Goal: Task Accomplishment & Management: Use online tool/utility

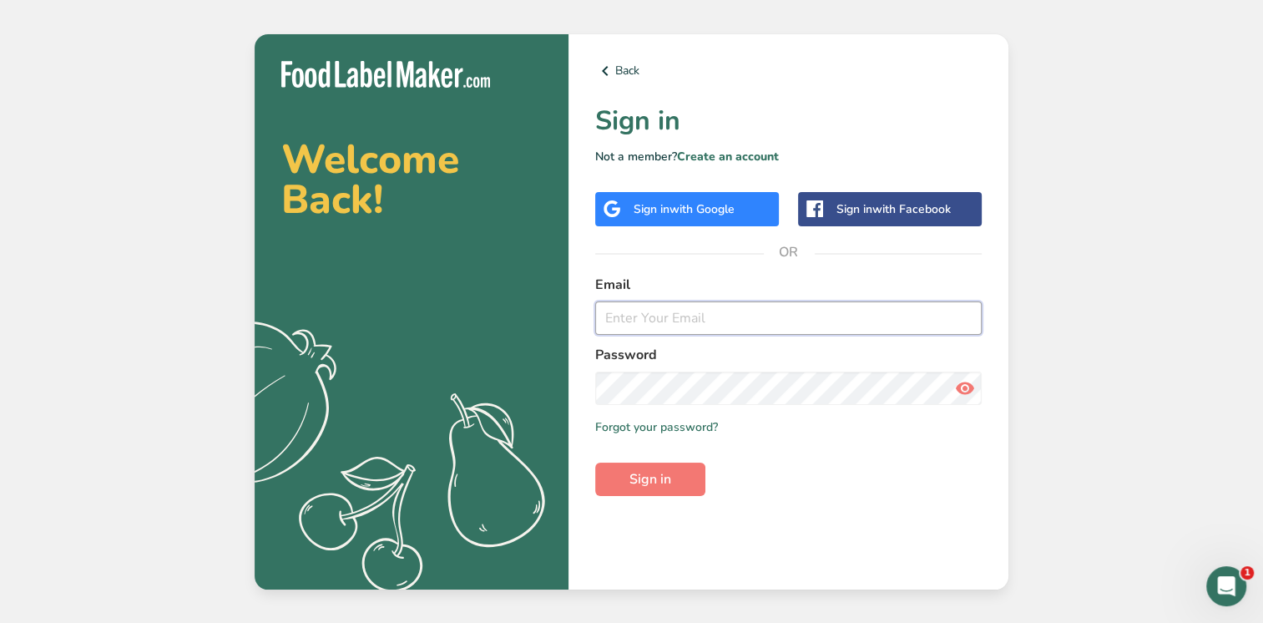
click at [681, 313] on input "email" at bounding box center [788, 317] width 387 height 33
paste input "[PERSON_NAME][EMAIL_ADDRESS][DOMAIN_NAME]"
type input "[PERSON_NAME][EMAIL_ADDRESS][DOMAIN_NAME]"
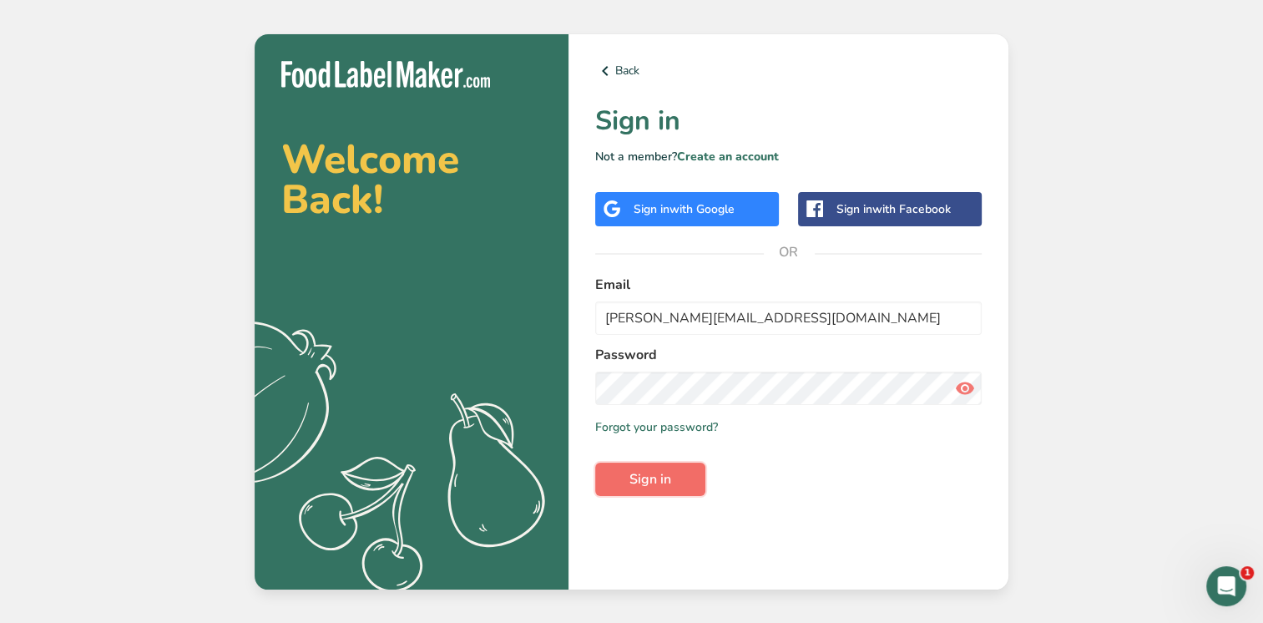
click at [617, 485] on button "Sign in" at bounding box center [650, 479] width 110 height 33
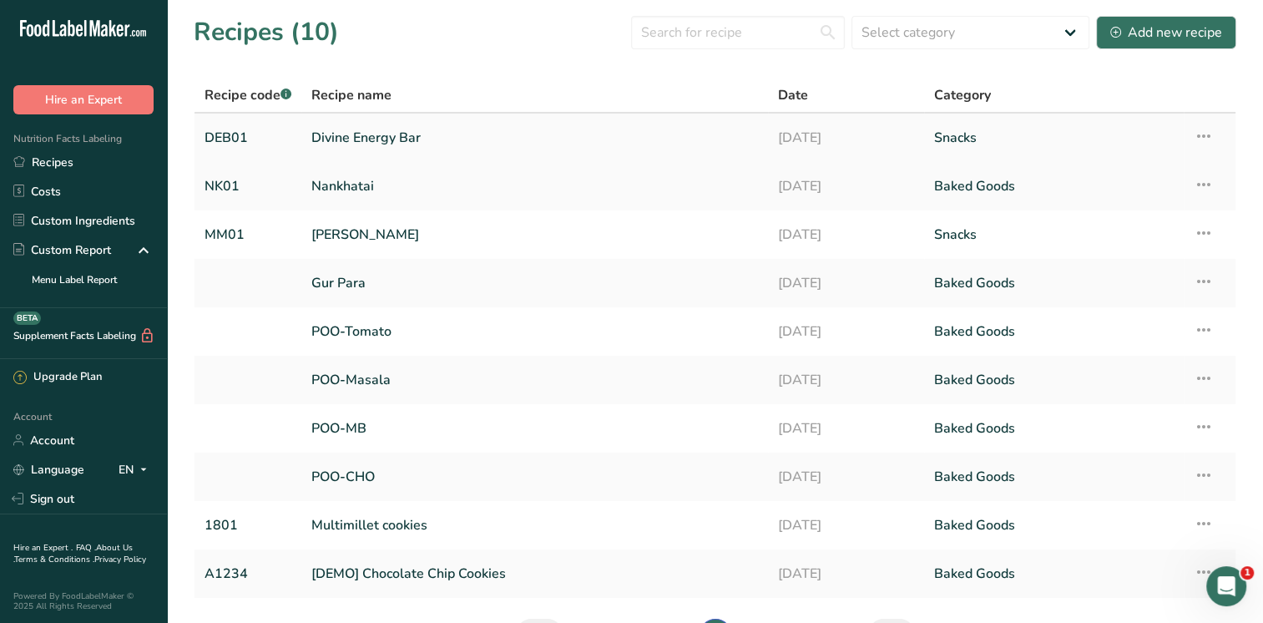
click at [416, 136] on link "Divine Energy Bar" at bounding box center [534, 137] width 447 height 35
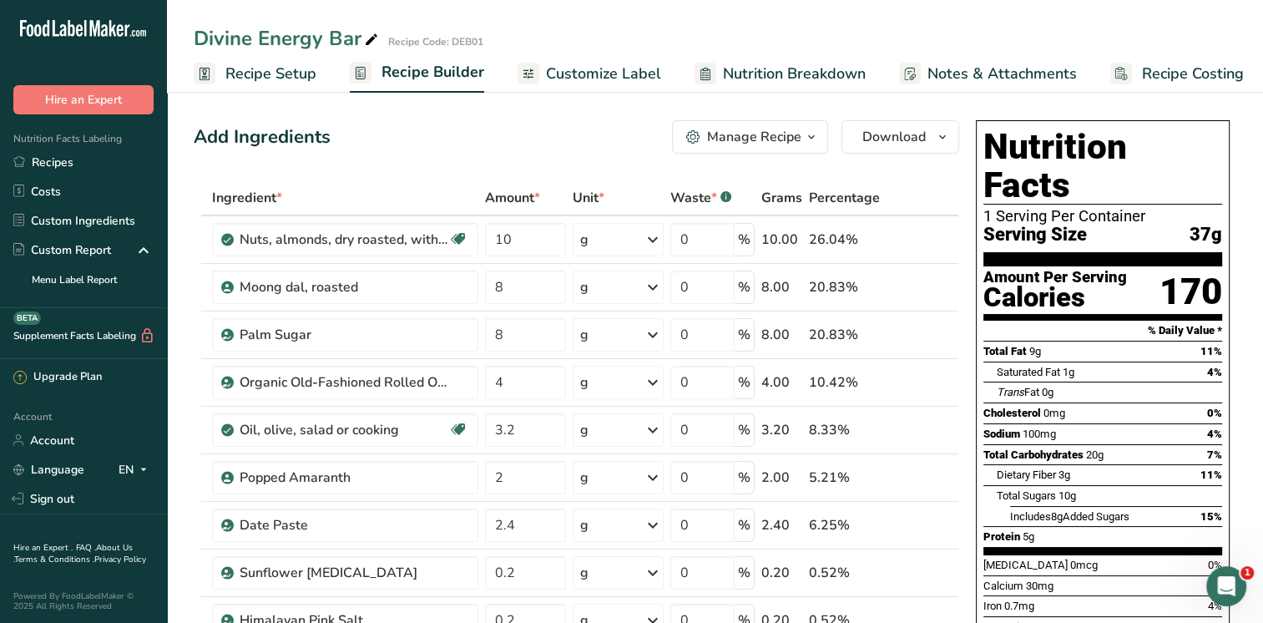
click at [815, 135] on icon "button" at bounding box center [811, 137] width 13 height 21
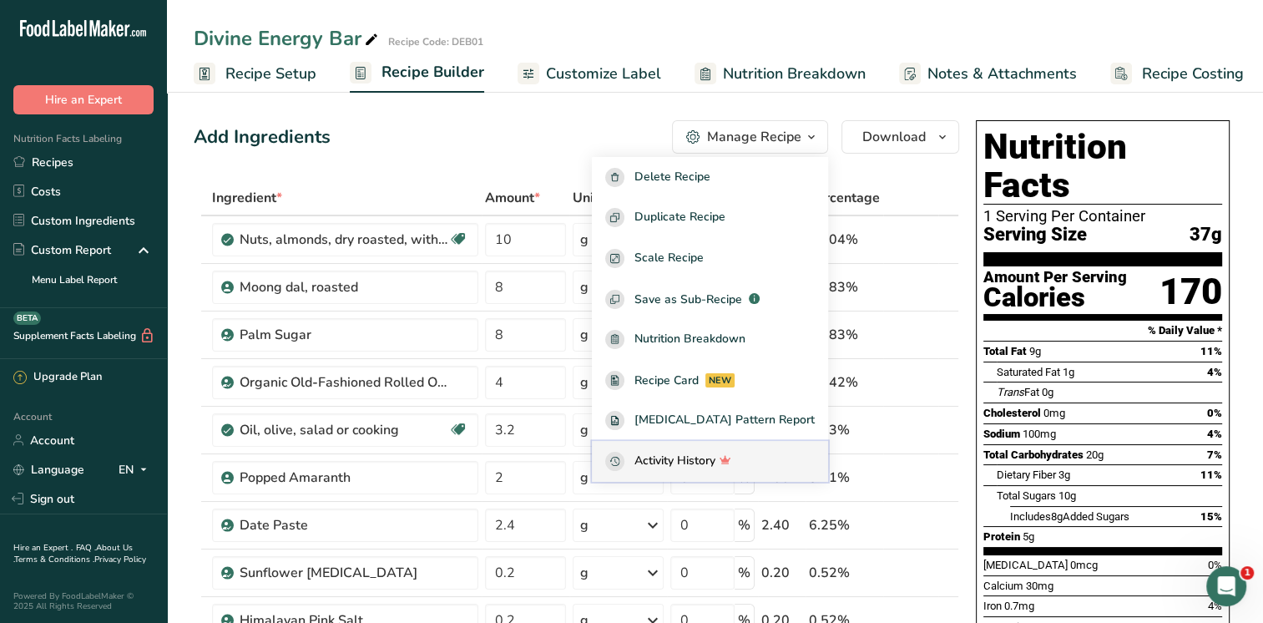
click at [706, 463] on span "Activity History" at bounding box center [675, 461] width 81 height 19
click at [716, 462] on span "Activity History" at bounding box center [675, 461] width 81 height 19
click at [683, 462] on span "Activity History" at bounding box center [675, 461] width 81 height 19
click at [1199, 73] on span "Recipe Costing" at bounding box center [1193, 74] width 102 height 23
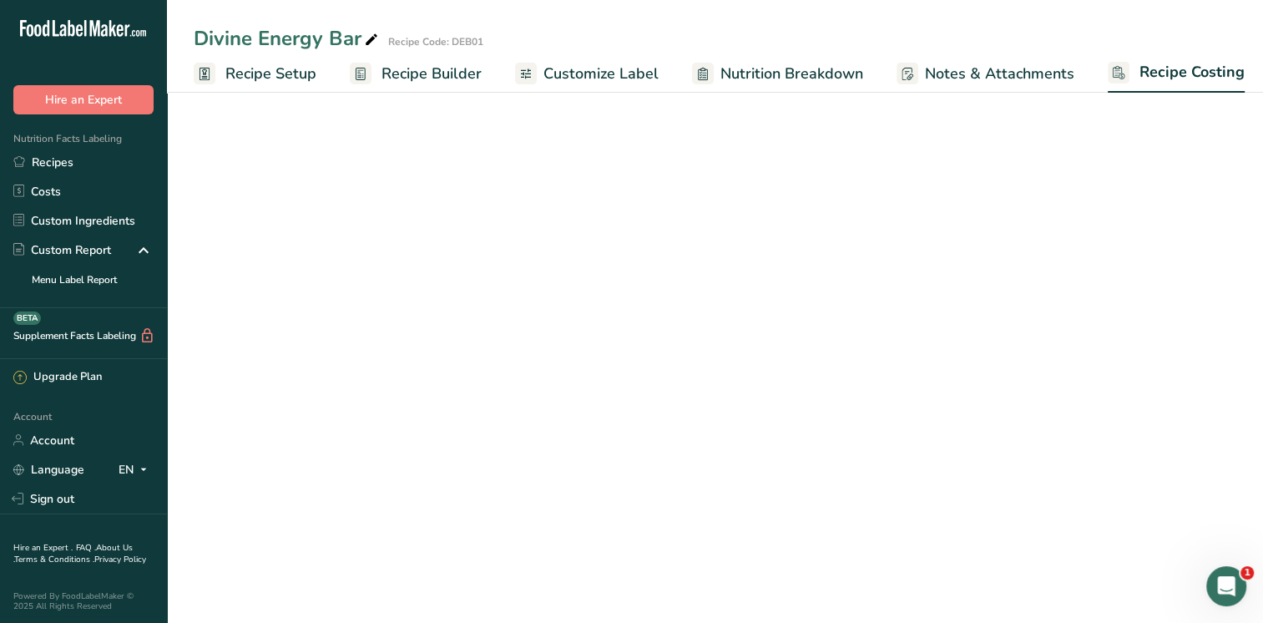
scroll to position [0, 7]
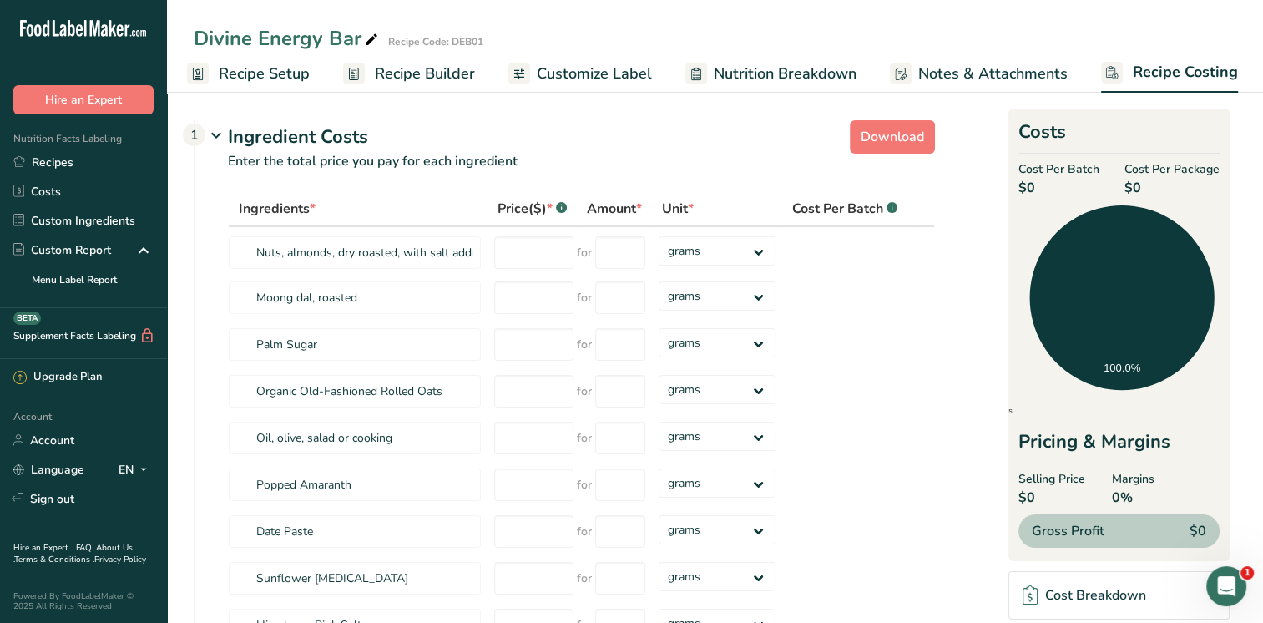
click at [384, 77] on span "Recipe Builder" at bounding box center [425, 74] width 100 height 23
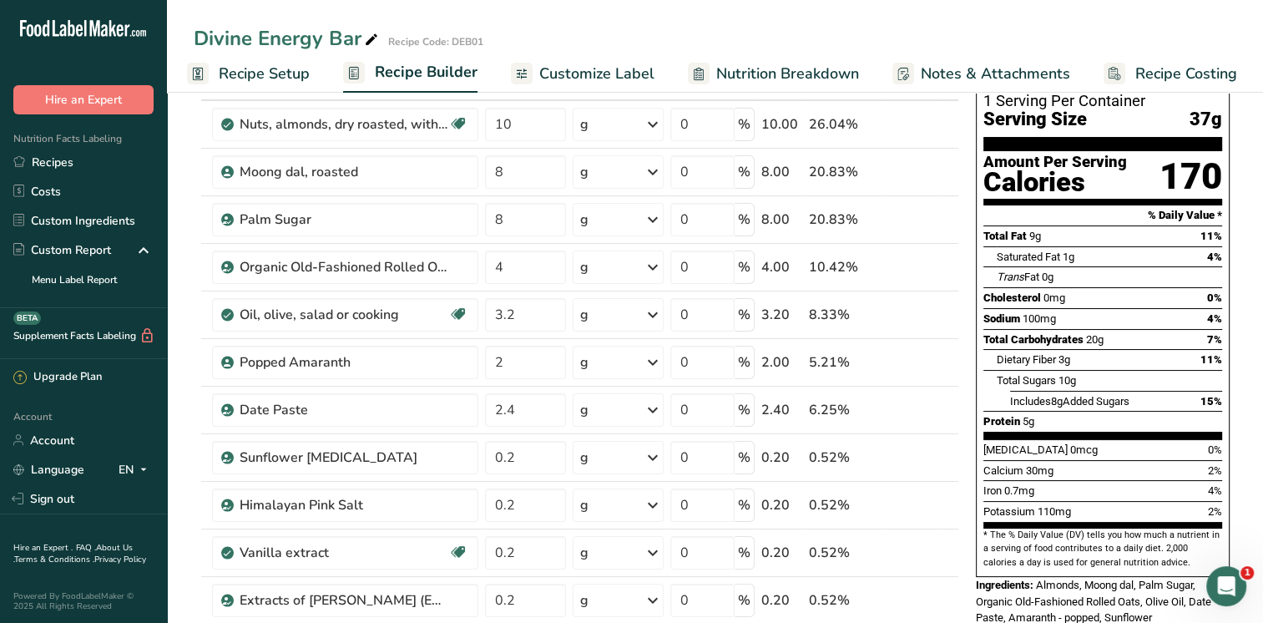
scroll to position [114, 0]
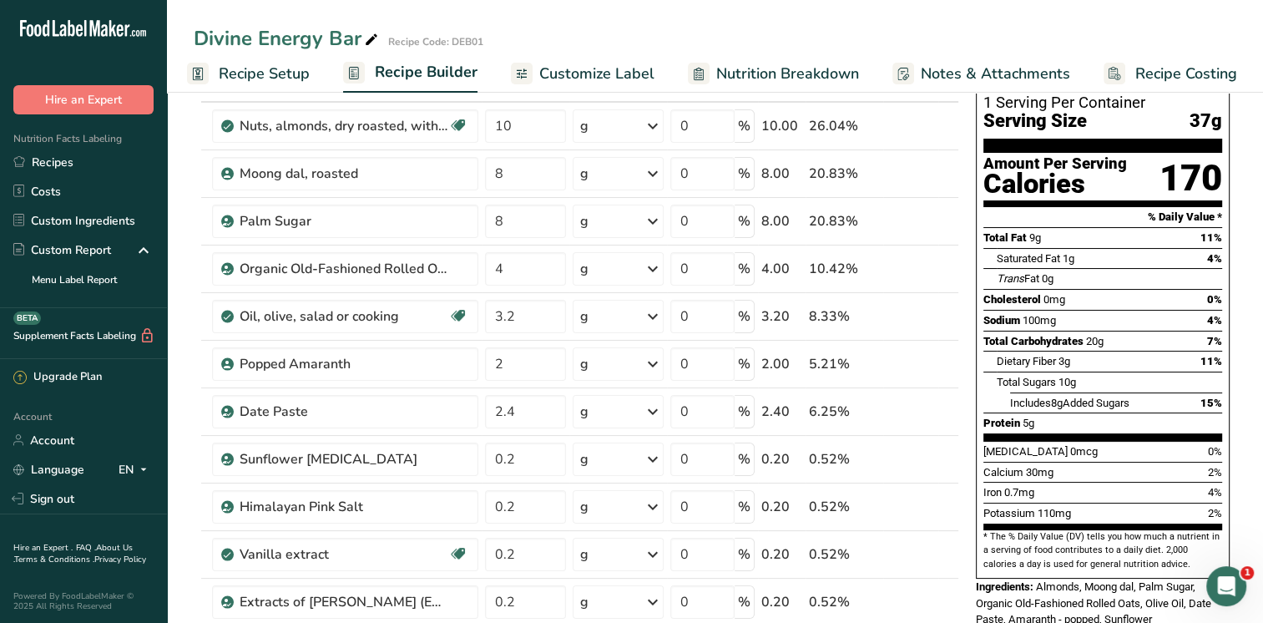
click at [1166, 75] on span "Recipe Costing" at bounding box center [1187, 74] width 102 height 23
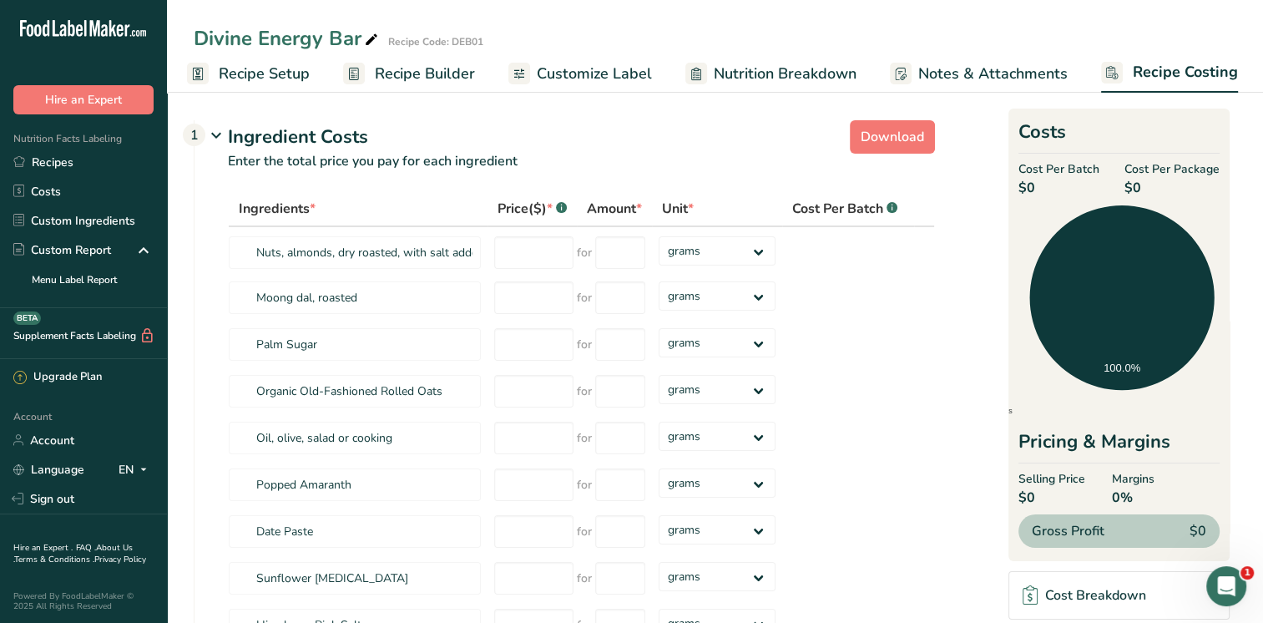
click at [498, 174] on p "Enter the total price you pay for each ingredient" at bounding box center [565, 171] width 741 height 40
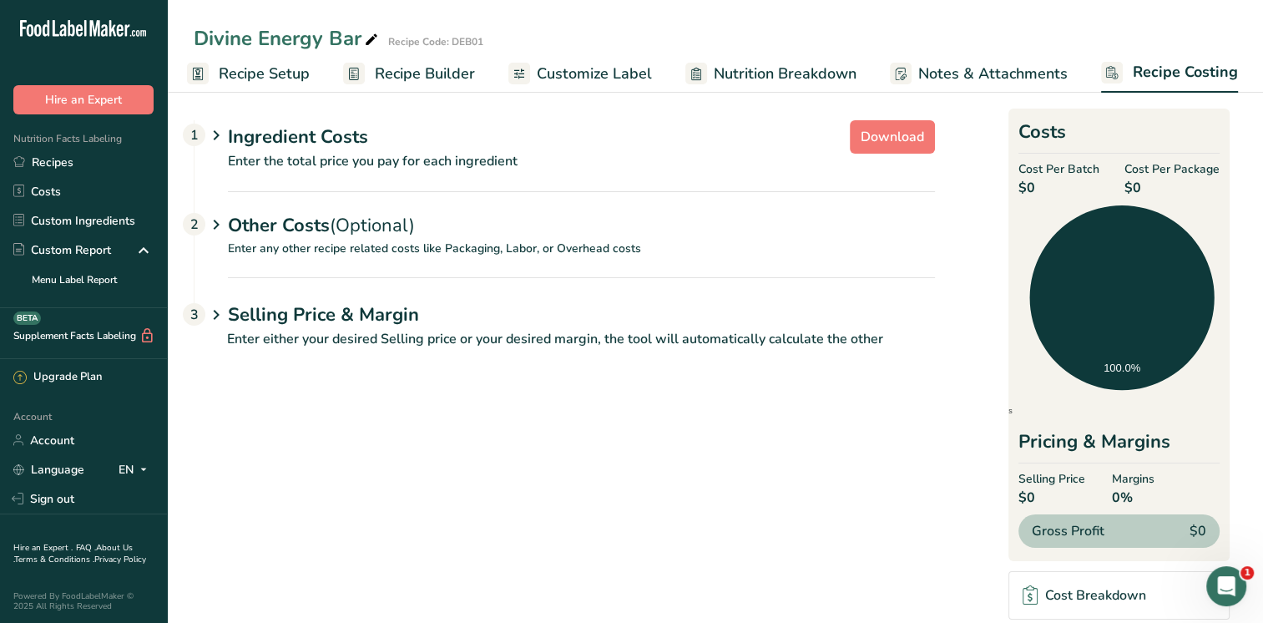
click at [461, 155] on p "Enter the total price you pay for each ingredient" at bounding box center [565, 171] width 741 height 40
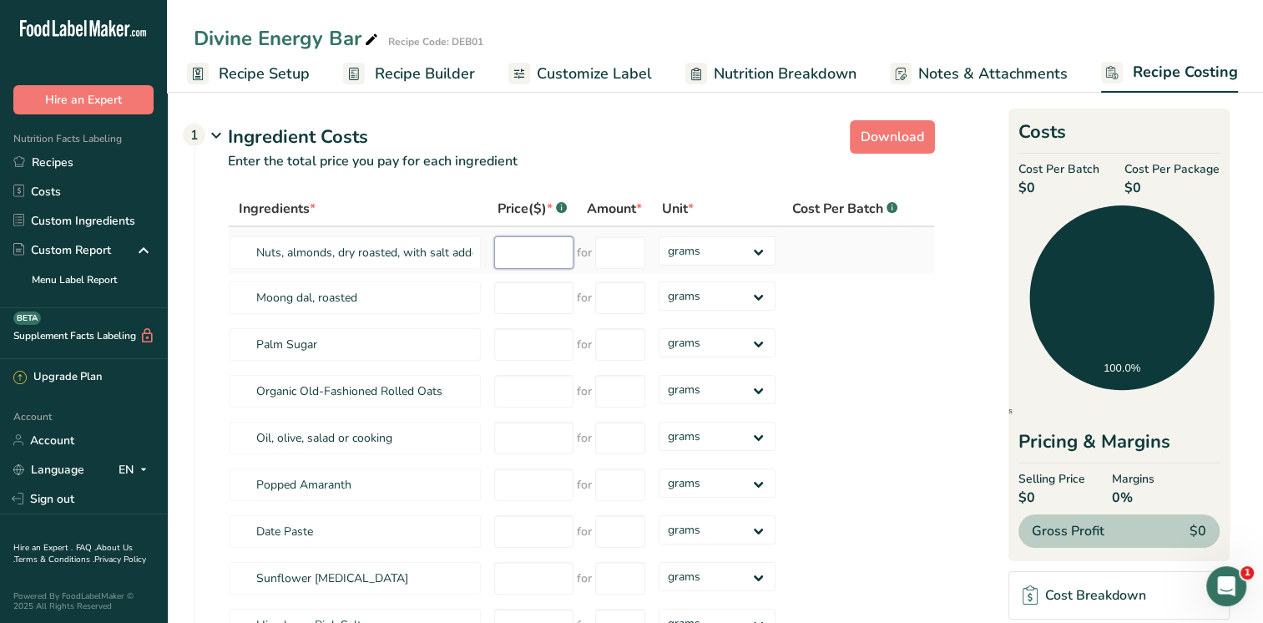
click at [525, 254] on input "number" at bounding box center [533, 252] width 79 height 33
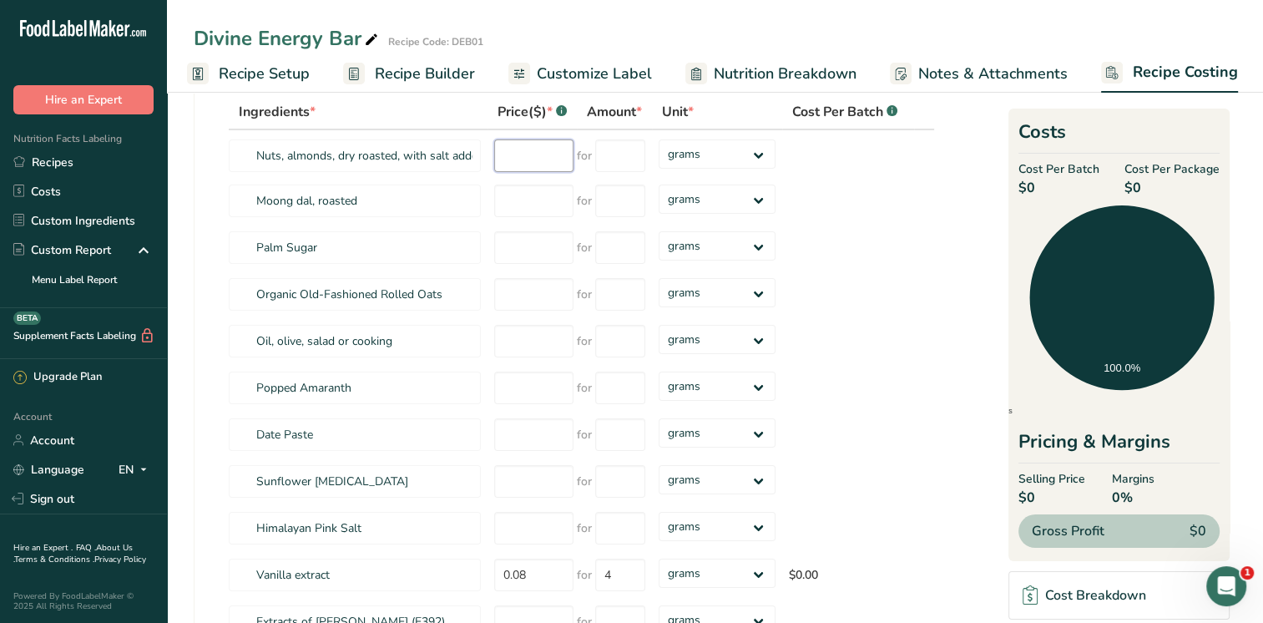
scroll to position [88, 0]
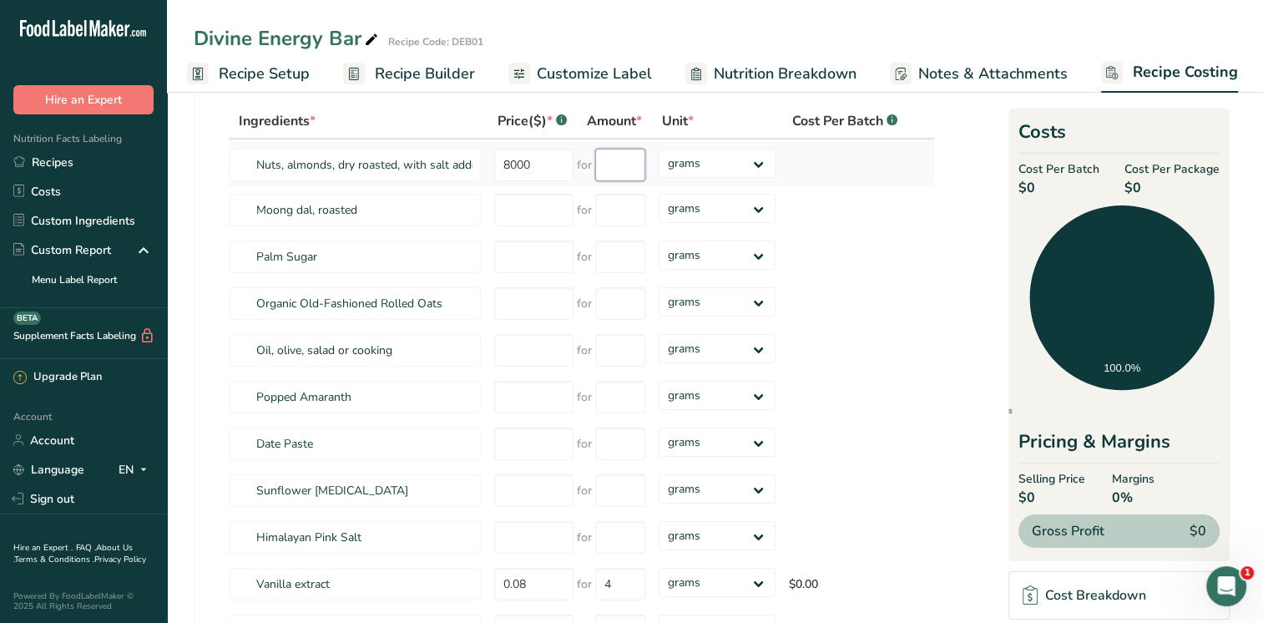
click at [626, 165] on input "number" at bounding box center [620, 165] width 50 height 33
click at [547, 162] on input "8000" at bounding box center [533, 165] width 79 height 33
type input "800"
type input "1000"
click at [526, 159] on input "800" at bounding box center [533, 165] width 79 height 33
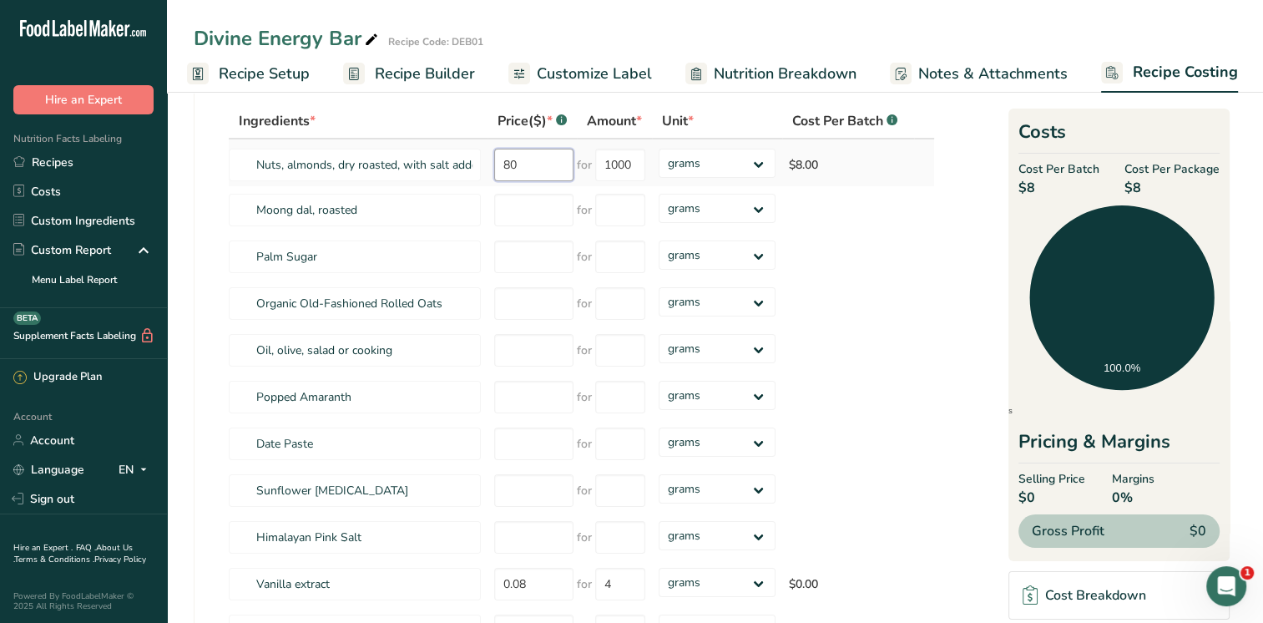
type input "8"
type input "0"
type input "2000"
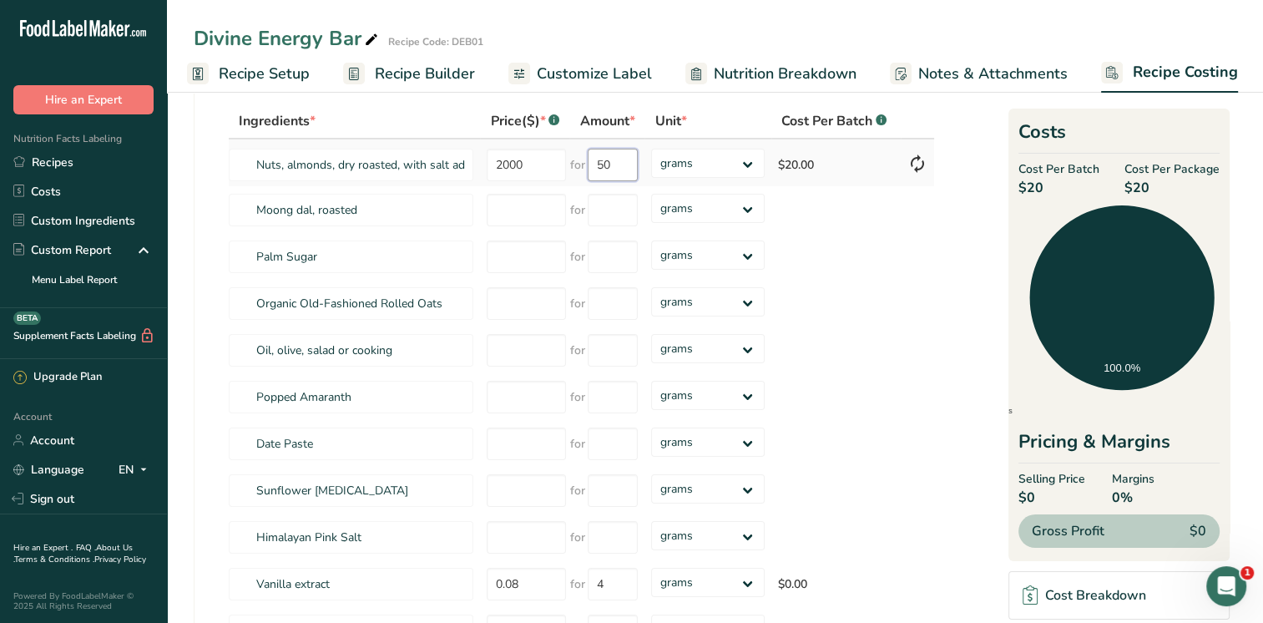
type input "5"
type input "2500"
click at [532, 205] on input "number" at bounding box center [526, 210] width 79 height 33
click at [925, 162] on icon at bounding box center [918, 164] width 20 height 30
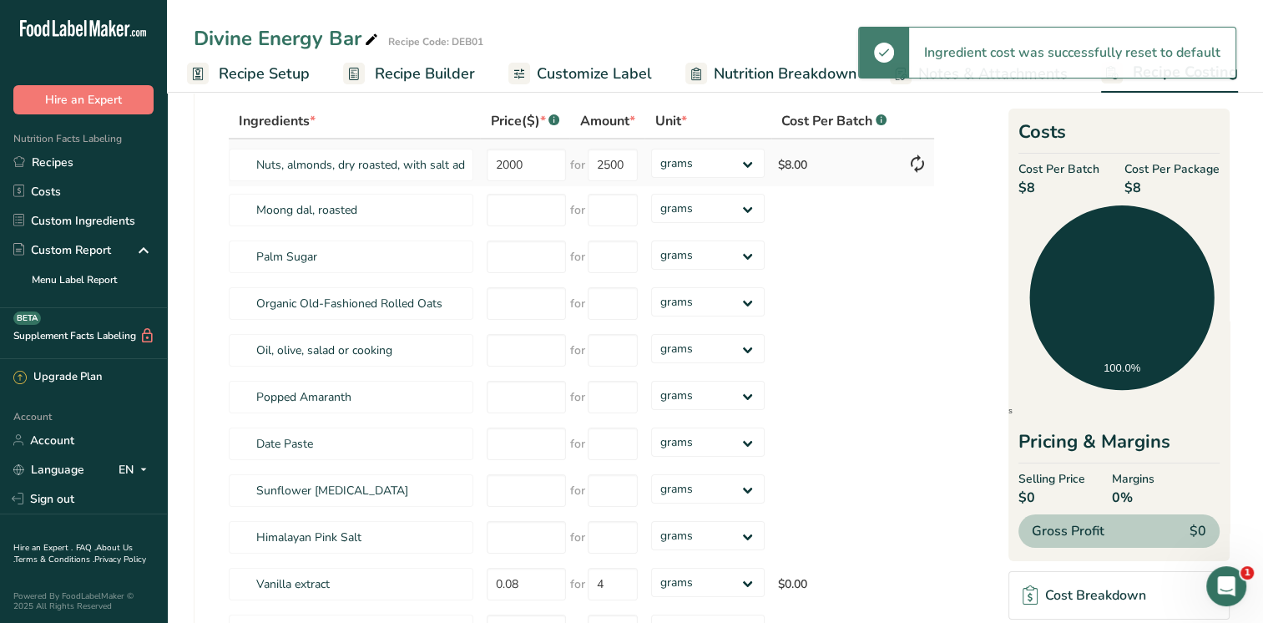
type input "800"
type input "1000"
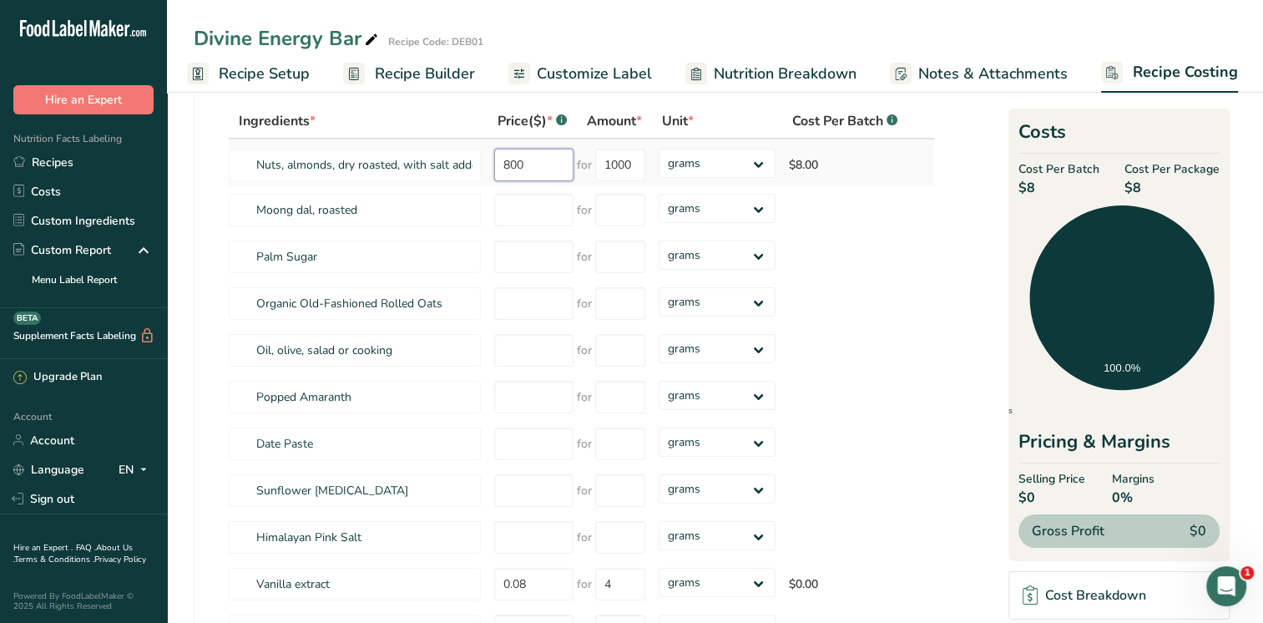
click at [543, 164] on input "800" at bounding box center [533, 165] width 79 height 33
drag, startPoint x: 539, startPoint y: 162, endPoint x: 489, endPoint y: 160, distance: 51.0
click at [489, 160] on td "800" at bounding box center [532, 162] width 89 height 47
type input "0"
type input "2000"
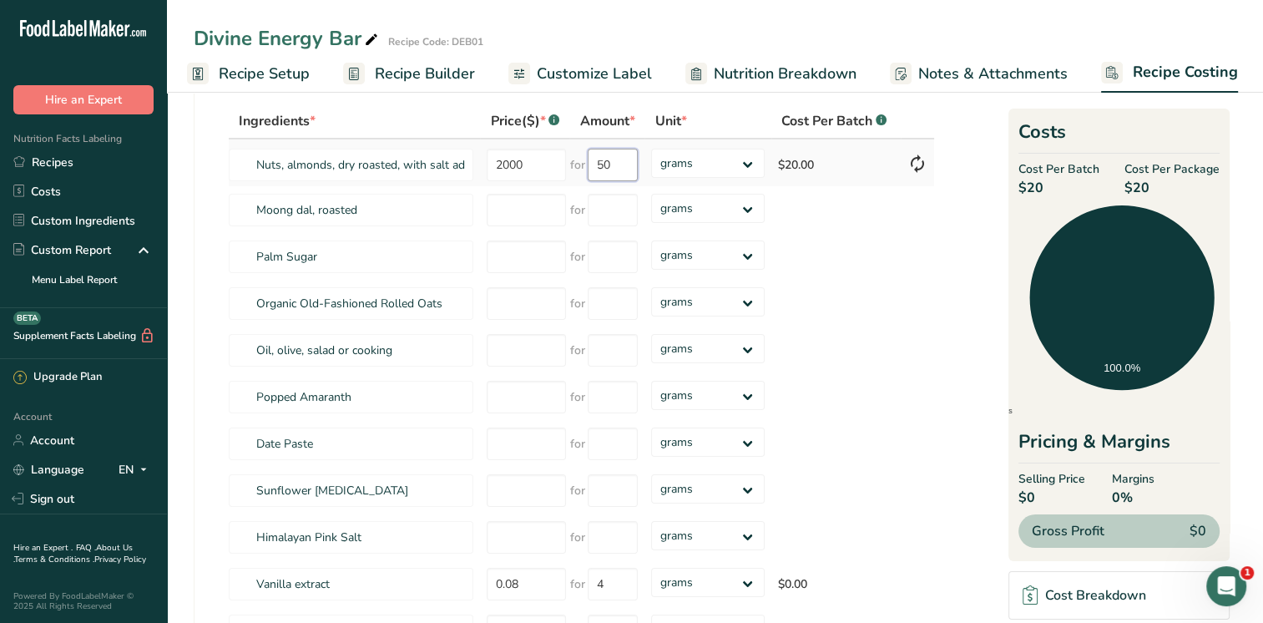
type input "5"
type input "2500"
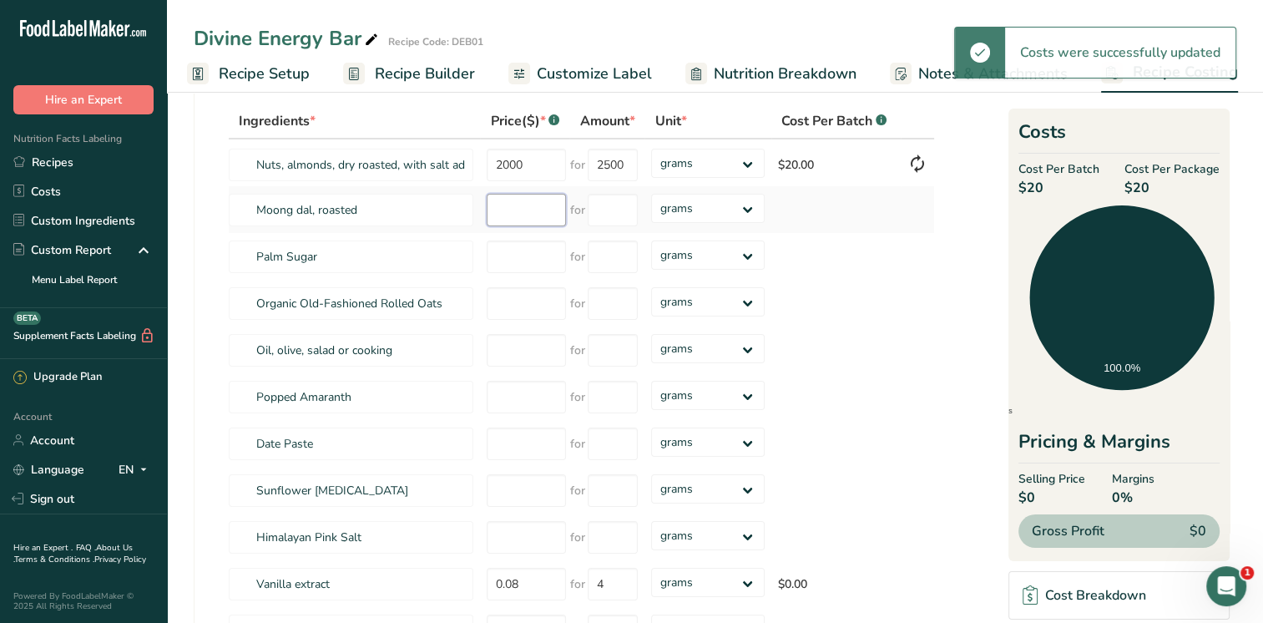
click at [507, 210] on input "number" at bounding box center [526, 210] width 79 height 33
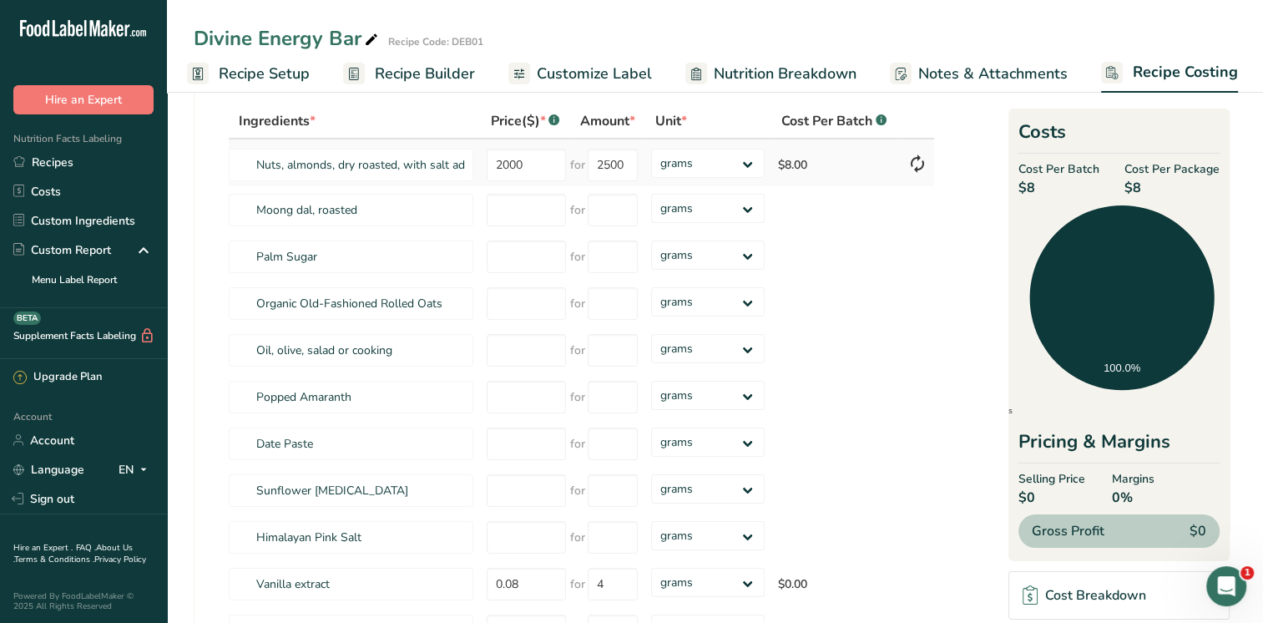
click at [795, 164] on td "$8.00" at bounding box center [836, 162] width 129 height 47
click at [539, 210] on input "number" at bounding box center [526, 210] width 79 height 33
click at [397, 72] on span "Recipe Builder" at bounding box center [425, 74] width 100 height 23
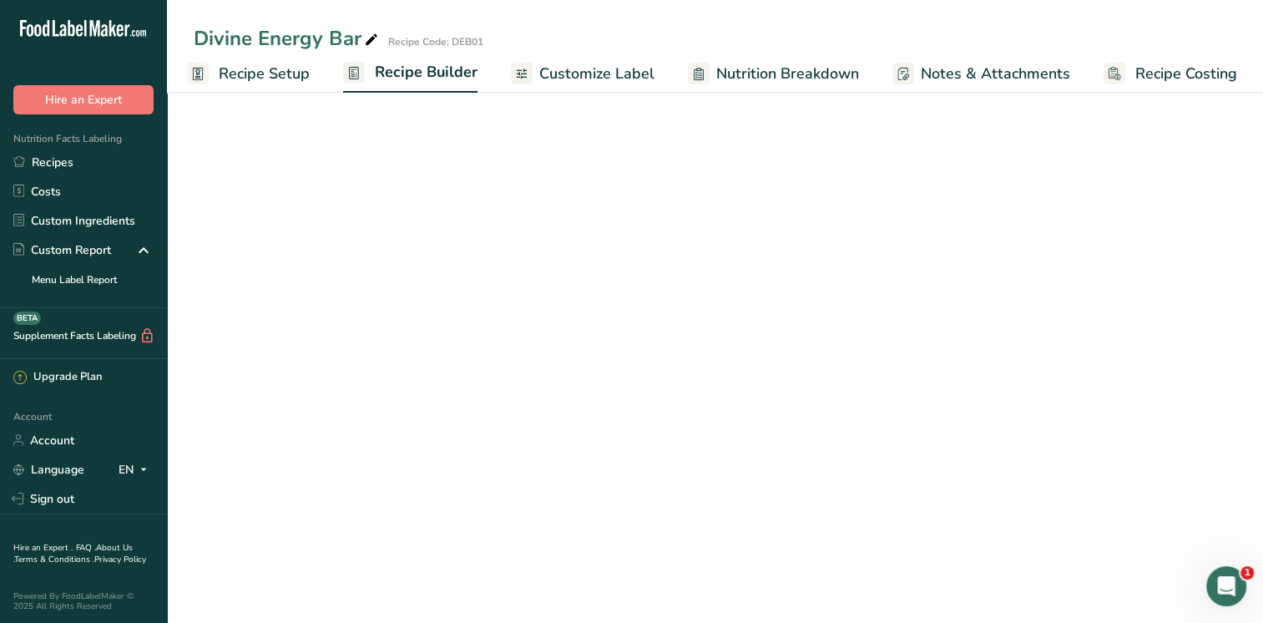
scroll to position [0, 7]
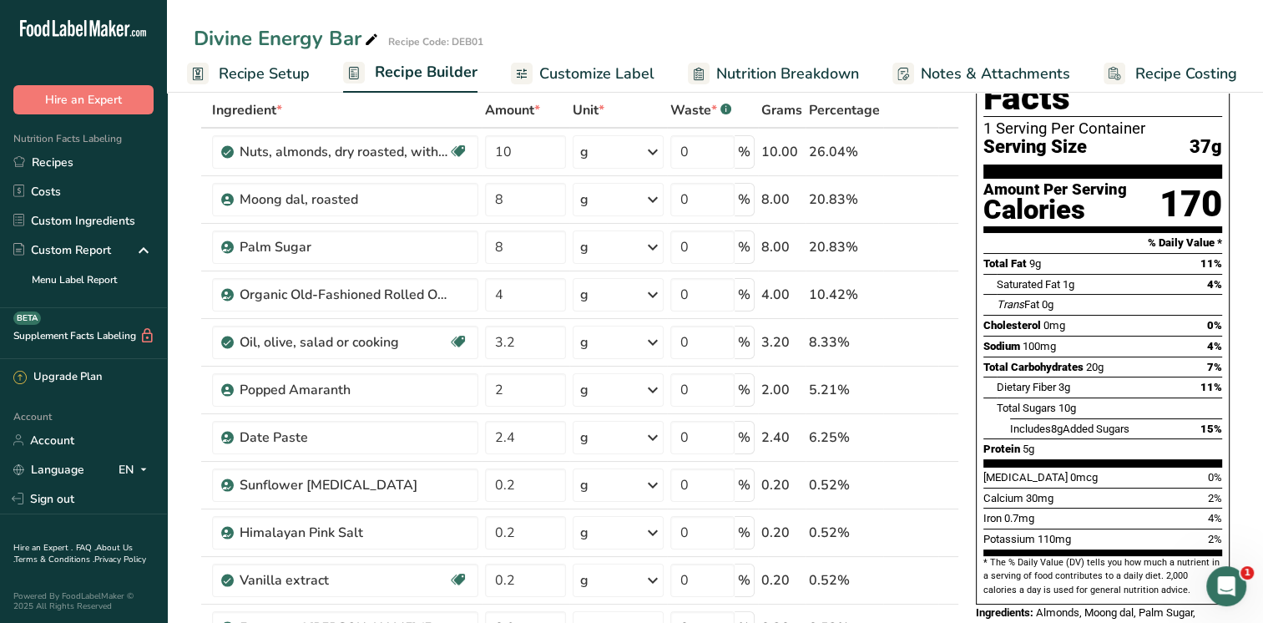
click at [1146, 72] on span "Recipe Costing" at bounding box center [1187, 74] width 102 height 23
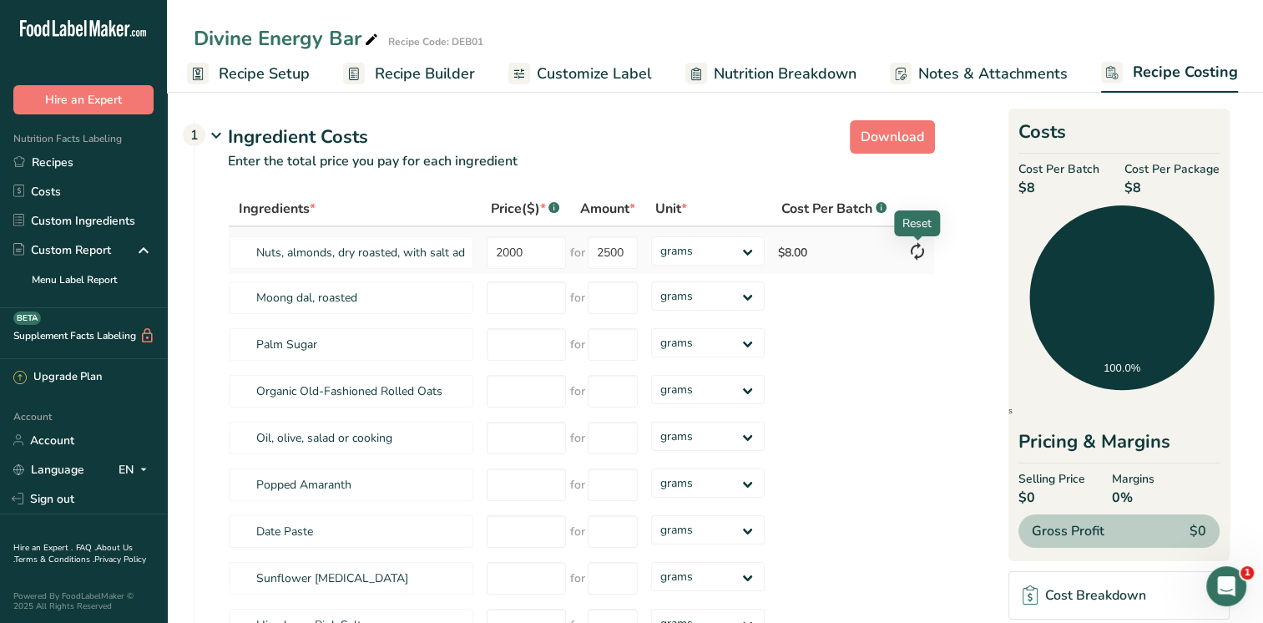
click at [916, 246] on icon at bounding box center [918, 251] width 20 height 30
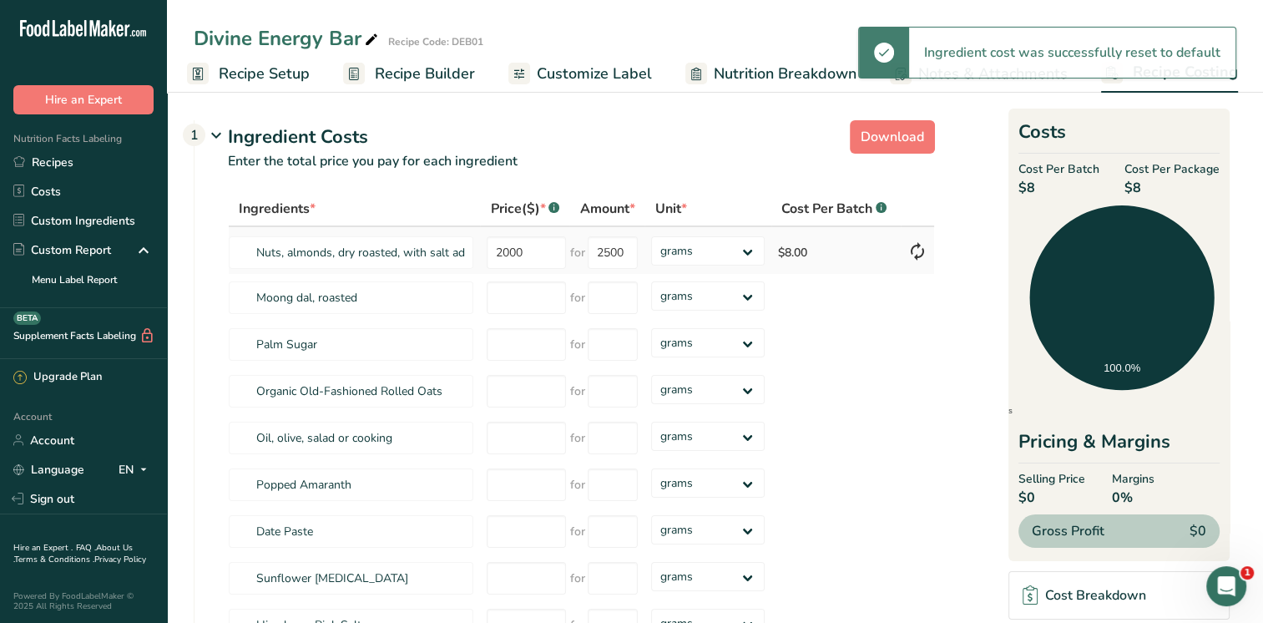
click at [916, 246] on icon at bounding box center [918, 251] width 20 height 30
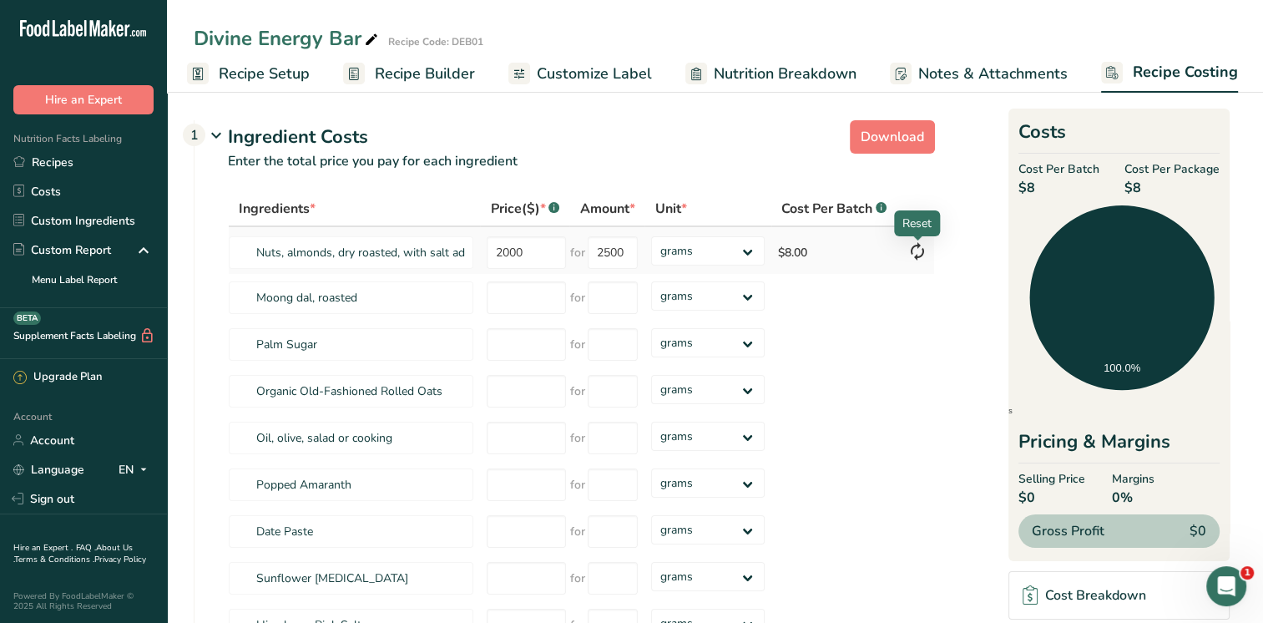
type input "800"
type input "1000"
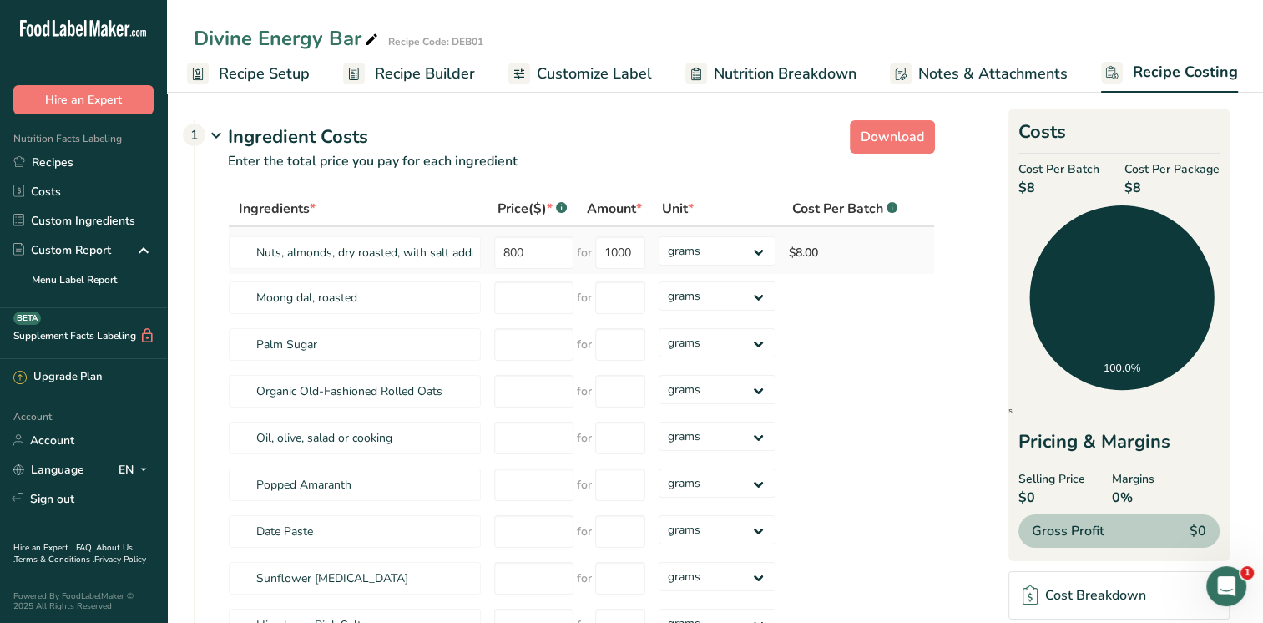
click at [815, 249] on td "$8.00" at bounding box center [848, 250] width 132 height 47
click at [74, 503] on link "Sign out" at bounding box center [83, 498] width 167 height 29
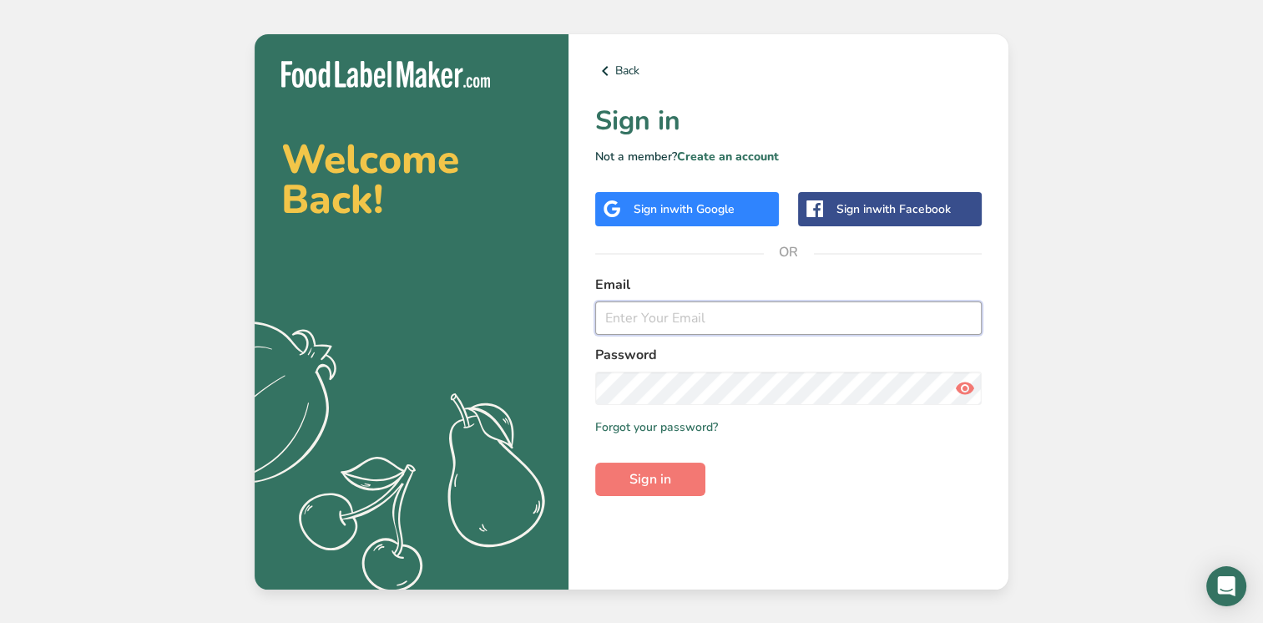
click at [619, 326] on input "email" at bounding box center [788, 317] width 387 height 33
type input "[PERSON_NAME][EMAIL_ADDRESS][DOMAIN_NAME]"
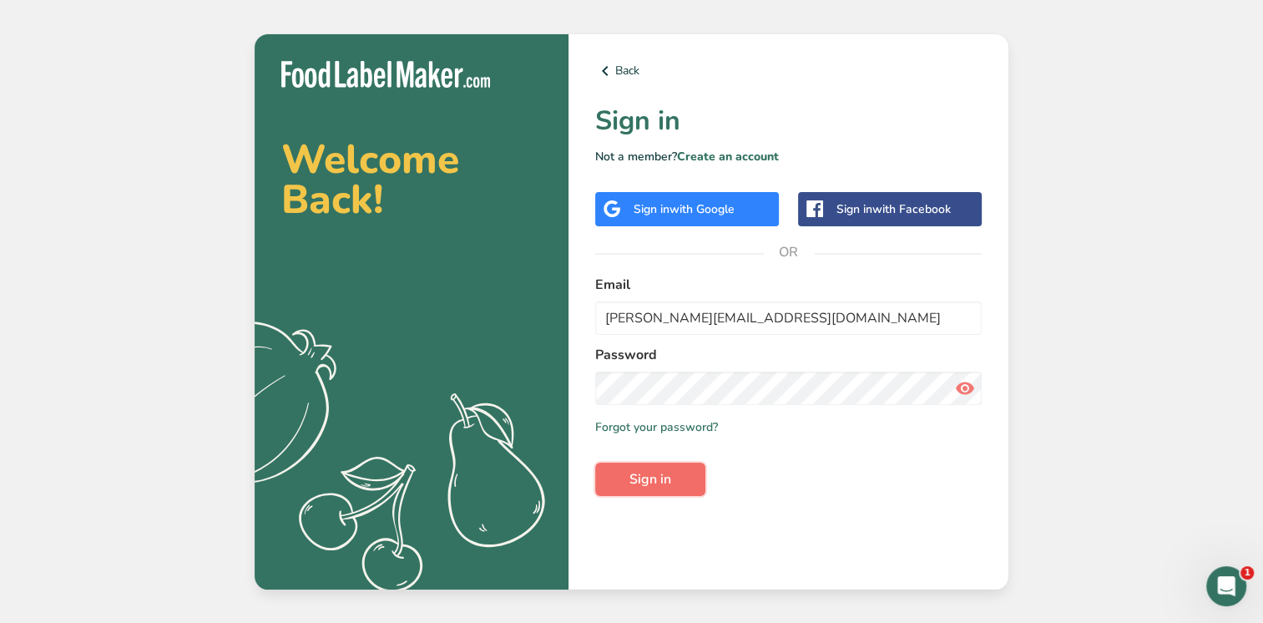
click at [620, 478] on button "Sign in" at bounding box center [650, 479] width 110 height 33
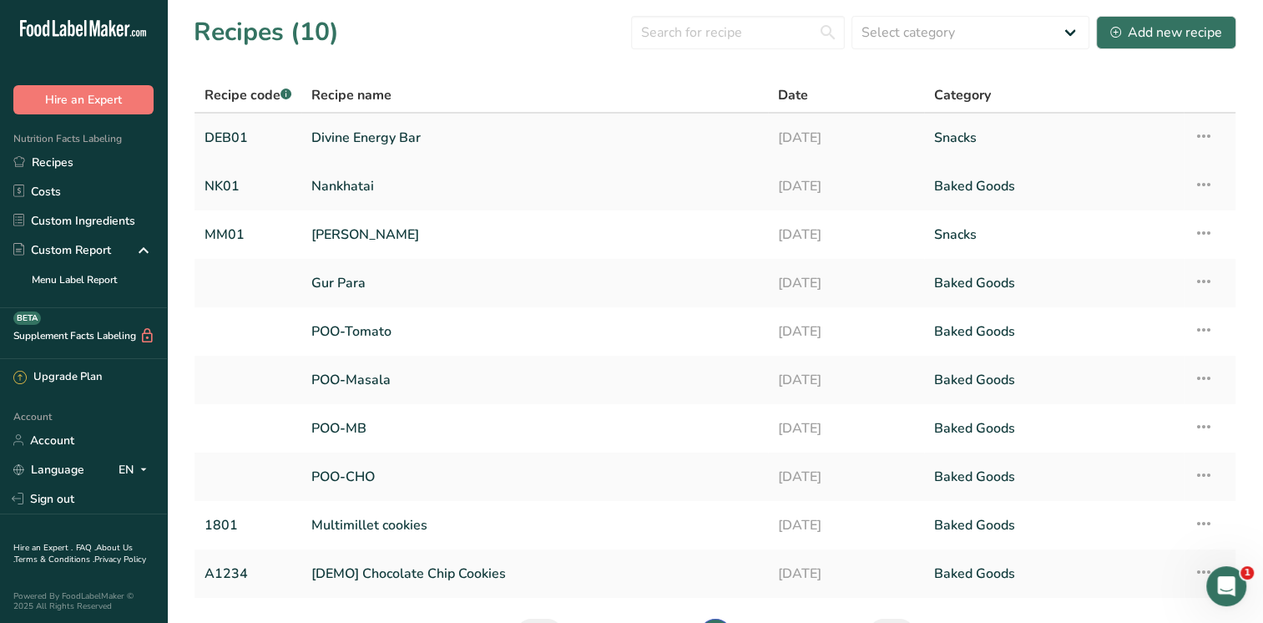
click at [408, 139] on link "Divine Energy Bar" at bounding box center [534, 137] width 447 height 35
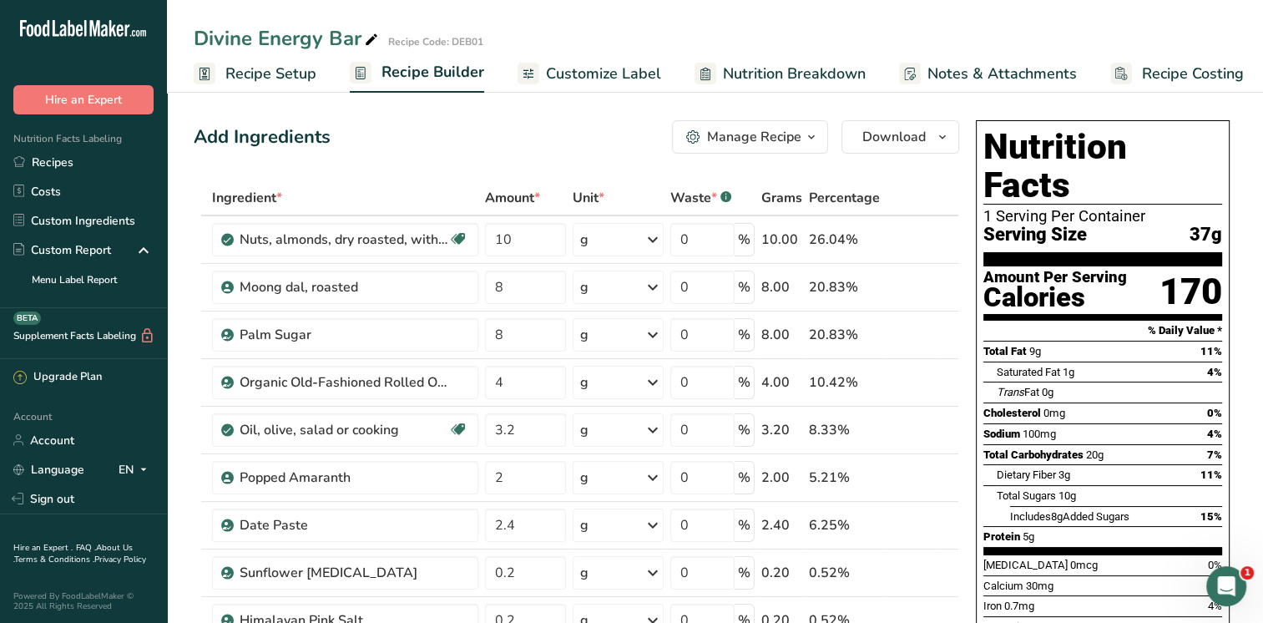
click at [1207, 75] on span "Recipe Costing" at bounding box center [1193, 74] width 102 height 23
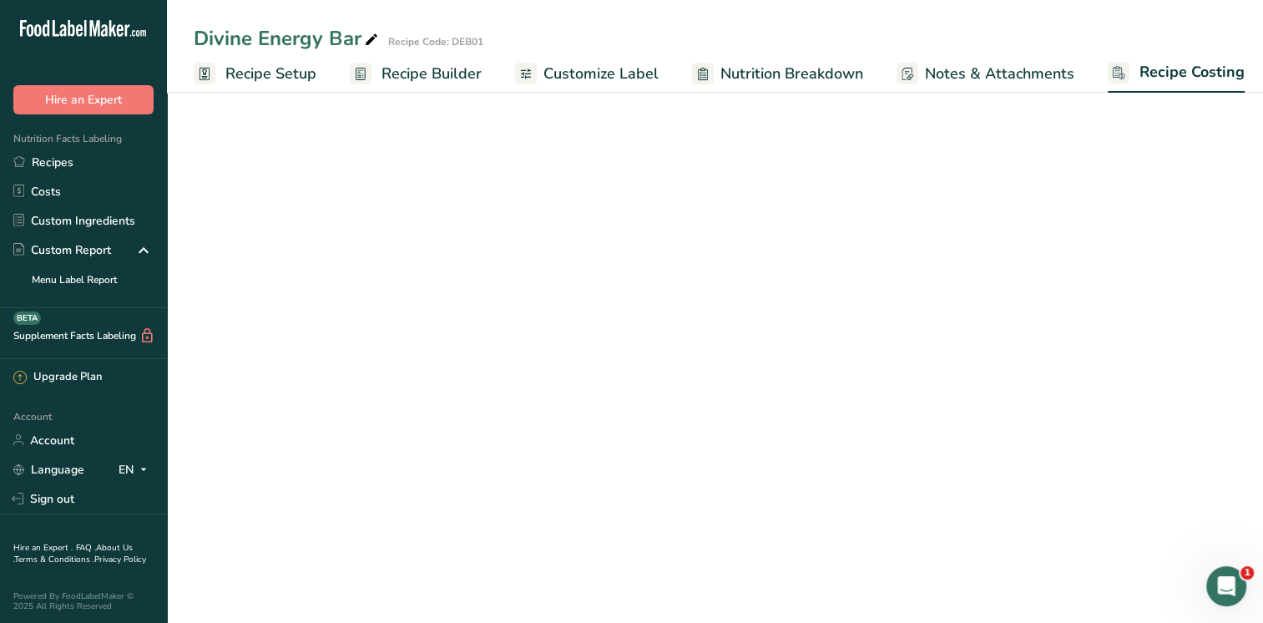
scroll to position [0, 7]
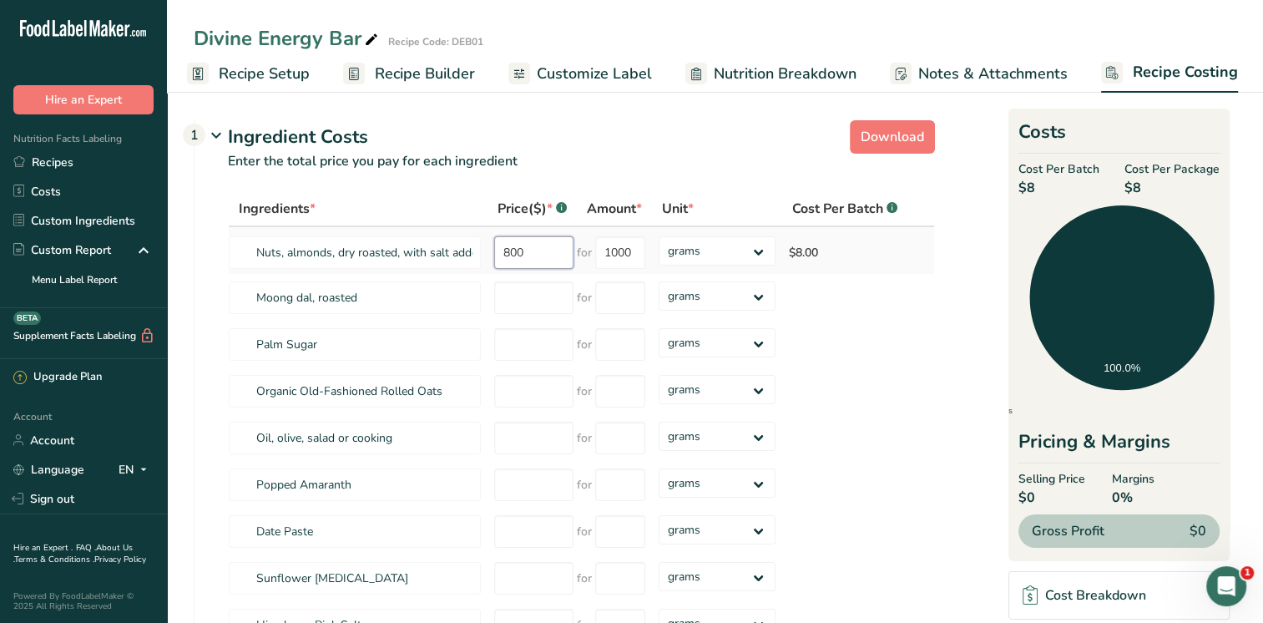
click at [544, 251] on input "800" at bounding box center [533, 252] width 79 height 33
type input "8"
click at [642, 250] on input "1000" at bounding box center [620, 252] width 50 height 33
type input "1"
click at [510, 245] on input "number" at bounding box center [533, 252] width 79 height 33
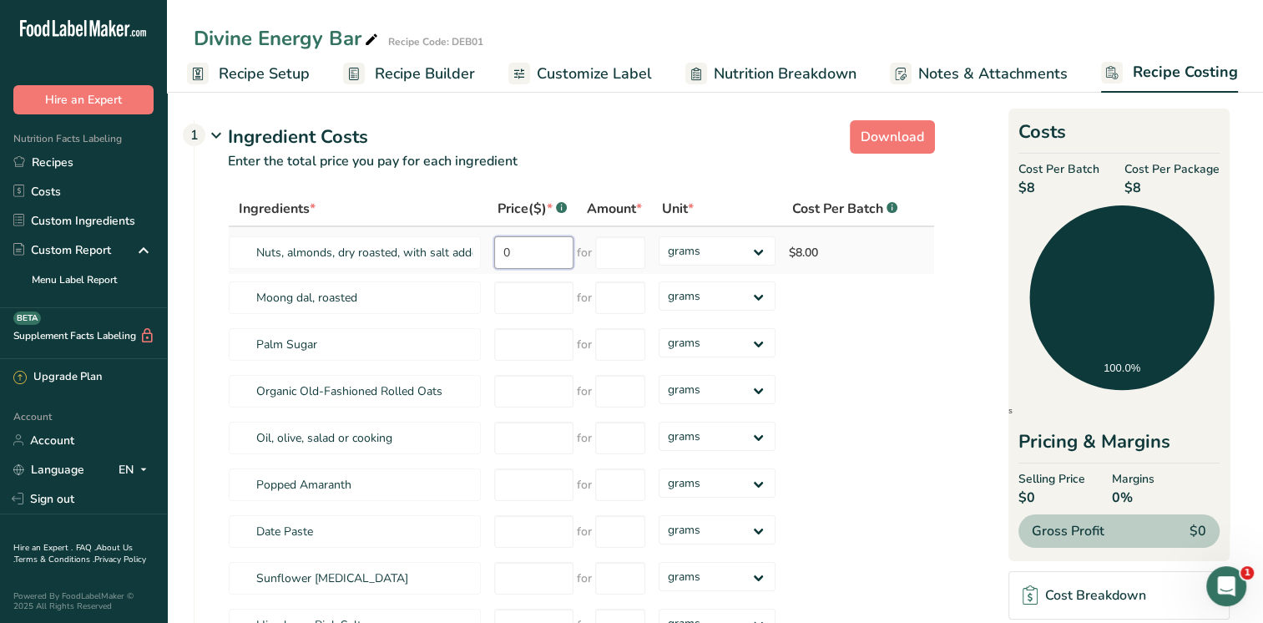
type input "0"
click at [808, 251] on td "$8.00" at bounding box center [848, 250] width 132 height 47
click at [798, 251] on td "$8.00" at bounding box center [848, 250] width 132 height 47
click at [765, 249] on select "grams kg mg mcg lb oz" at bounding box center [717, 250] width 117 height 29
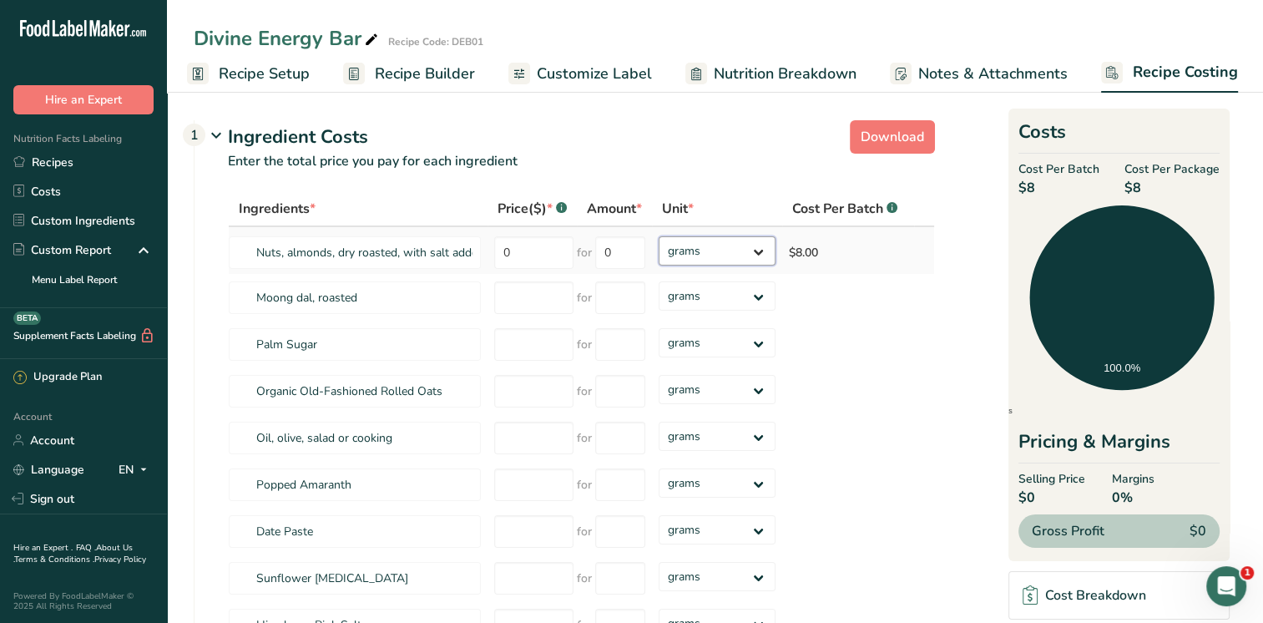
select select "1"
click at [659, 236] on select "grams kg mg mcg lb oz" at bounding box center [717, 250] width 117 height 29
click at [515, 251] on input "0" at bounding box center [533, 252] width 79 height 33
click at [531, 256] on input "0" at bounding box center [533, 252] width 79 height 33
type input "2000"
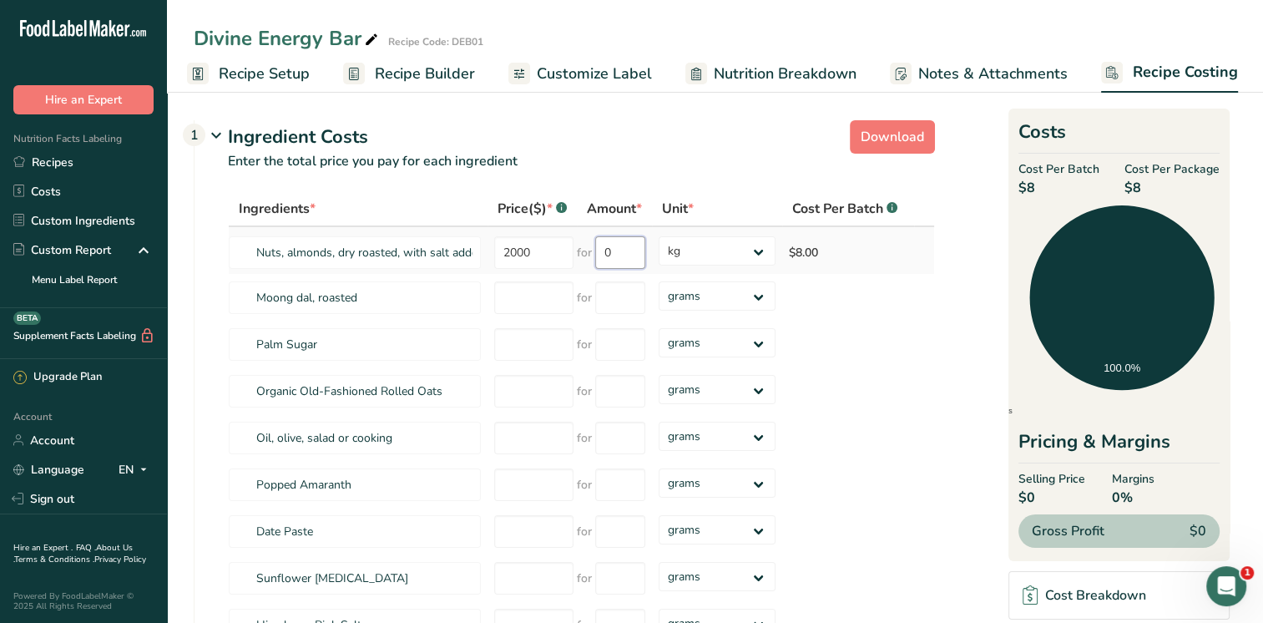
click at [618, 256] on input "0" at bounding box center [620, 252] width 50 height 33
click at [507, 296] on div "Ingredients * Price($) * .a-a{fill:#347362;}.b-a{fill:#fff;} Amount * Unit * Co…" at bounding box center [581, 466] width 707 height 551
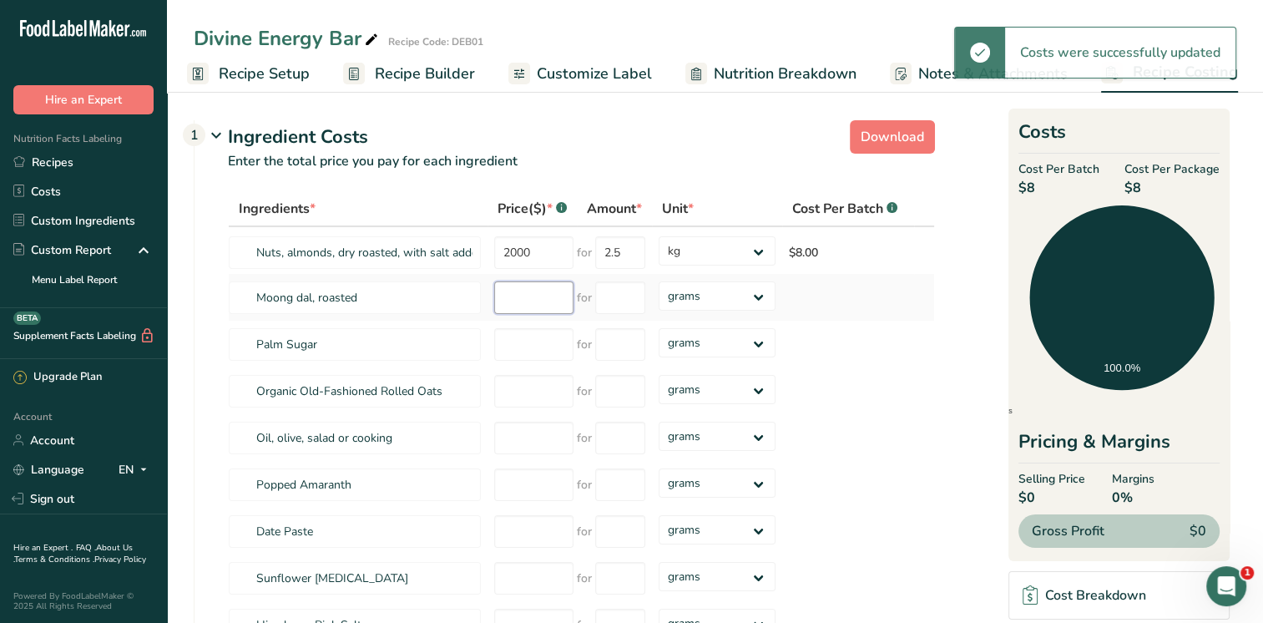
type input "3"
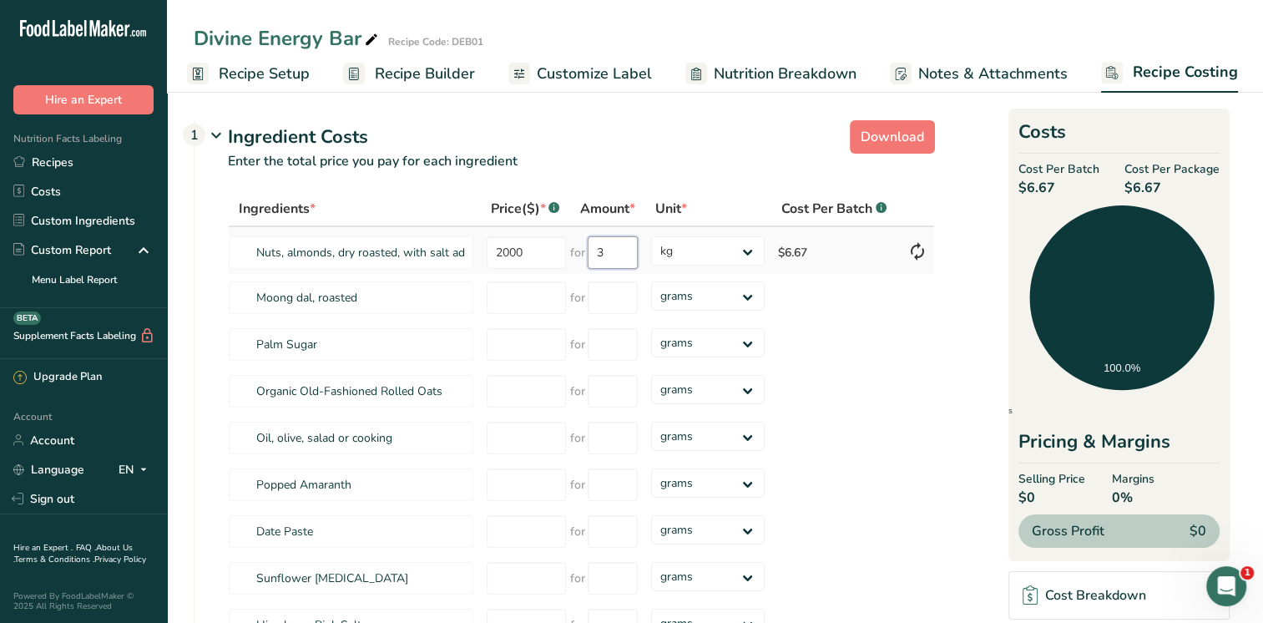
click at [611, 251] on input "3" at bounding box center [613, 252] width 50 height 33
click at [507, 302] on input "number" at bounding box center [526, 297] width 79 height 33
type input "4"
type input "240"
click at [615, 296] on input "number" at bounding box center [613, 297] width 50 height 33
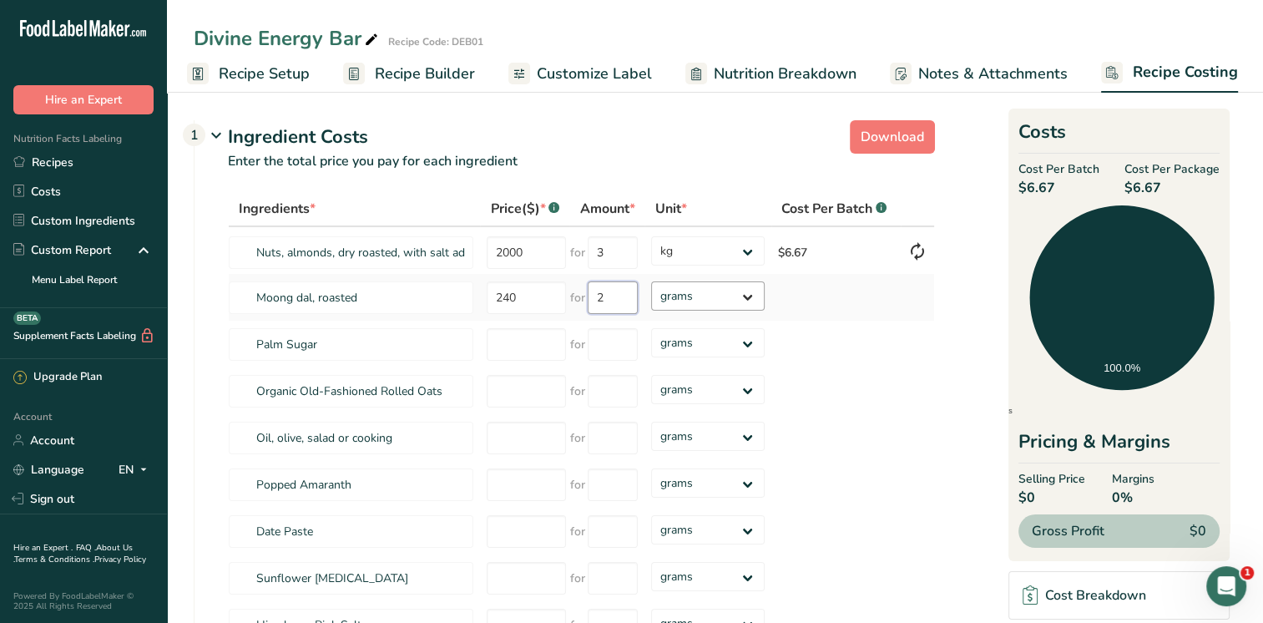
type input "2"
click at [747, 295] on div "Ingredients * Price($) * .a-a{fill:#347362;}.b-a{fill:#fff;} Amount * Unit * Co…" at bounding box center [581, 466] width 707 height 551
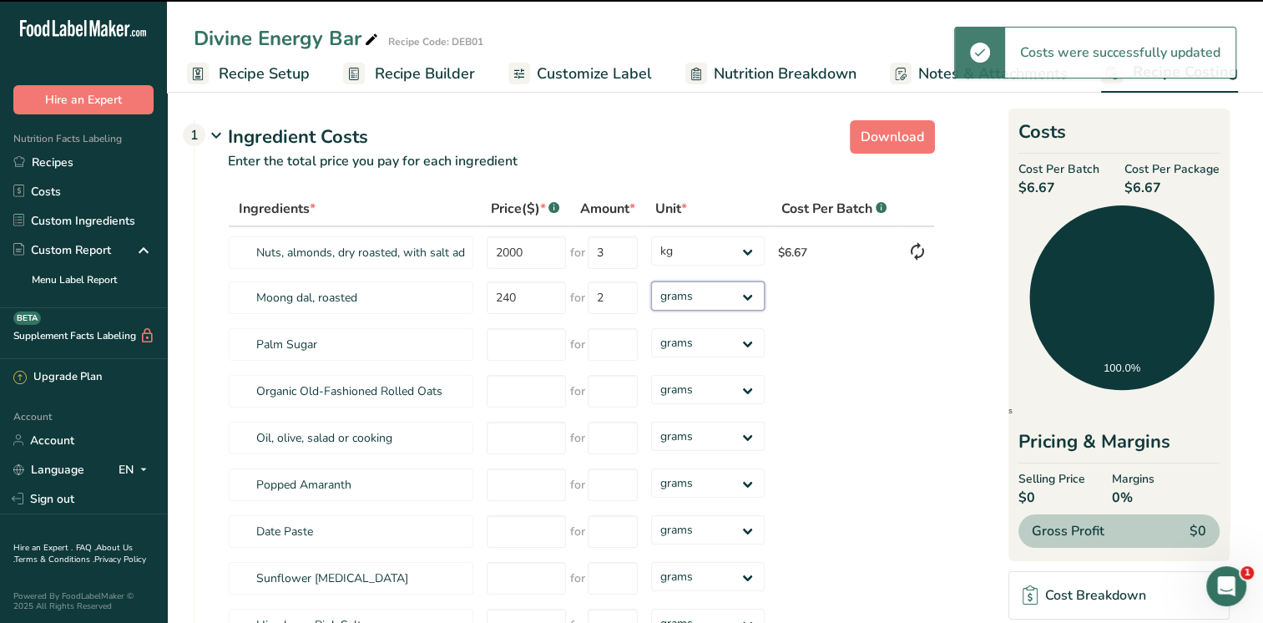
select select "1"
drag, startPoint x: 747, startPoint y: 295, endPoint x: 722, endPoint y: 311, distance: 29.0
click at [651, 281] on select "grams kg mg mcg lb oz" at bounding box center [707, 295] width 113 height 29
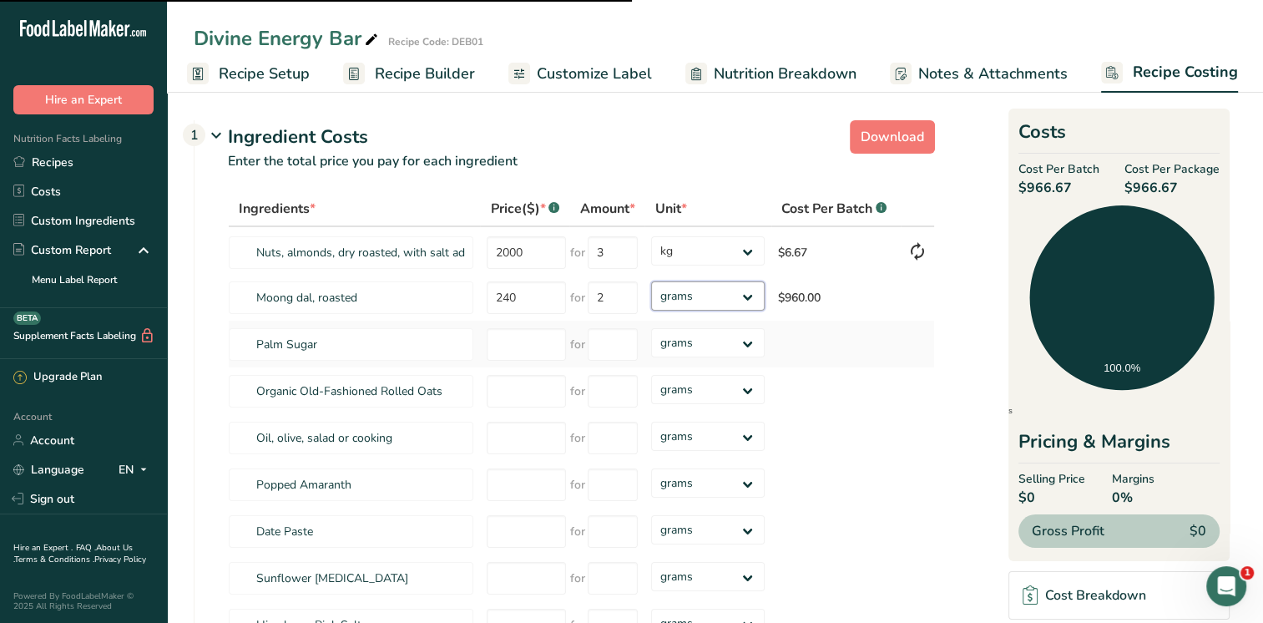
select select "1"
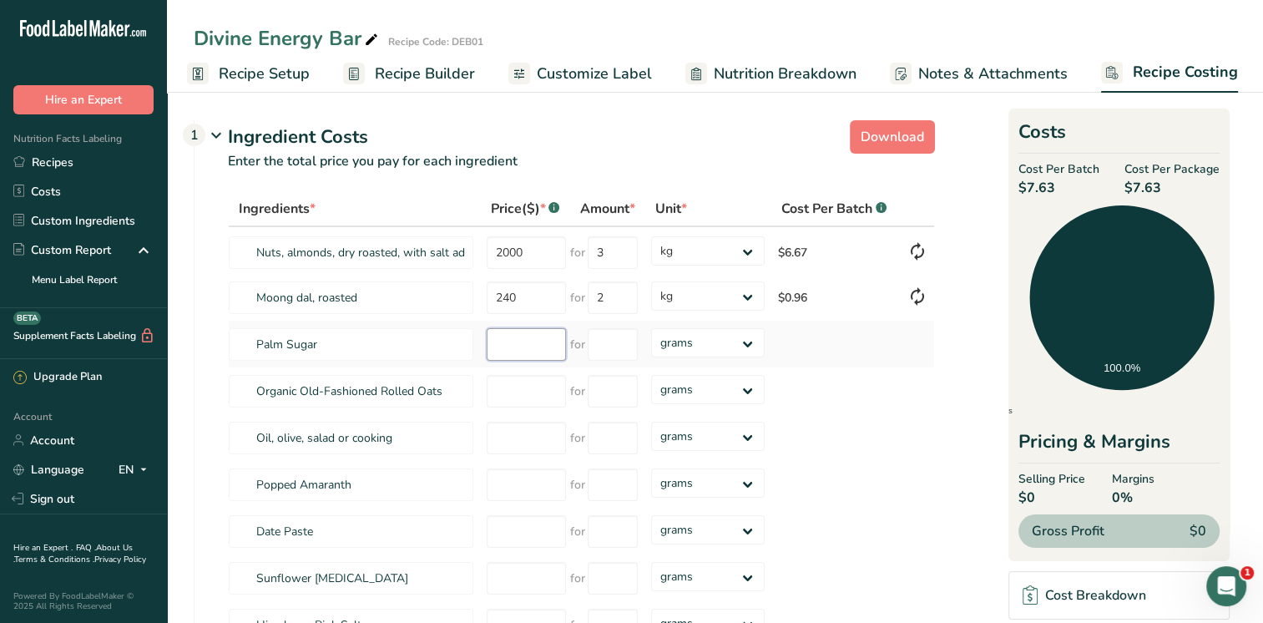
click at [503, 347] on input "number" at bounding box center [526, 344] width 79 height 33
drag, startPoint x: 604, startPoint y: 252, endPoint x: 591, endPoint y: 251, distance: 12.6
click at [591, 251] on input "3" at bounding box center [613, 252] width 50 height 33
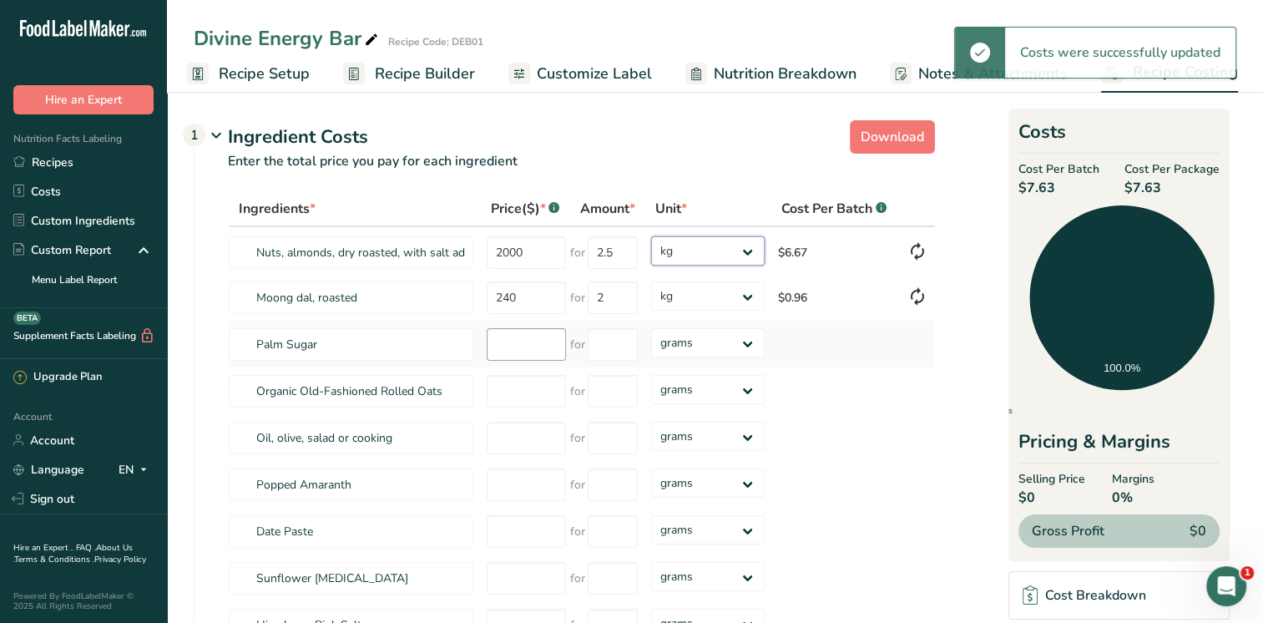
type input "3"
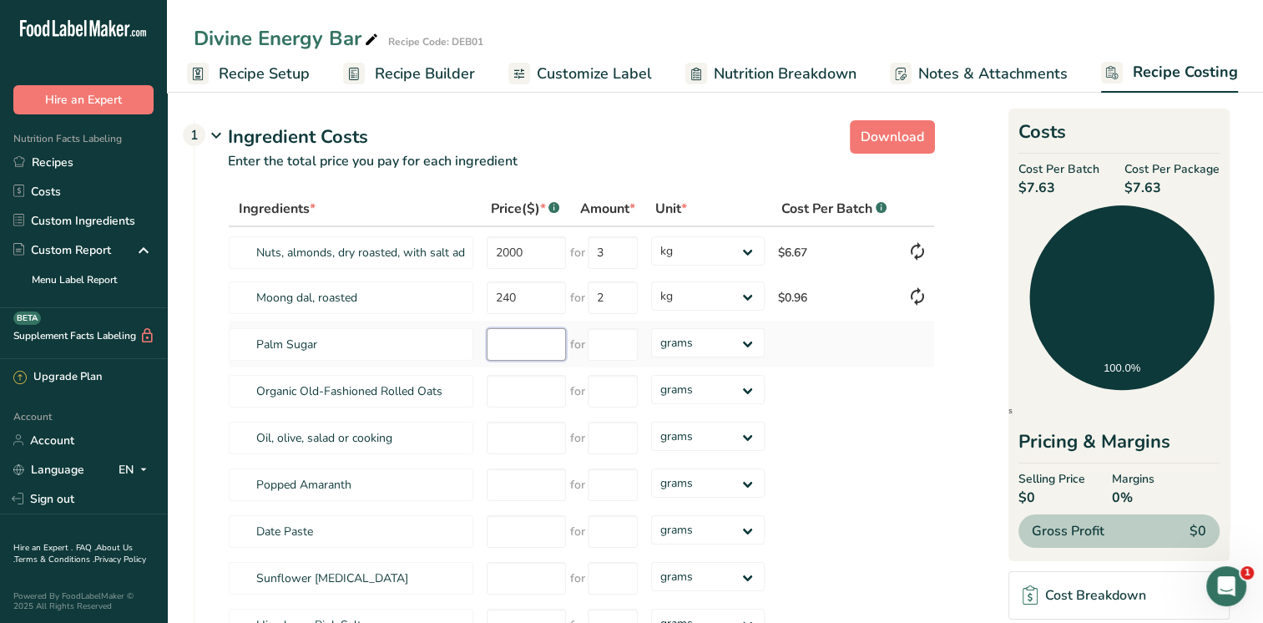
click at [517, 345] on input "number" at bounding box center [526, 344] width 79 height 33
type input "0"
type input "200"
click at [748, 344] on select "grams kg mg mcg lb oz" at bounding box center [707, 342] width 113 height 29
select select "1"
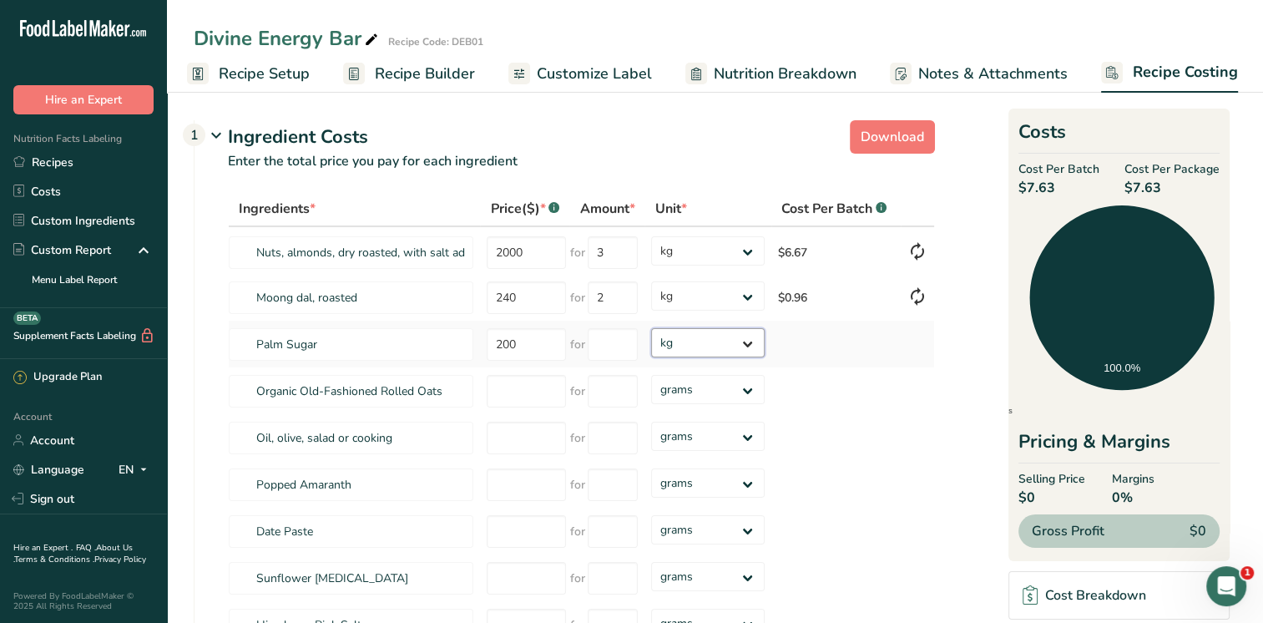
click at [651, 328] on select "grams kg mg mcg lb oz" at bounding box center [707, 342] width 113 height 29
click at [601, 347] on input "number" at bounding box center [613, 344] width 50 height 33
type input "2"
click at [531, 396] on div "Ingredients * Price($) * .a-a{fill:#347362;}.b-a{fill:#fff;} Amount * Unit * Co…" at bounding box center [581, 466] width 707 height 551
click at [185, 282] on section "Download Ingredient Costs 1 Enter the total price you pay for each ingredient I…" at bounding box center [715, 527] width 1096 height 880
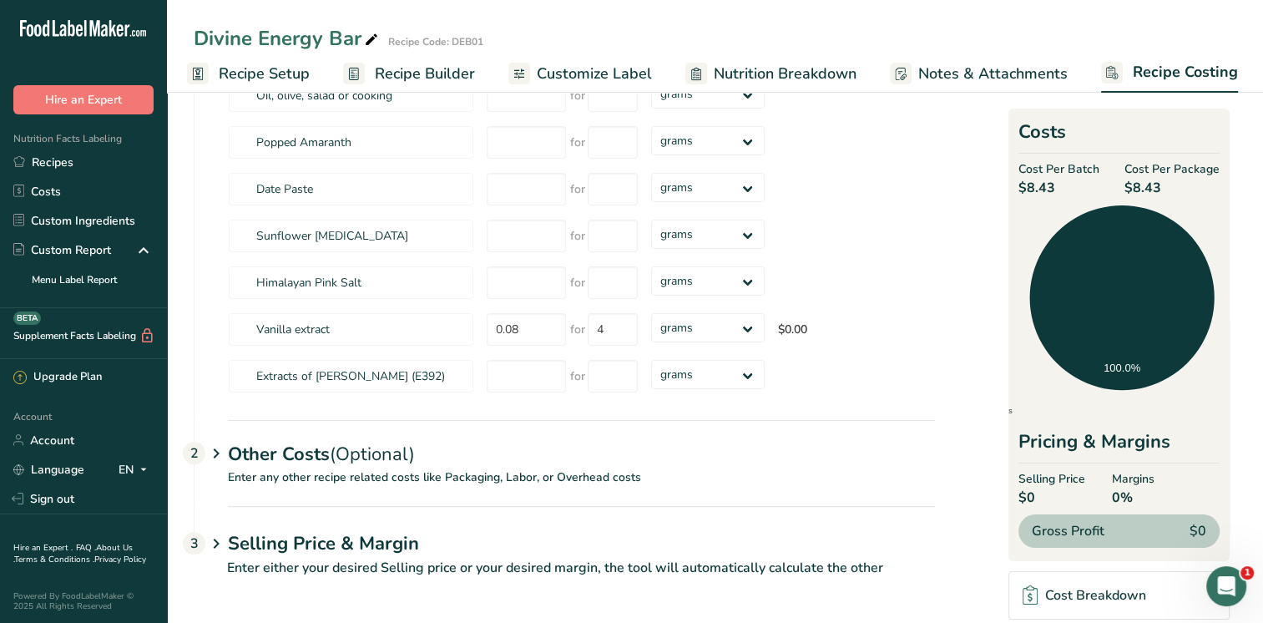
scroll to position [88, 0]
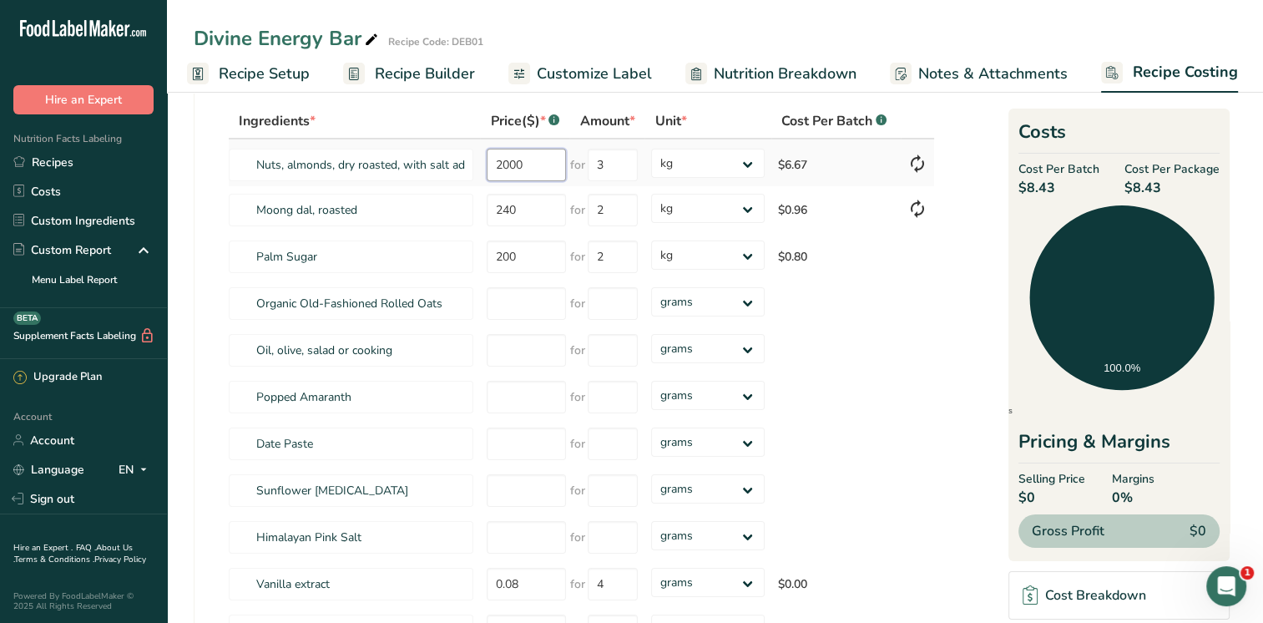
drag, startPoint x: 526, startPoint y: 157, endPoint x: 486, endPoint y: 161, distance: 40.3
click at [487, 161] on input "2000" at bounding box center [526, 165] width 79 height 33
type input "22"
click at [610, 162] on div "Ingredients * Price($) * .a-a{fill:#347362;}.b-a{fill:#fff;} Amount * Unit * Co…" at bounding box center [581, 379] width 707 height 551
type input "3"
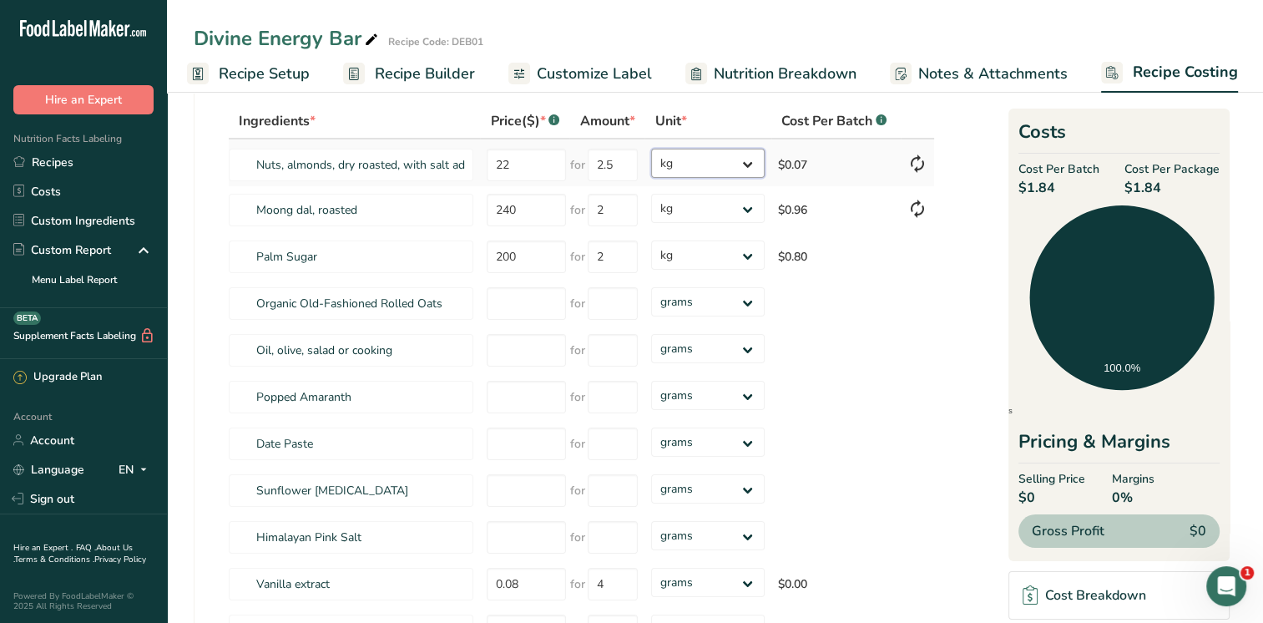
click at [742, 162] on div "Ingredients * Price($) * .a-a{fill:#347362;}.b-a{fill:#fff;} Amount * Unit * Co…" at bounding box center [581, 379] width 707 height 551
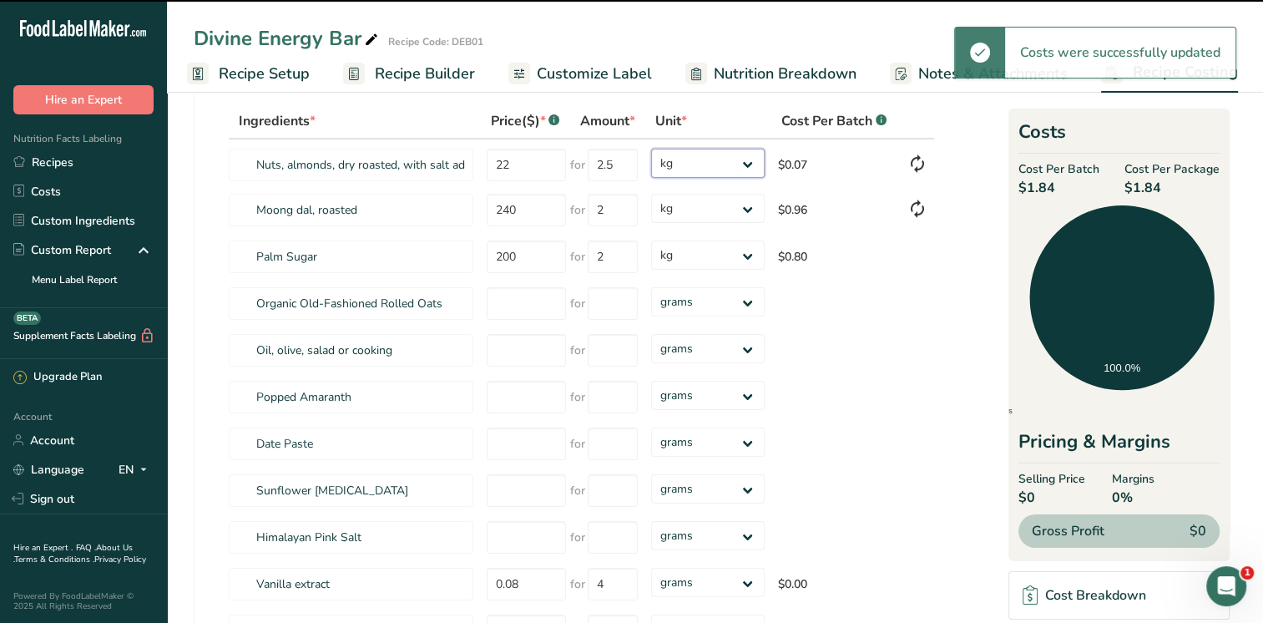
drag, startPoint x: 742, startPoint y: 162, endPoint x: 728, endPoint y: 179, distance: 21.9
click at [651, 149] on select "grams kg mg mcg lb oz" at bounding box center [707, 163] width 113 height 29
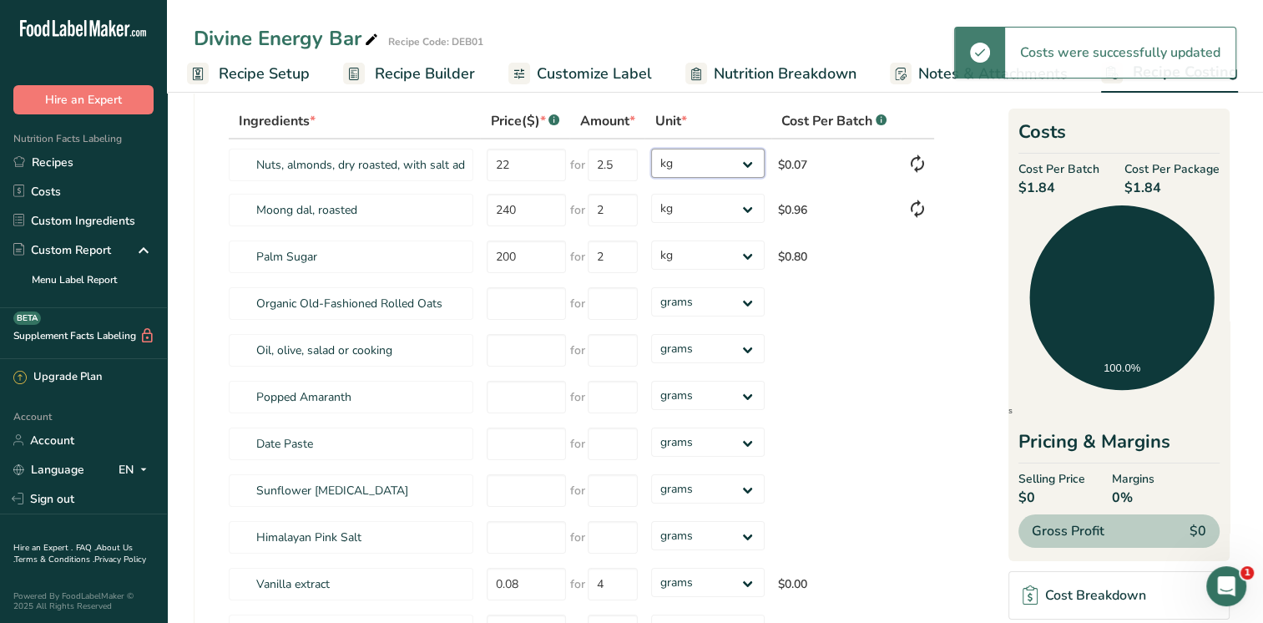
type input "3"
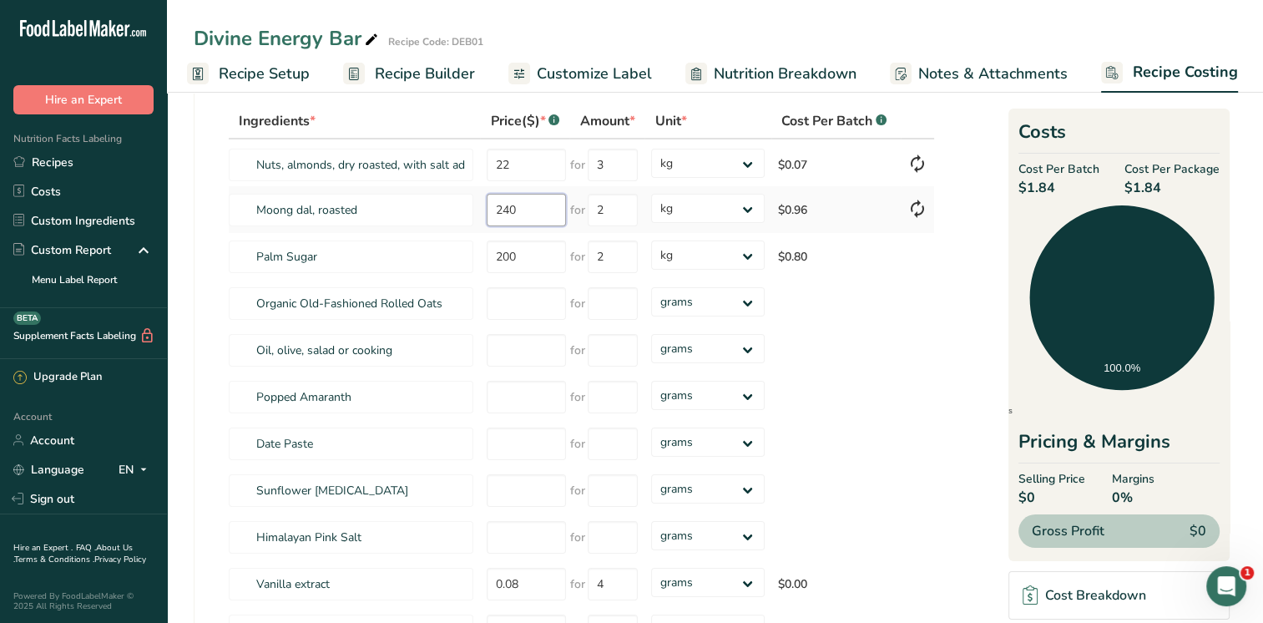
drag, startPoint x: 525, startPoint y: 205, endPoint x: 478, endPoint y: 210, distance: 47.9
click at [478, 210] on tr "Moong dal, roasted 240 for 2 grams kg mg mcg lb oz $0.96" at bounding box center [582, 209] width 706 height 47
type input "2.64"
click at [519, 255] on input "200" at bounding box center [526, 256] width 79 height 33
drag, startPoint x: 524, startPoint y: 256, endPoint x: 476, endPoint y: 255, distance: 48.4
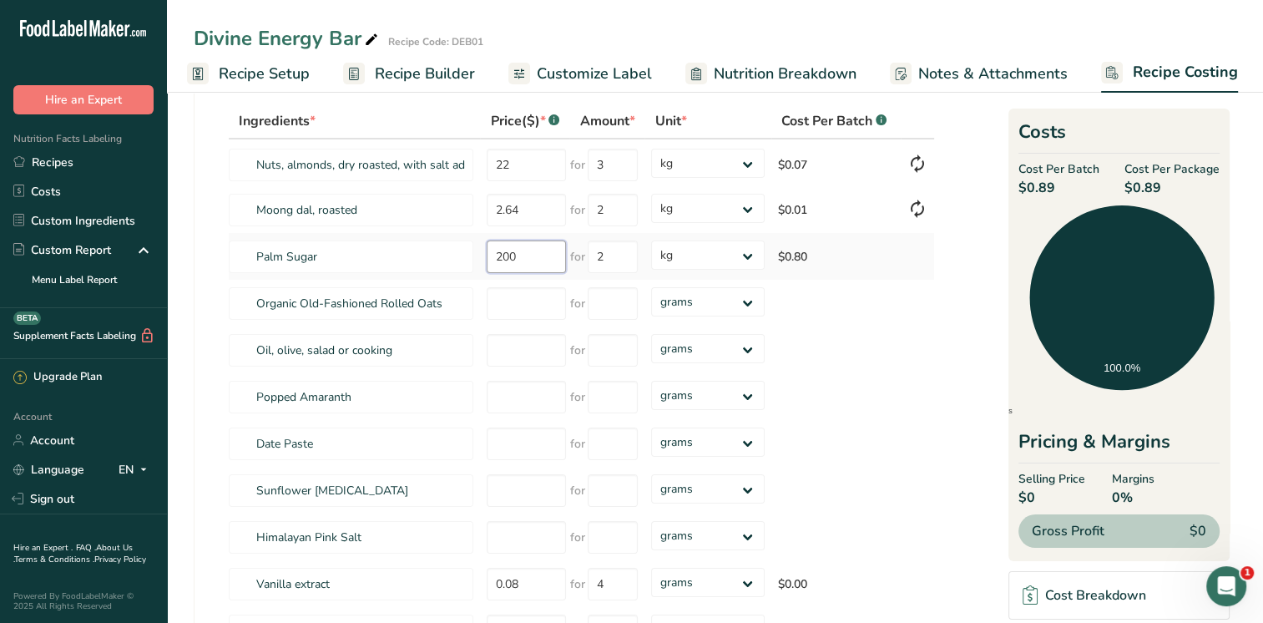
click at [476, 255] on tr "Palm Sugar 200 for 2 grams kg mg mcg lb oz $0.80" at bounding box center [582, 256] width 706 height 47
type input "2.2"
type input "0.99"
type input "1"
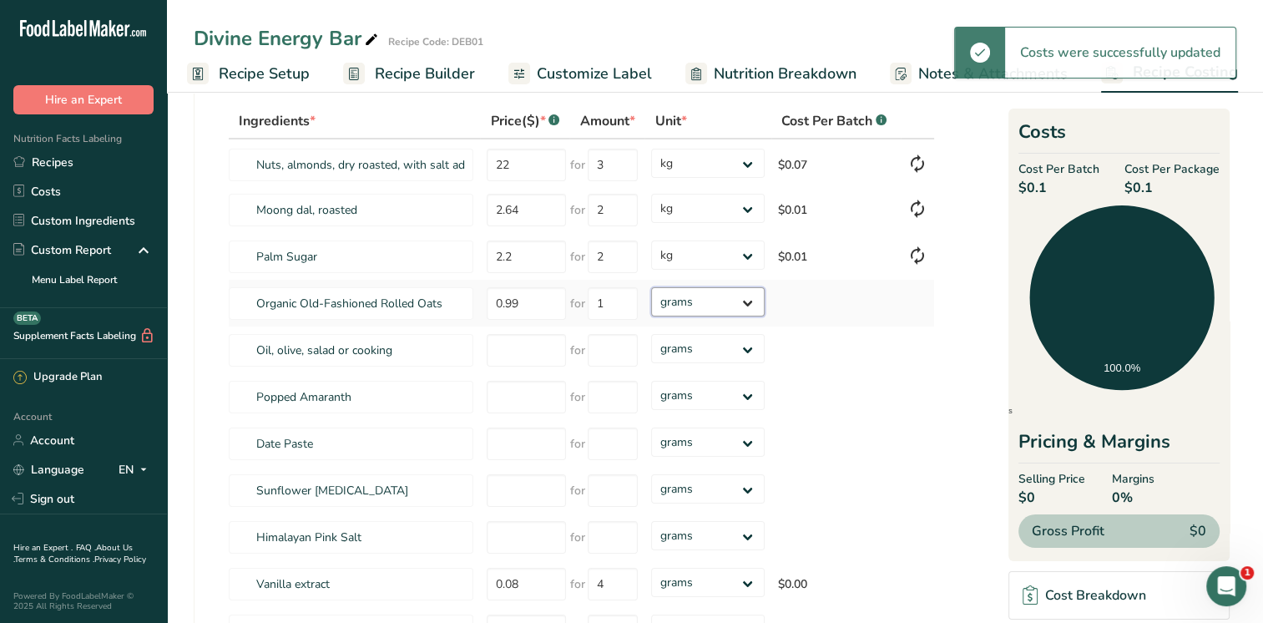
click at [748, 302] on select "grams kg mg mcg lb oz" at bounding box center [707, 301] width 113 height 29
select select "1"
click at [651, 287] on select "grams kg mg mcg lb oz" at bounding box center [707, 301] width 113 height 29
select select "1"
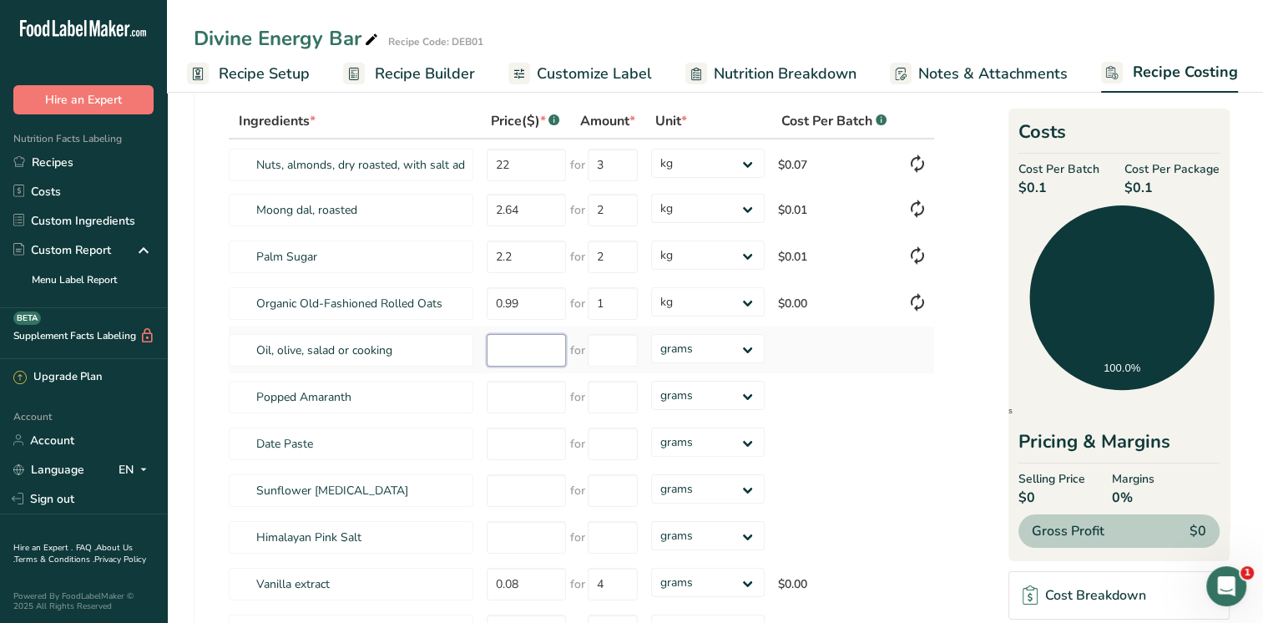
click at [521, 346] on input "number" at bounding box center [526, 350] width 79 height 33
type input "4.84"
type input "0.8"
click at [757, 353] on div "Ingredients * Price($) * .a-a{fill:#347362;}.b-a{fill:#fff;} Amount * Unit * Co…" at bounding box center [581, 379] width 707 height 551
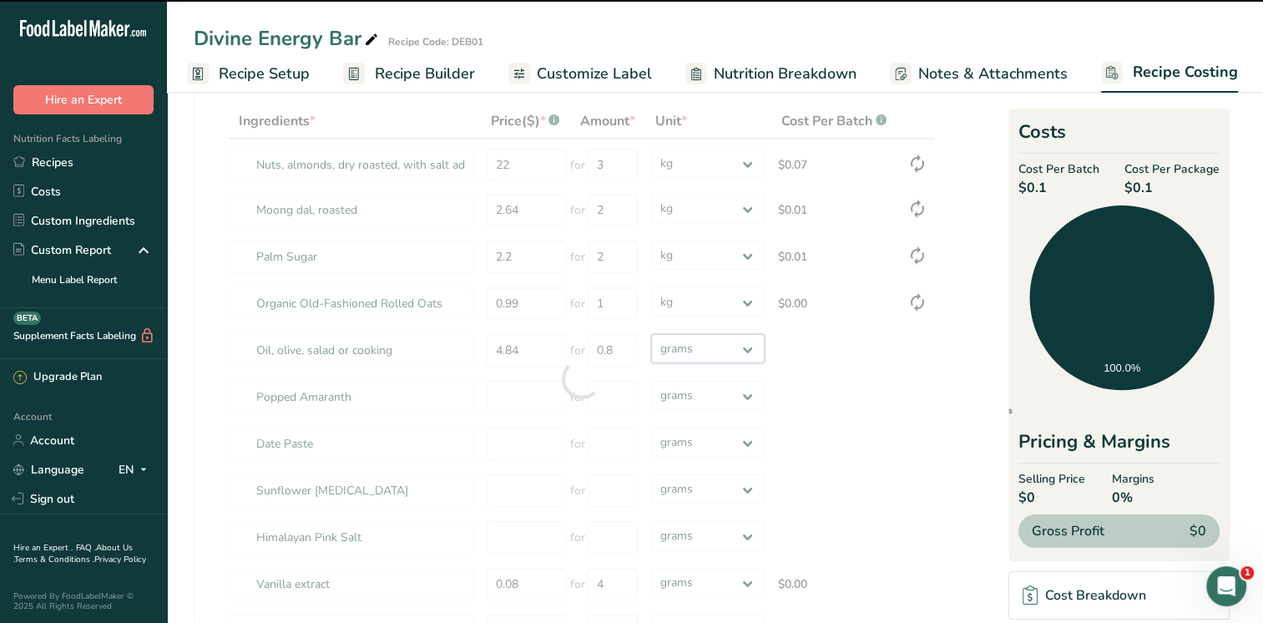
select select "1"
drag, startPoint x: 757, startPoint y: 353, endPoint x: 739, endPoint y: 362, distance: 19.4
click at [651, 334] on select "grams kg mg mcg lb oz" at bounding box center [707, 348] width 113 height 29
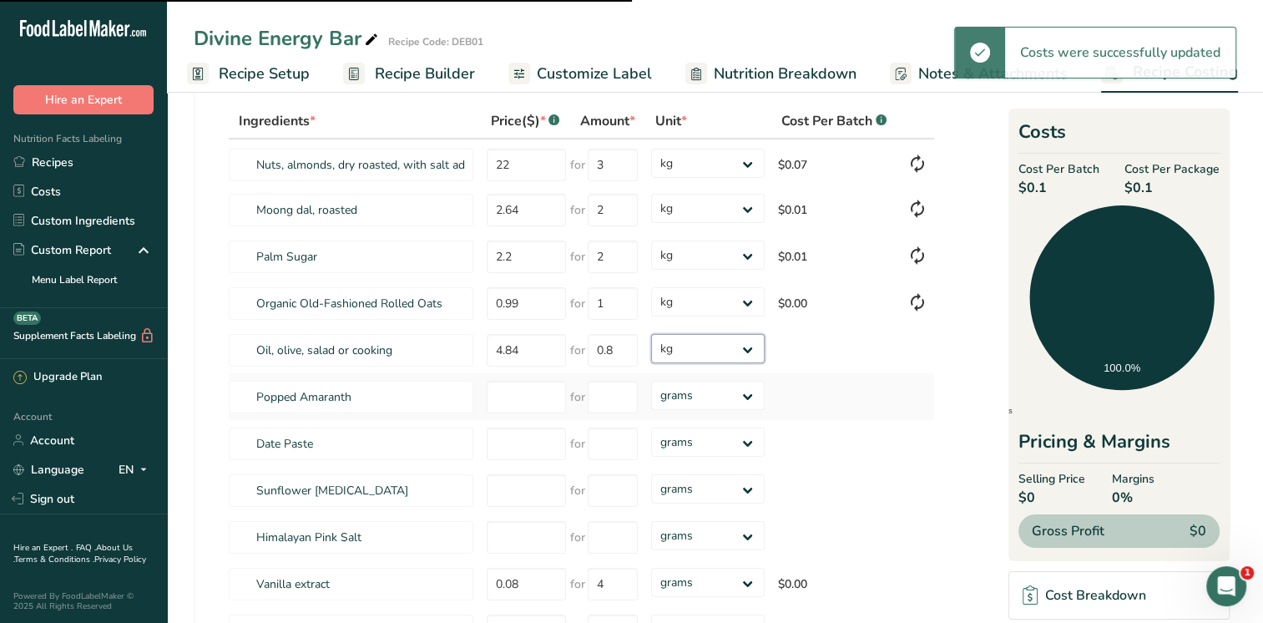
type input "1"
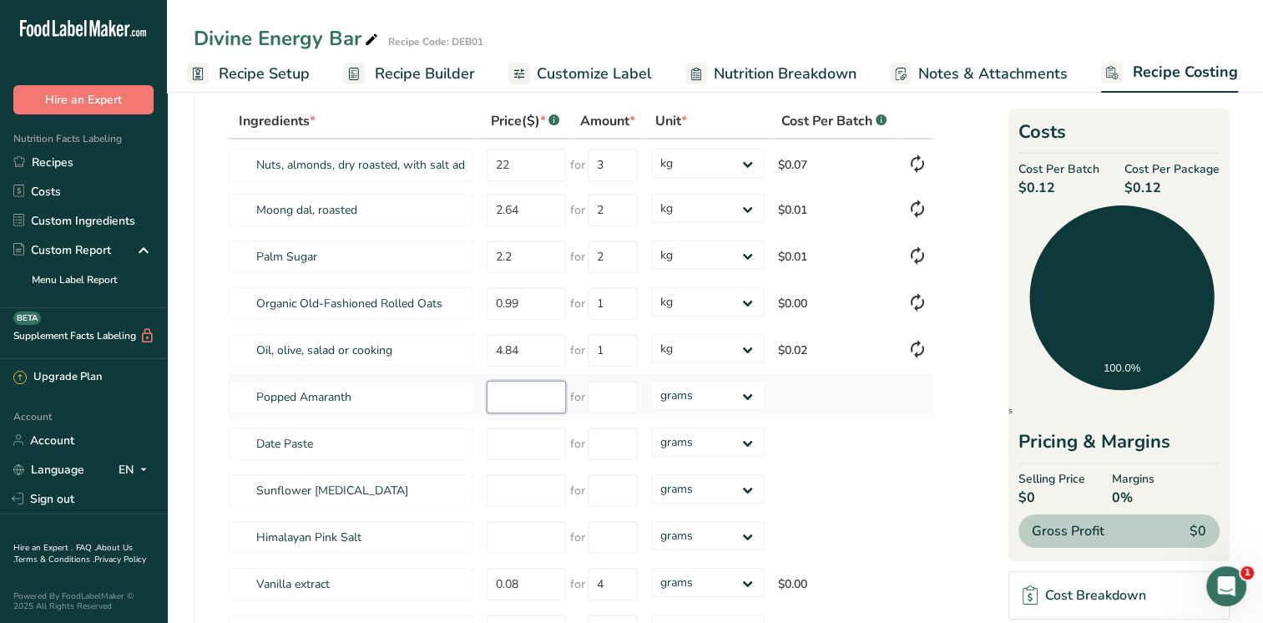
click at [509, 396] on input "number" at bounding box center [526, 397] width 79 height 33
type input "0.99"
click at [621, 393] on input "number" at bounding box center [613, 397] width 50 height 33
type input "0.5"
click at [752, 392] on div "Ingredients * Price($) * .a-a{fill:#347362;}.b-a{fill:#fff;} Amount * Unit * Co…" at bounding box center [581, 379] width 707 height 551
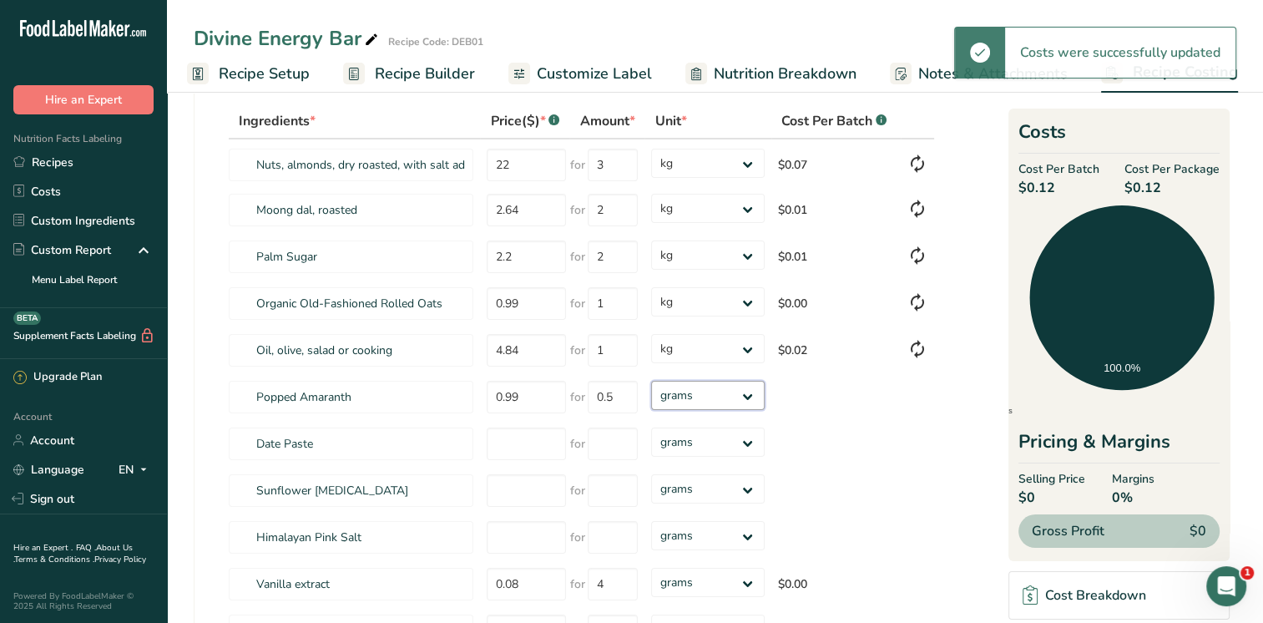
select select "1"
drag, startPoint x: 752, startPoint y: 392, endPoint x: 721, endPoint y: 409, distance: 35.1
click at [651, 381] on select "grams kg mg mcg lb oz" at bounding box center [707, 395] width 113 height 29
type input "1"
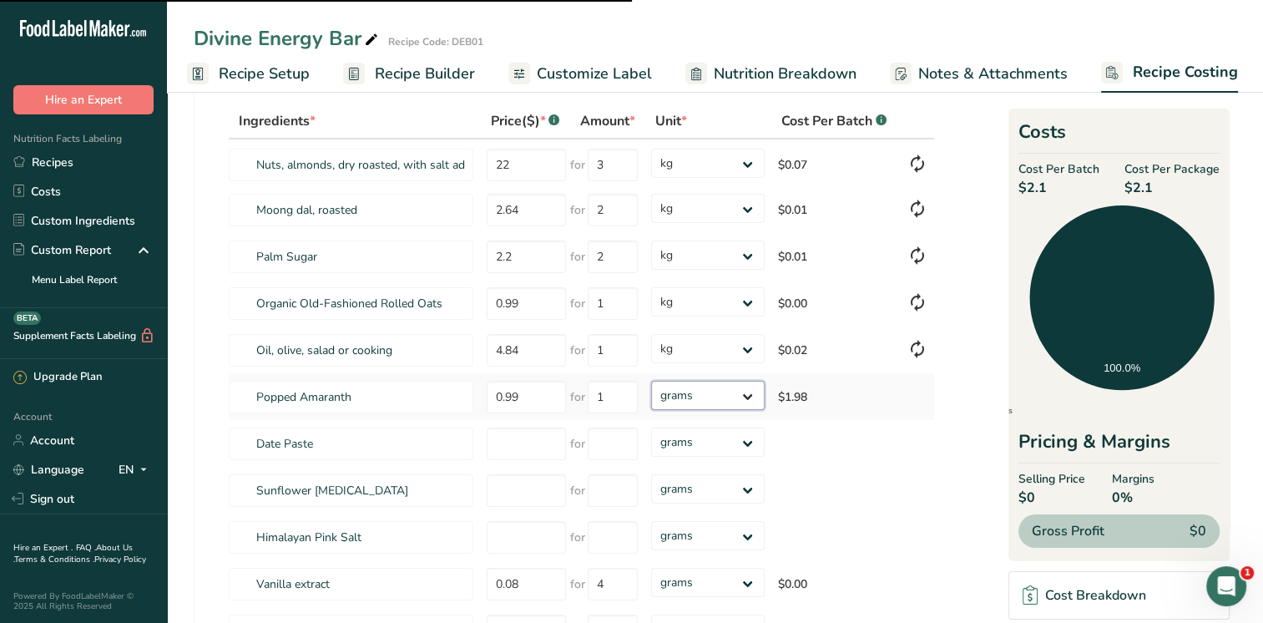
select select "1"
click at [622, 399] on input "1" at bounding box center [613, 397] width 50 height 33
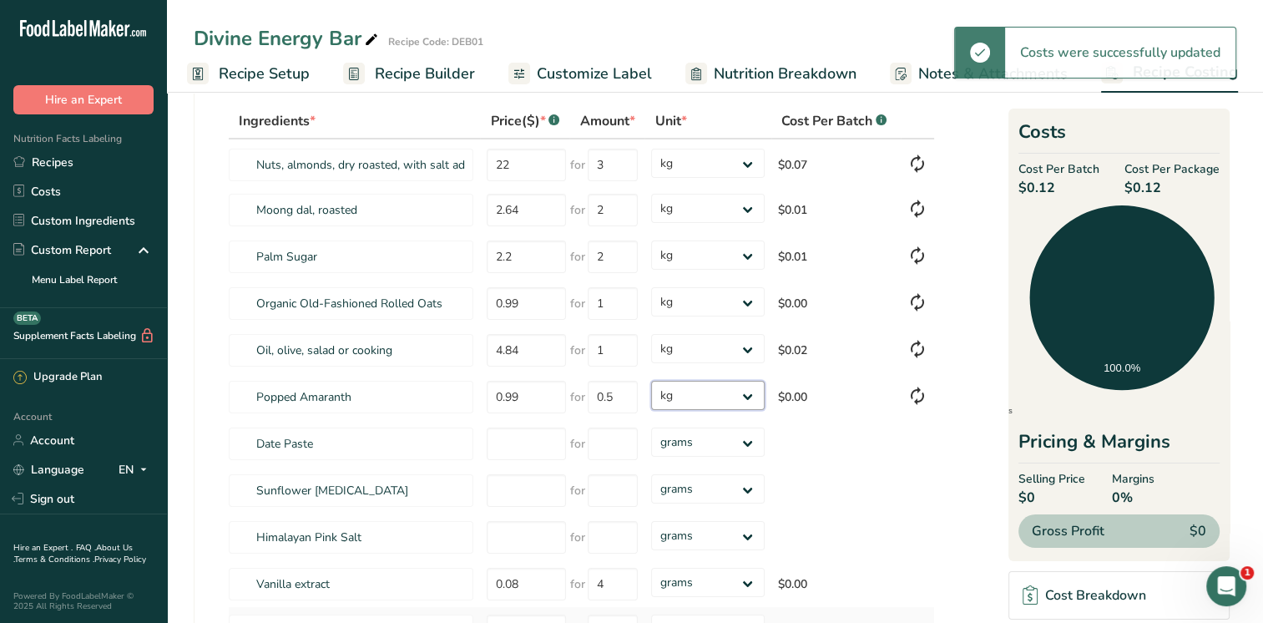
type input "1"
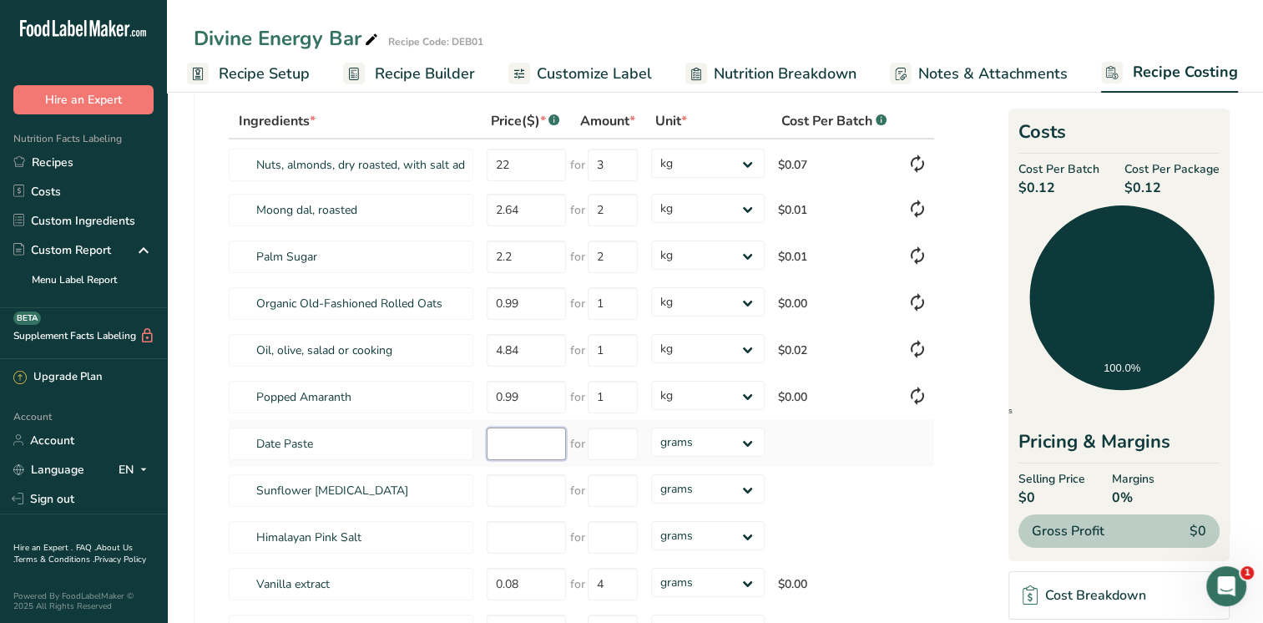
click at [514, 433] on input "number" at bounding box center [526, 444] width 79 height 33
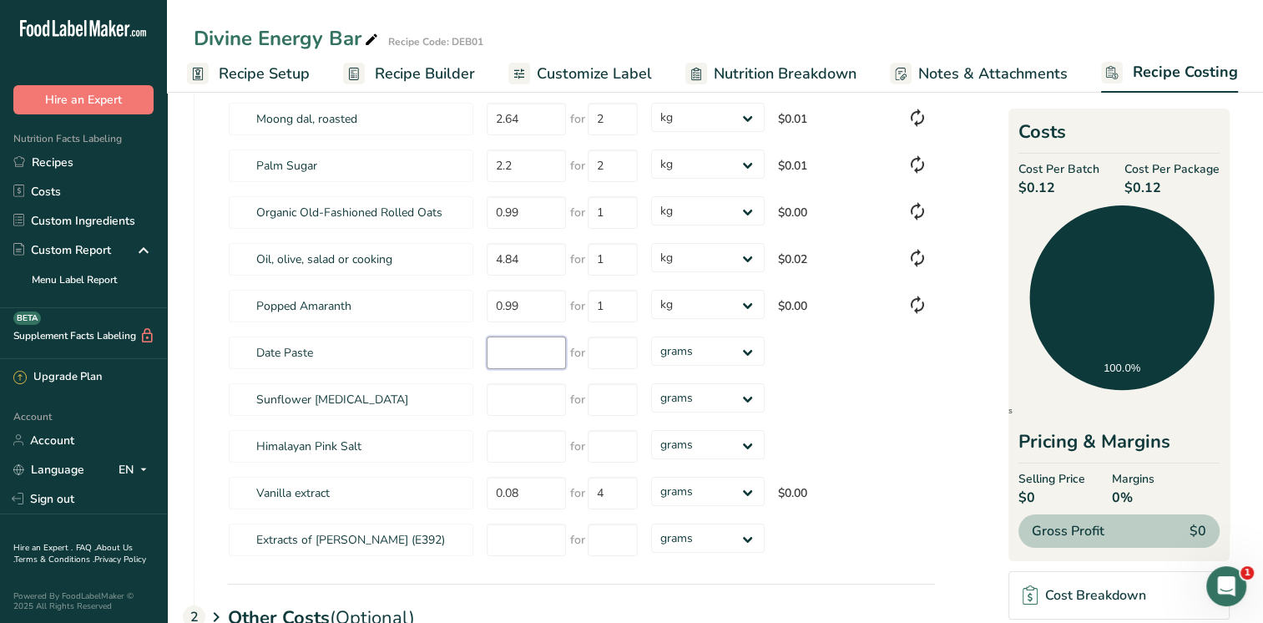
scroll to position [266, 0]
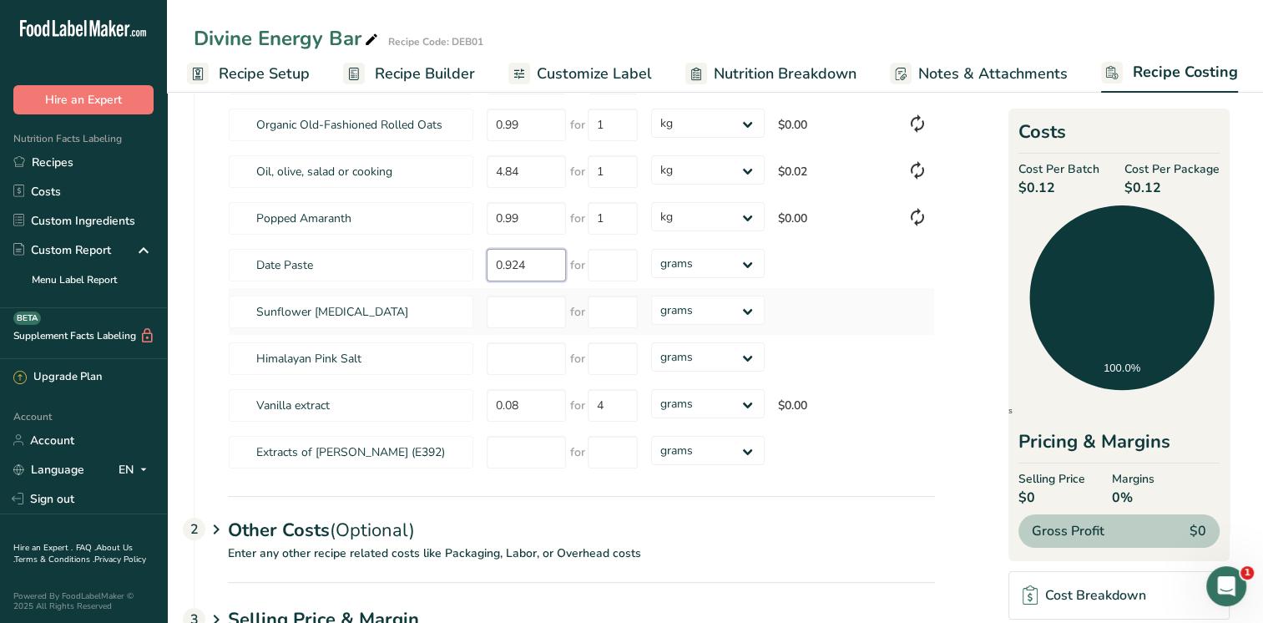
type input "0.924"
click at [624, 265] on input "number" at bounding box center [613, 265] width 50 height 33
type input "0.6"
click at [748, 262] on div "Ingredients * Price($) * .a-a{fill:#347362;}.b-a{fill:#fff;} Amount * Unit * Co…" at bounding box center [581, 200] width 707 height 551
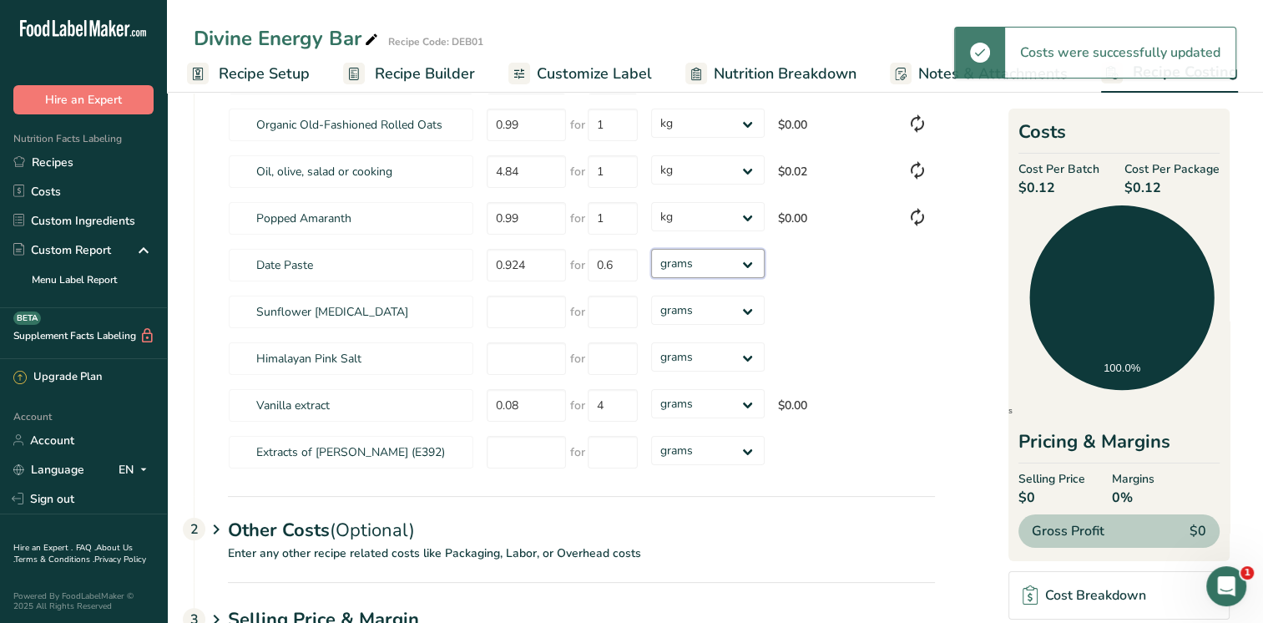
select select "1"
drag, startPoint x: 748, startPoint y: 262, endPoint x: 724, endPoint y: 278, distance: 29.0
click at [651, 249] on select "grams kg mg mcg lb oz" at bounding box center [707, 263] width 113 height 29
type input "1"
select select "1"
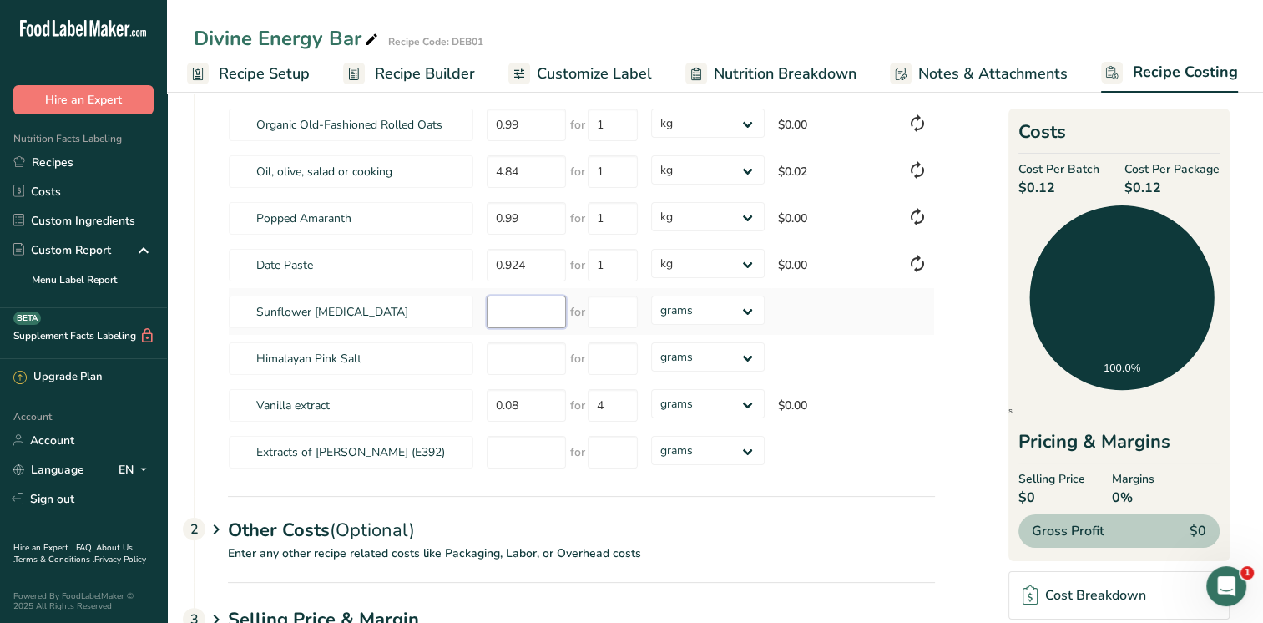
click at [501, 302] on input "number" at bounding box center [526, 312] width 79 height 33
type input "0.66"
click at [601, 315] on input "number" at bounding box center [613, 312] width 50 height 33
type input "0.05"
click at [747, 312] on div "Ingredients * Price($) * .a-a{fill:#347362;}.b-a{fill:#fff;} Amount * Unit * Co…" at bounding box center [581, 200] width 707 height 551
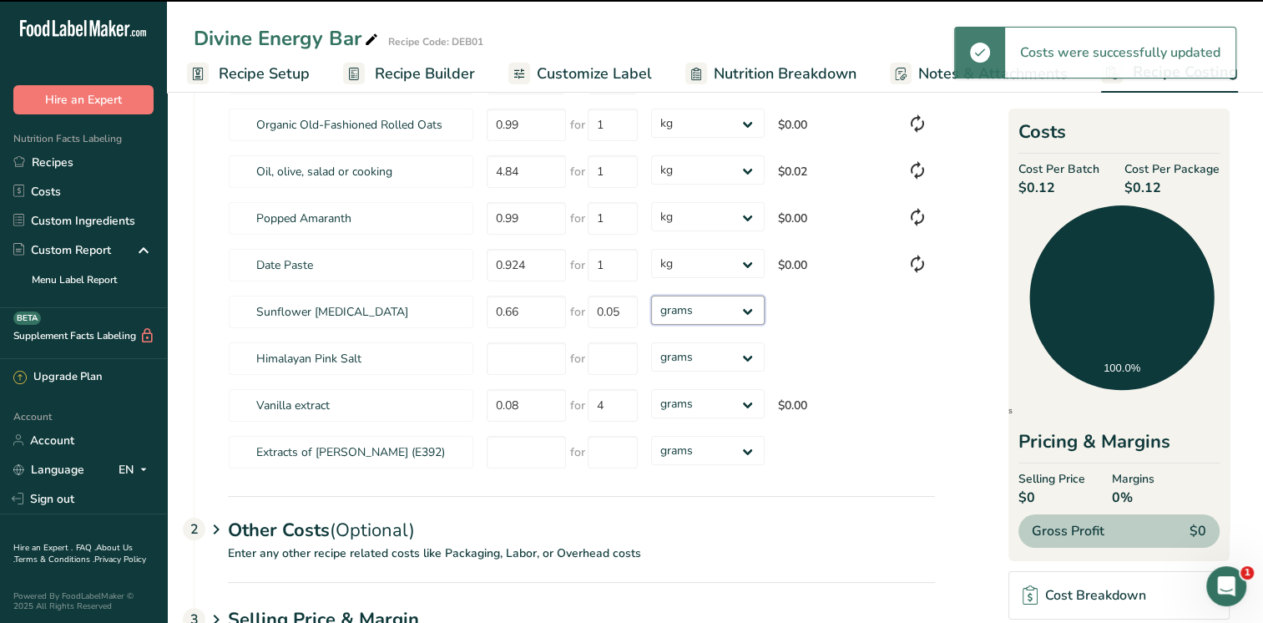
select select "1"
drag, startPoint x: 747, startPoint y: 312, endPoint x: 729, endPoint y: 321, distance: 19.8
click at [651, 296] on select "grams kg mg mcg lb oz" at bounding box center [707, 310] width 113 height 29
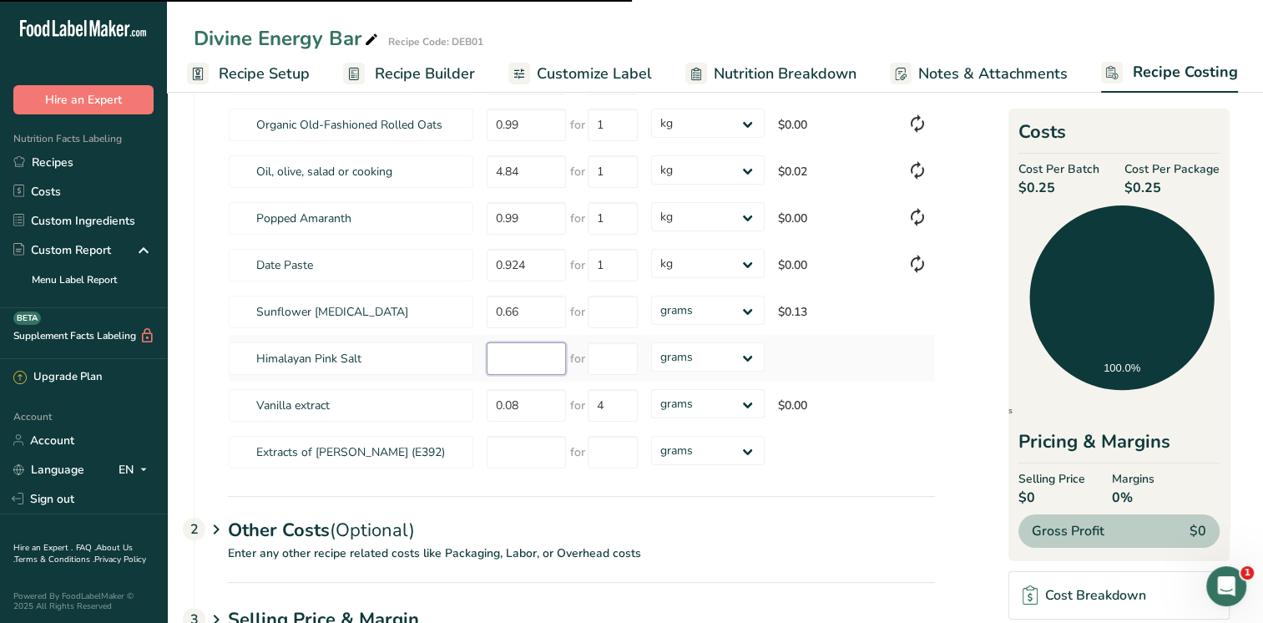
click at [513, 354] on input "number" at bounding box center [526, 358] width 79 height 33
select select "1"
type input "0.0165"
click at [606, 355] on input "number" at bounding box center [613, 358] width 50 height 33
type input "0.05"
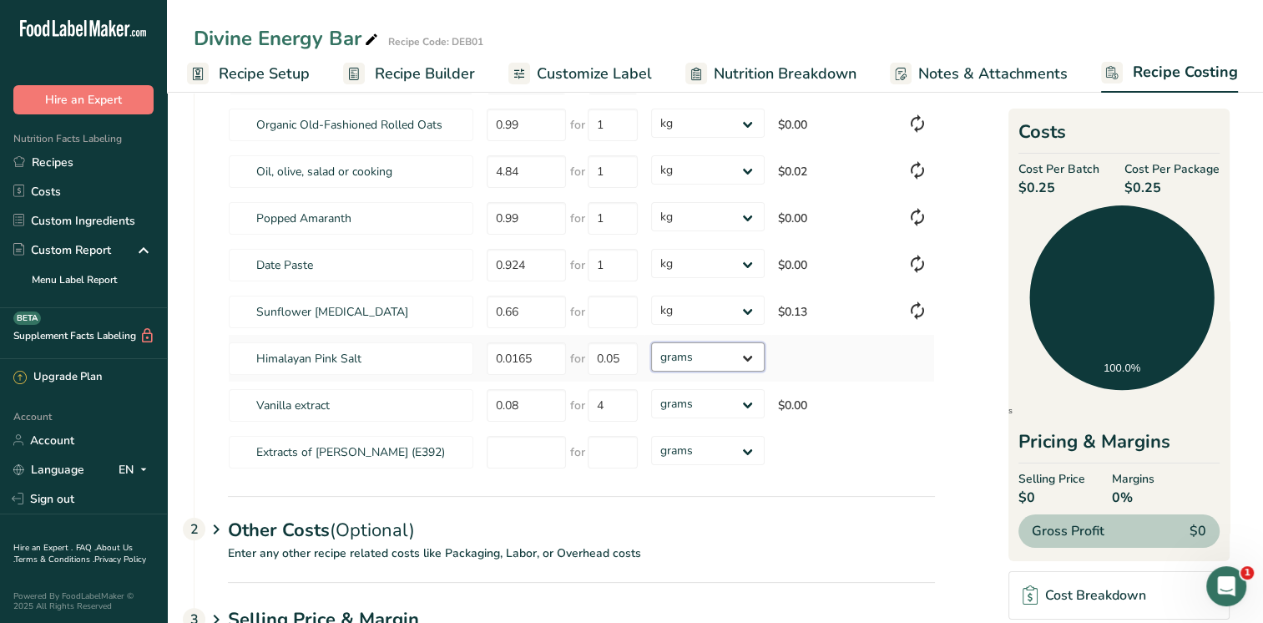
click at [751, 353] on div "Ingredients * Price($) * .a-a{fill:#347362;}.b-a{fill:#fff;} Amount * Unit * Co…" at bounding box center [581, 200] width 707 height 551
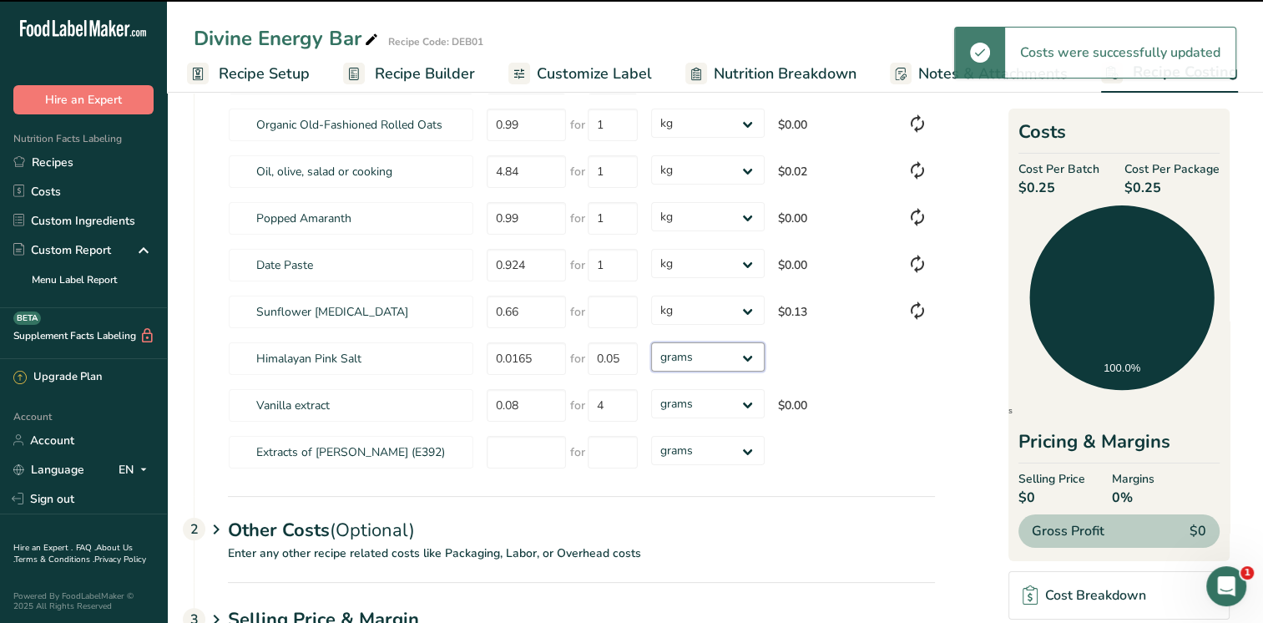
select select "1"
drag, startPoint x: 751, startPoint y: 353, endPoint x: 732, endPoint y: 372, distance: 26.6
click at [651, 342] on select "grams kg mg mcg lb oz" at bounding box center [707, 356] width 113 height 29
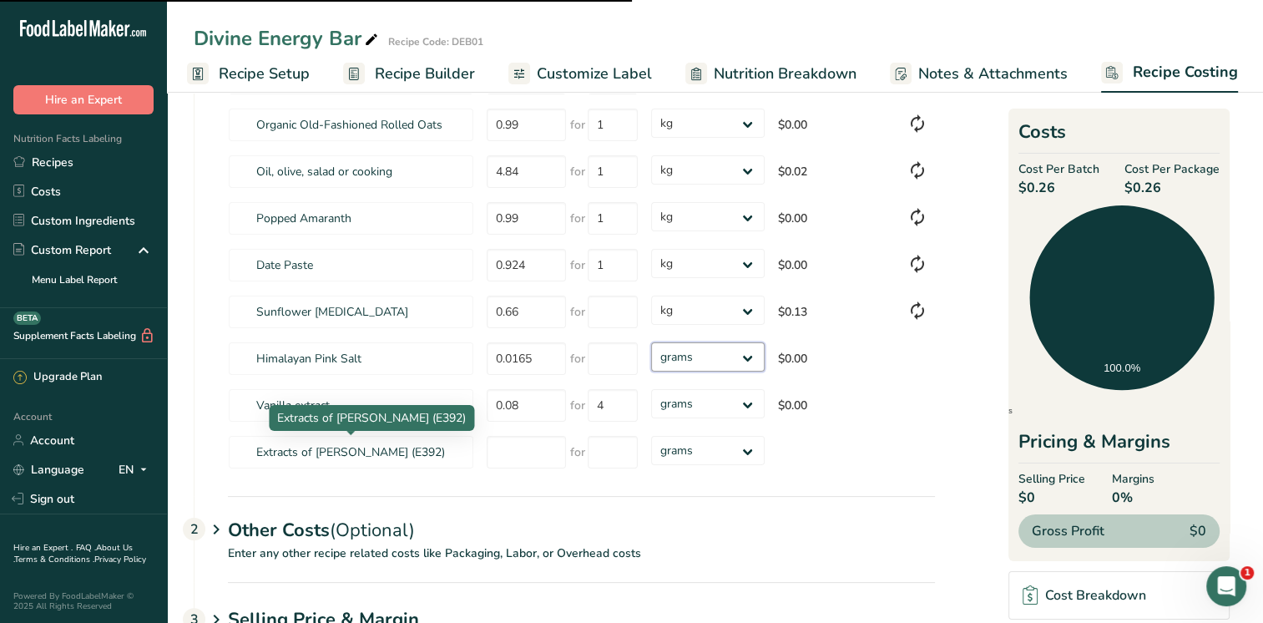
select select "1"
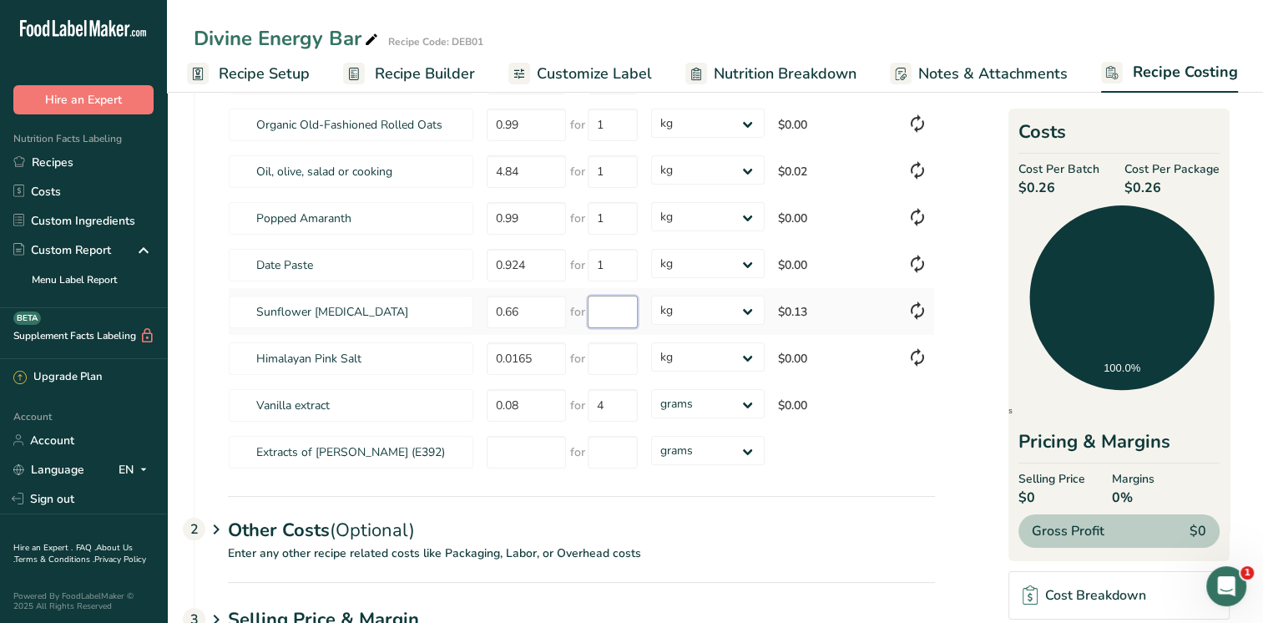
click at [615, 316] on input "number" at bounding box center [613, 312] width 50 height 33
type input "0.05"
click at [618, 357] on div "Ingredients * Price($) * .a-a{fill:#347362;}.b-a{fill:#fff;} Amount * Unit * Co…" at bounding box center [581, 200] width 707 height 551
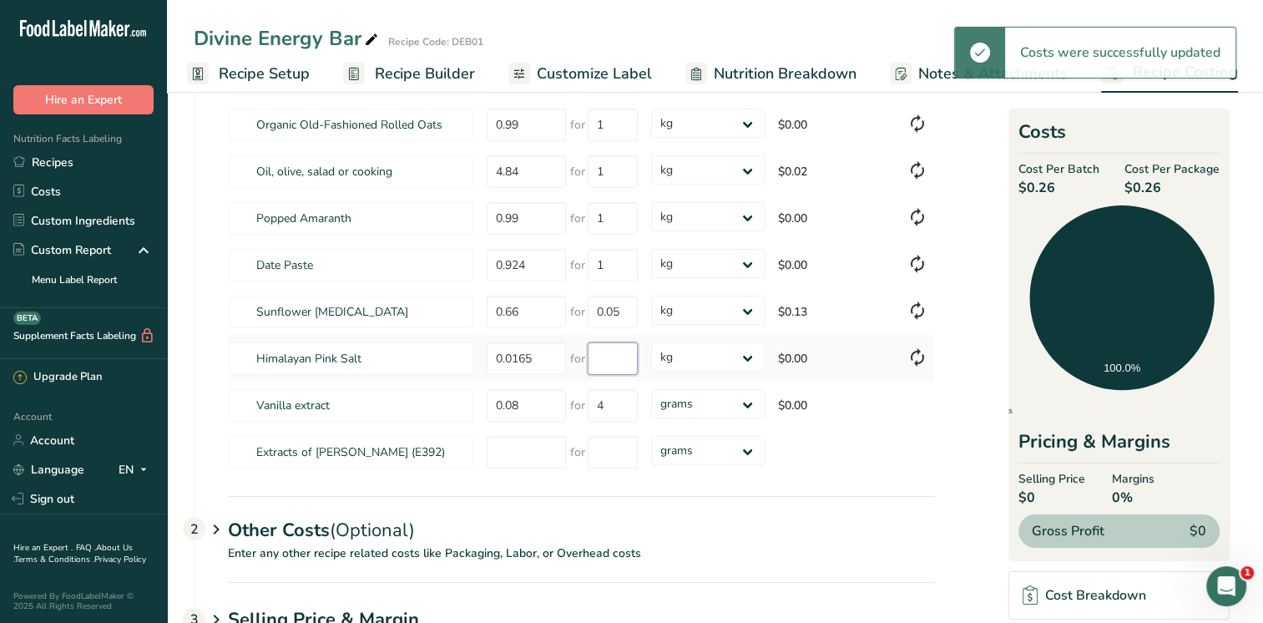
type input "0"
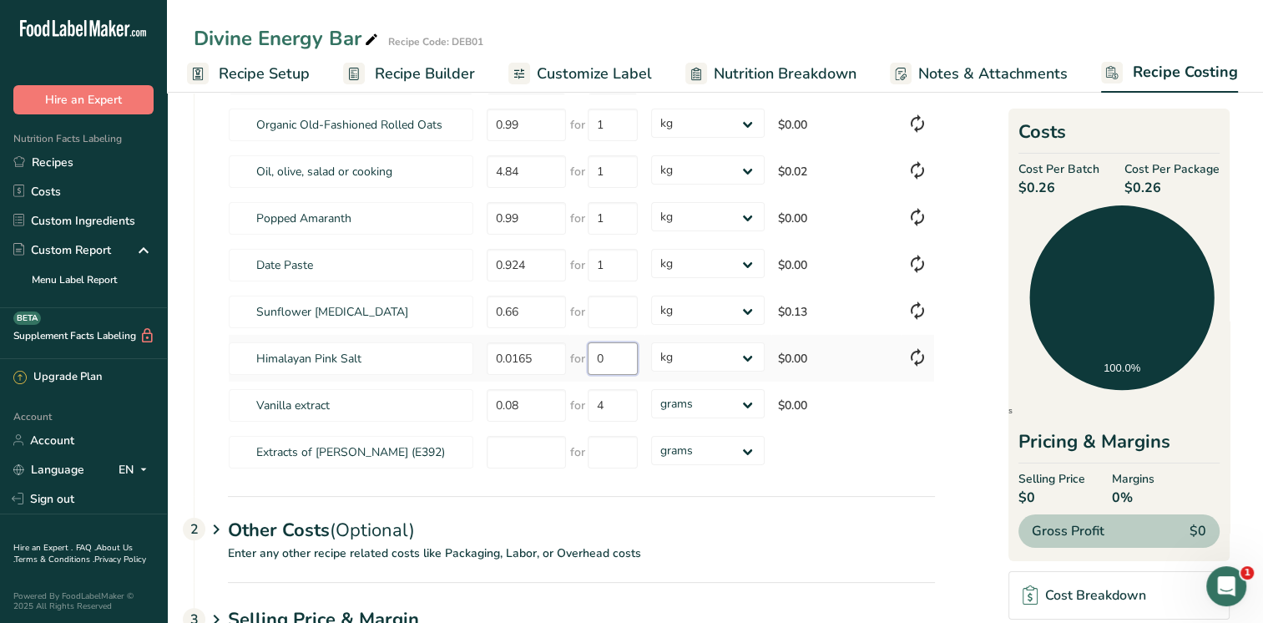
type input "5"
type input "0.05"
click at [537, 410] on div "Ingredients * Price($) * .a-a{fill:#347362;}.b-a{fill:#fff;} Amount * Unit * Co…" at bounding box center [581, 200] width 707 height 551
drag, startPoint x: 531, startPoint y: 399, endPoint x: 485, endPoint y: 402, distance: 46.0
click at [485, 402] on td "0.08" at bounding box center [524, 405] width 89 height 47
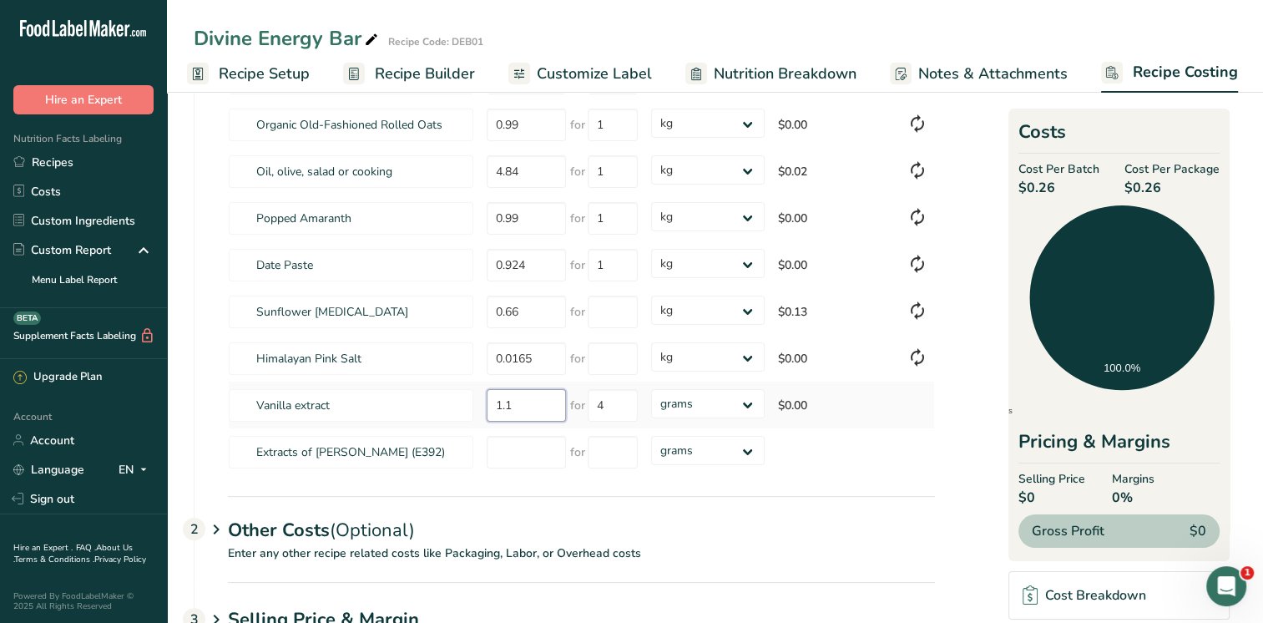
type input "1.1"
click at [621, 397] on input "4" at bounding box center [613, 405] width 50 height 33
drag, startPoint x: 604, startPoint y: 407, endPoint x: 582, endPoint y: 404, distance: 21.9
click at [582, 404] on div "for 4" at bounding box center [604, 405] width 68 height 33
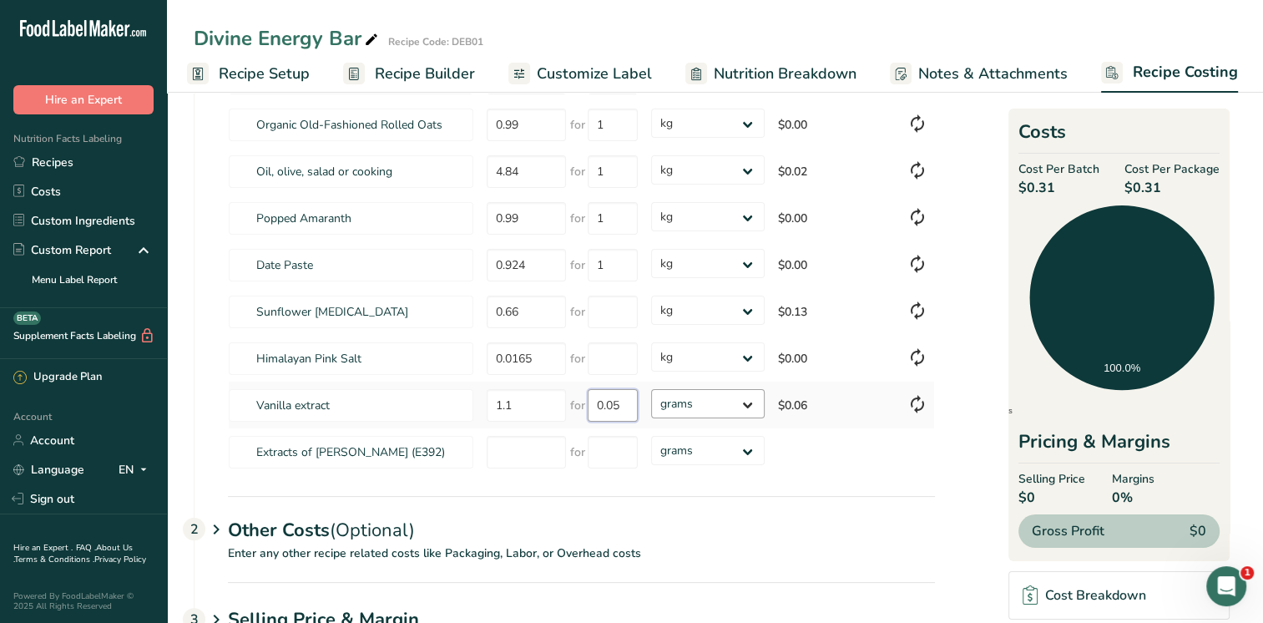
type input "0.05"
click at [750, 399] on div "Ingredients * Price($) * .a-a{fill:#347362;}.b-a{fill:#fff;} Amount * Unit * Co…" at bounding box center [581, 200] width 707 height 551
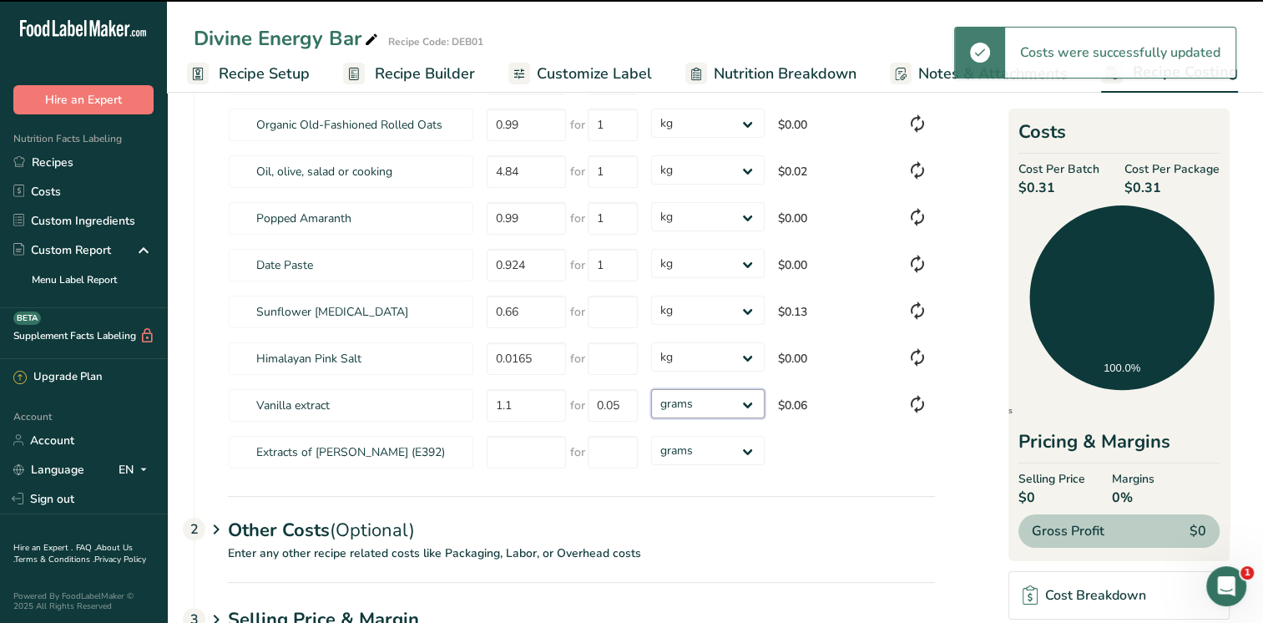
select select "1"
drag, startPoint x: 750, startPoint y: 399, endPoint x: 722, endPoint y: 417, distance: 32.7
click at [651, 389] on select "grams kg mg mcg lb oz" at bounding box center [707, 403] width 113 height 29
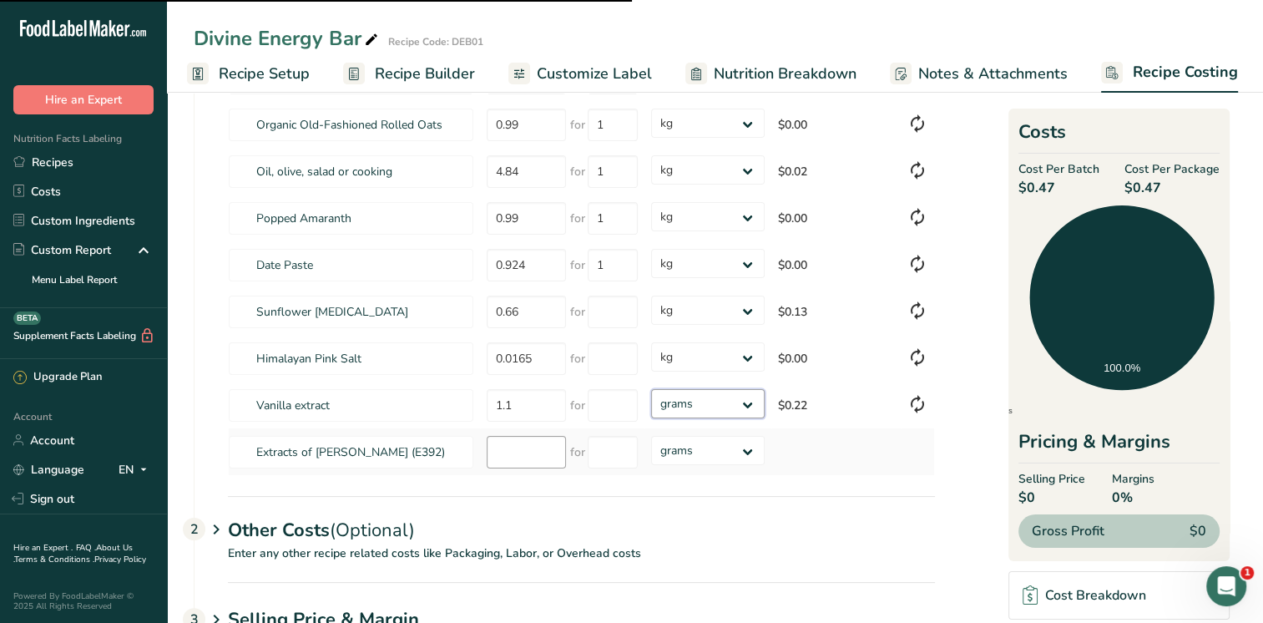
select select "1"
click at [501, 459] on input "number" at bounding box center [526, 452] width 79 height 33
type input "0.99"
click at [627, 453] on input "number" at bounding box center [613, 452] width 50 height 33
type input "0.05"
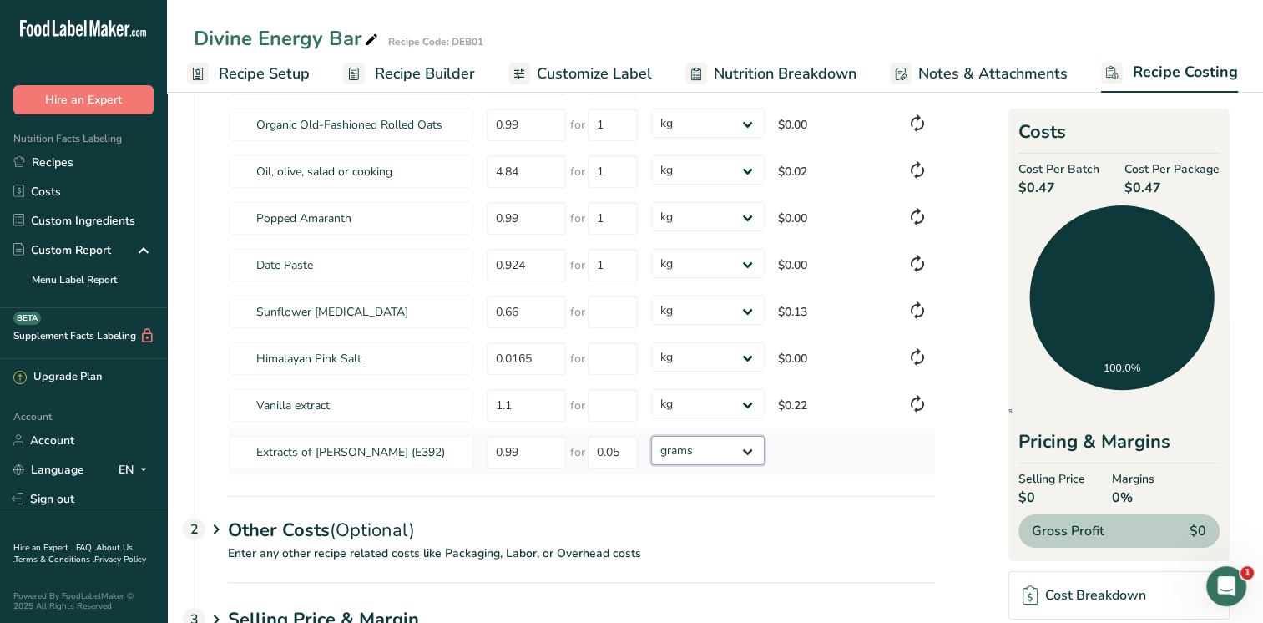
click at [750, 450] on div "Ingredients * Price($) * .a-a{fill:#347362;}.b-a{fill:#fff;} Amount * Unit * Co…" at bounding box center [581, 200] width 707 height 551
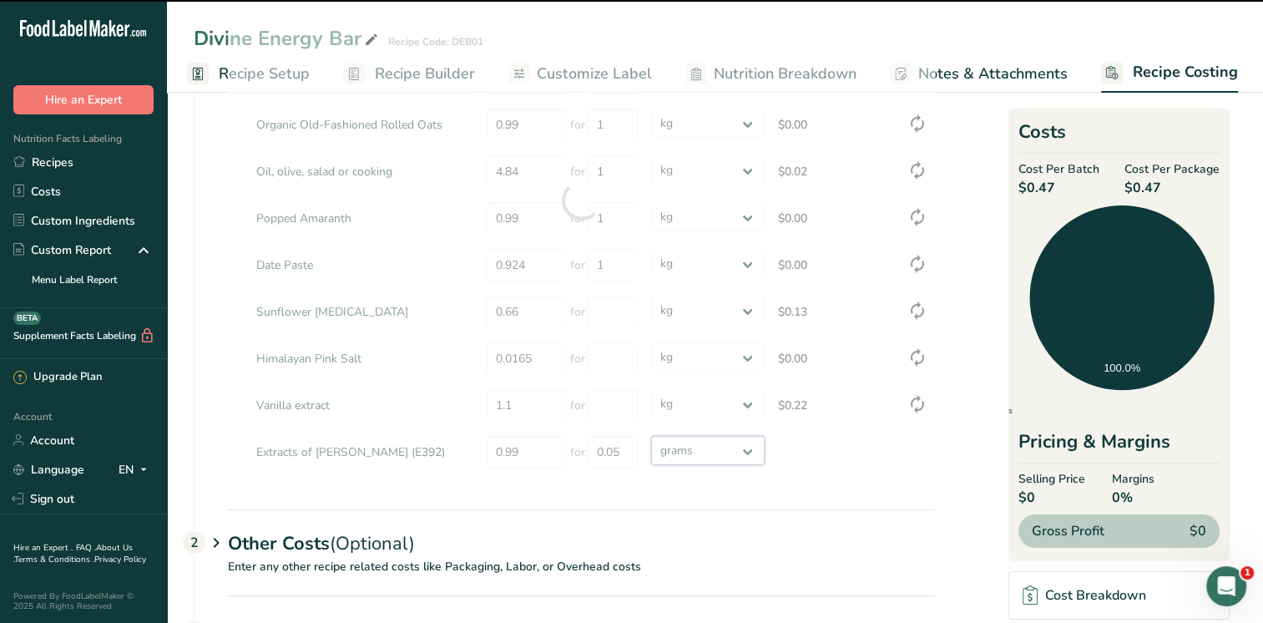
select select "1"
drag, startPoint x: 750, startPoint y: 450, endPoint x: 713, endPoint y: 466, distance: 40.0
click at [651, 436] on select "grams kg mg mcg lb oz" at bounding box center [707, 450] width 113 height 29
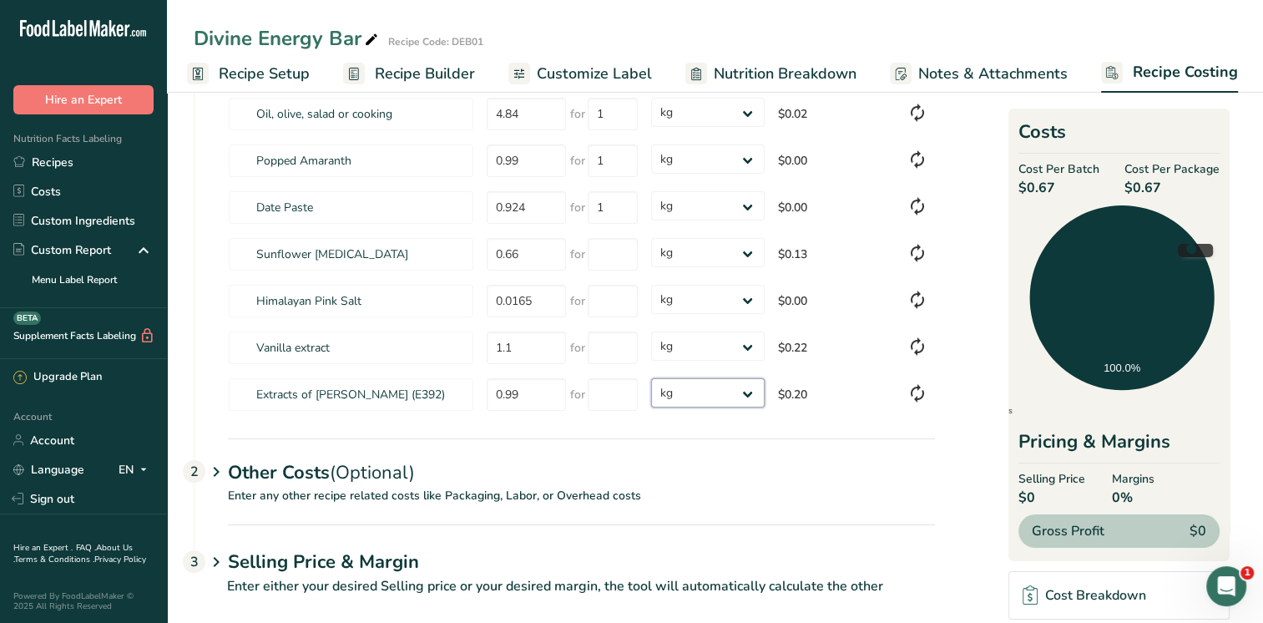
scroll to position [342, 0]
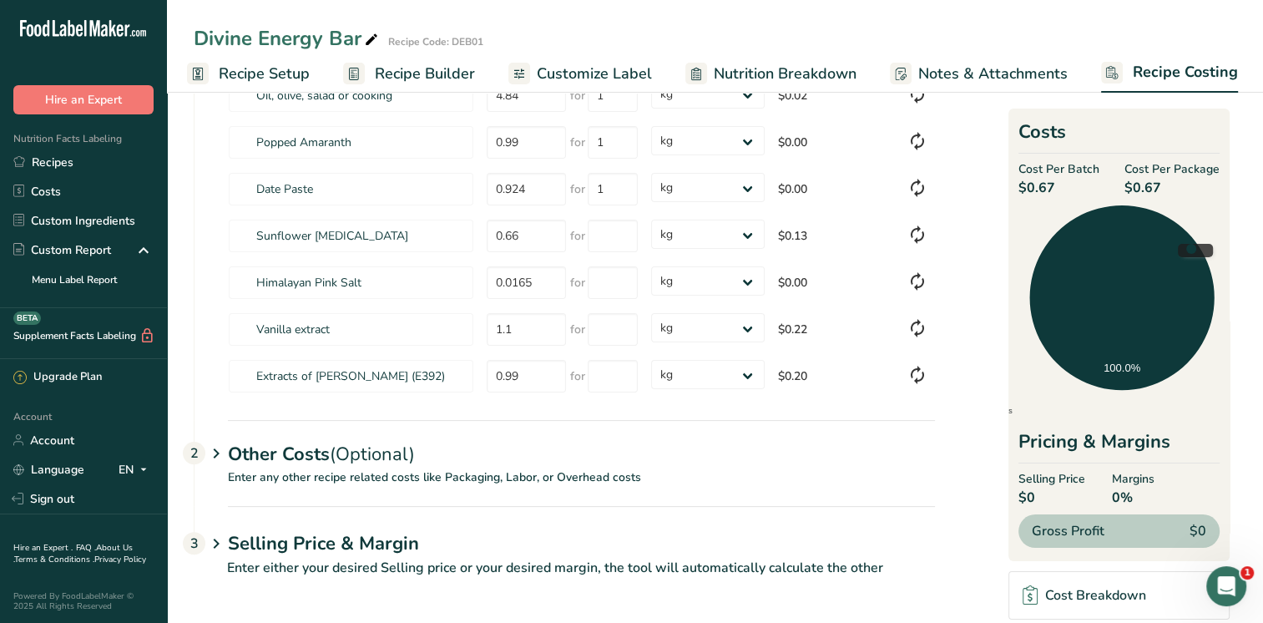
click at [216, 448] on icon at bounding box center [216, 453] width 20 height 31
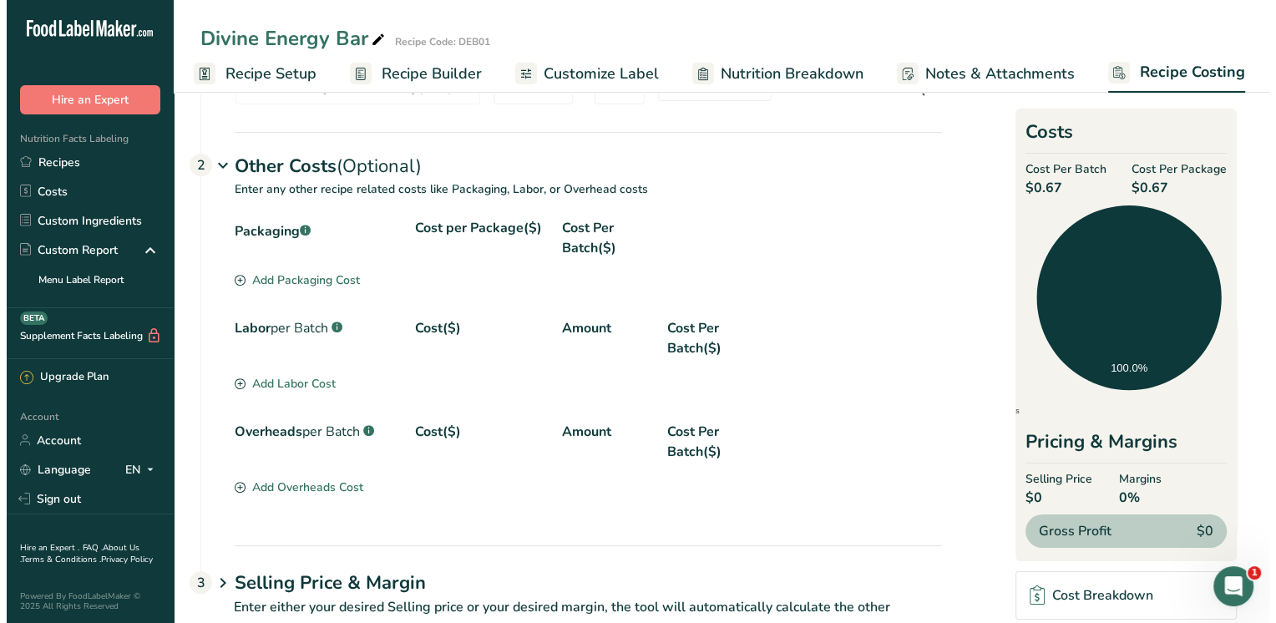
scroll to position [671, 0]
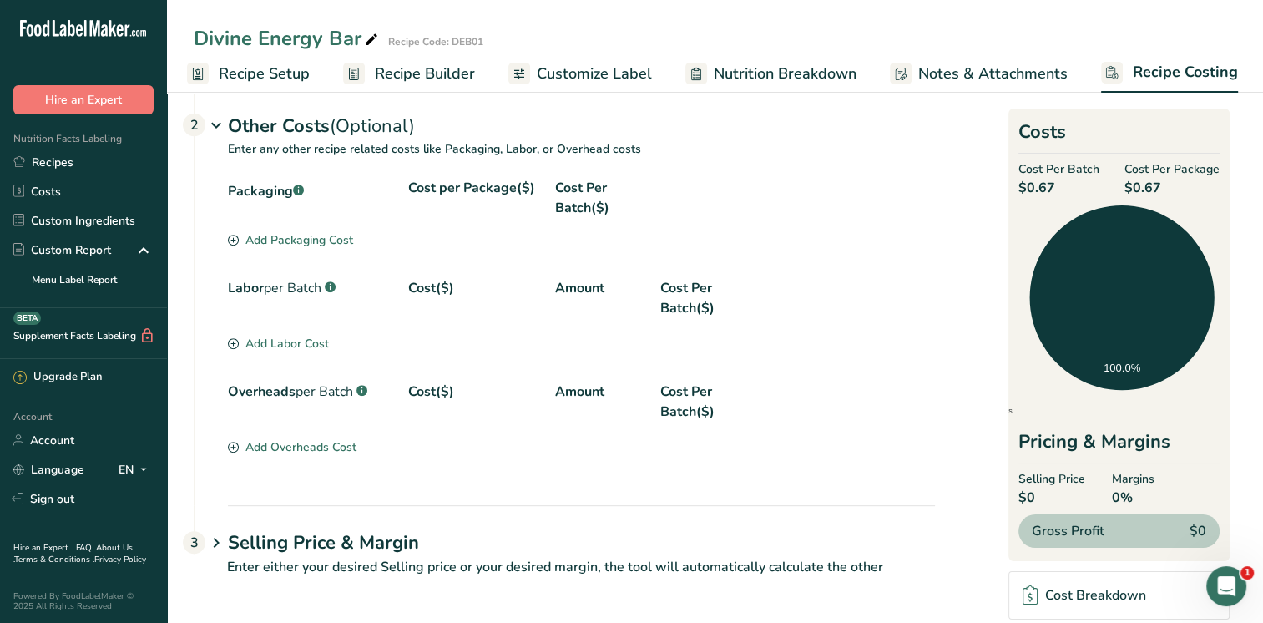
click at [342, 239] on div "Add Packaging Cost" at bounding box center [290, 240] width 125 height 18
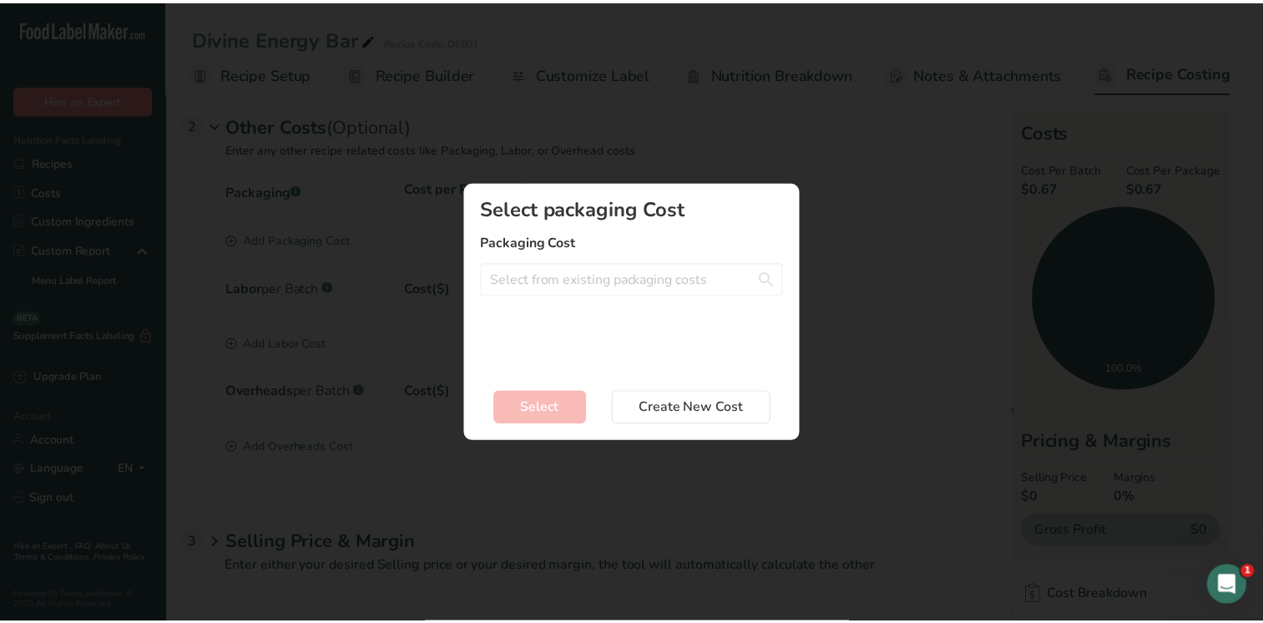
scroll to position [0, 0]
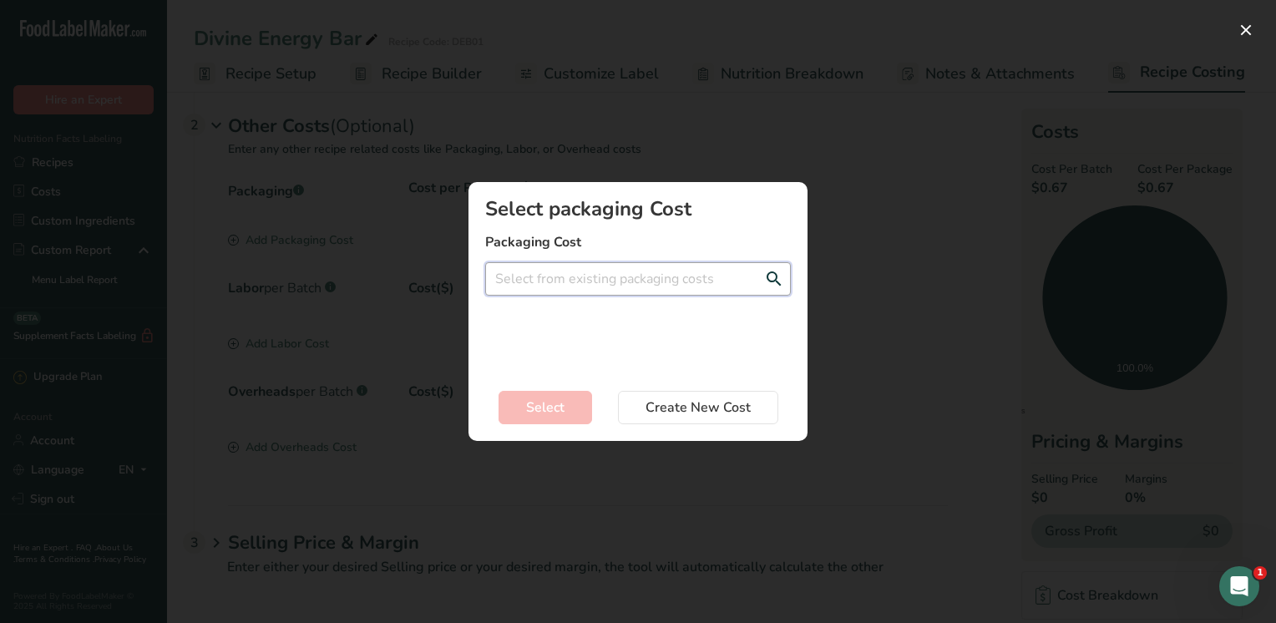
click at [585, 286] on input "Add New Recipe Cost Modal" at bounding box center [638, 278] width 306 height 33
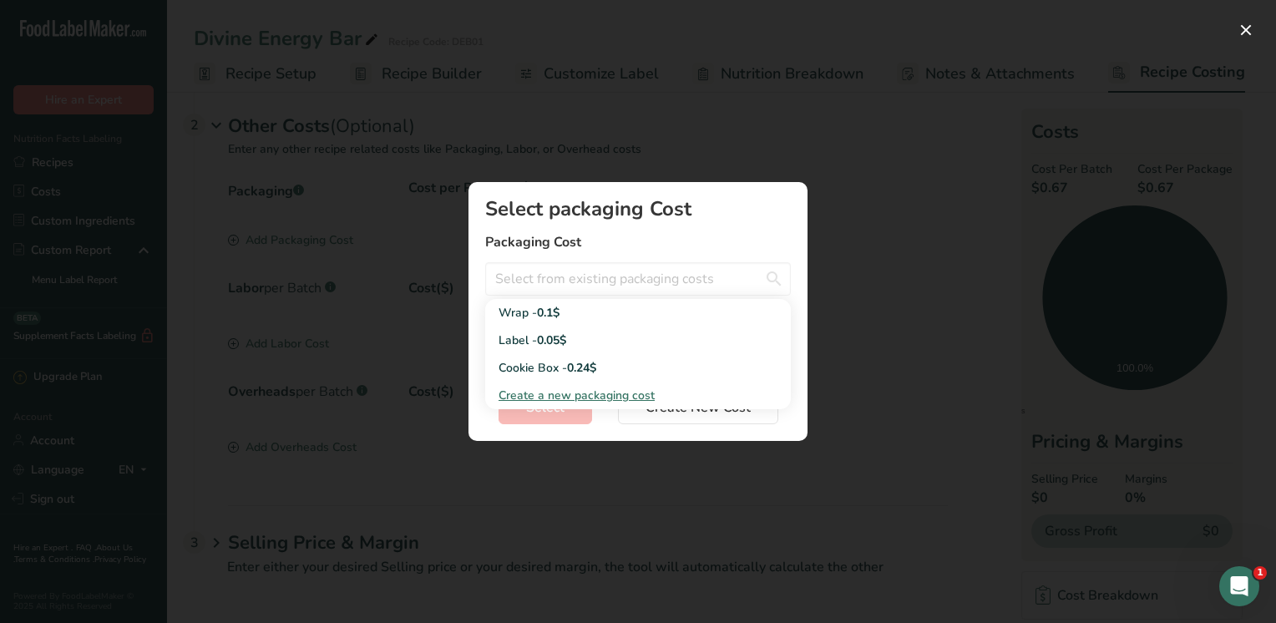
click at [448, 379] on div "Select packaging Cost Packaging Cost Wrap - 0.1$ Label - 0.05$ Cookie Box - 0.2…" at bounding box center [638, 311] width 392 height 312
click at [869, 249] on div "Add New Recipe Cost Modal" at bounding box center [638, 311] width 1276 height 623
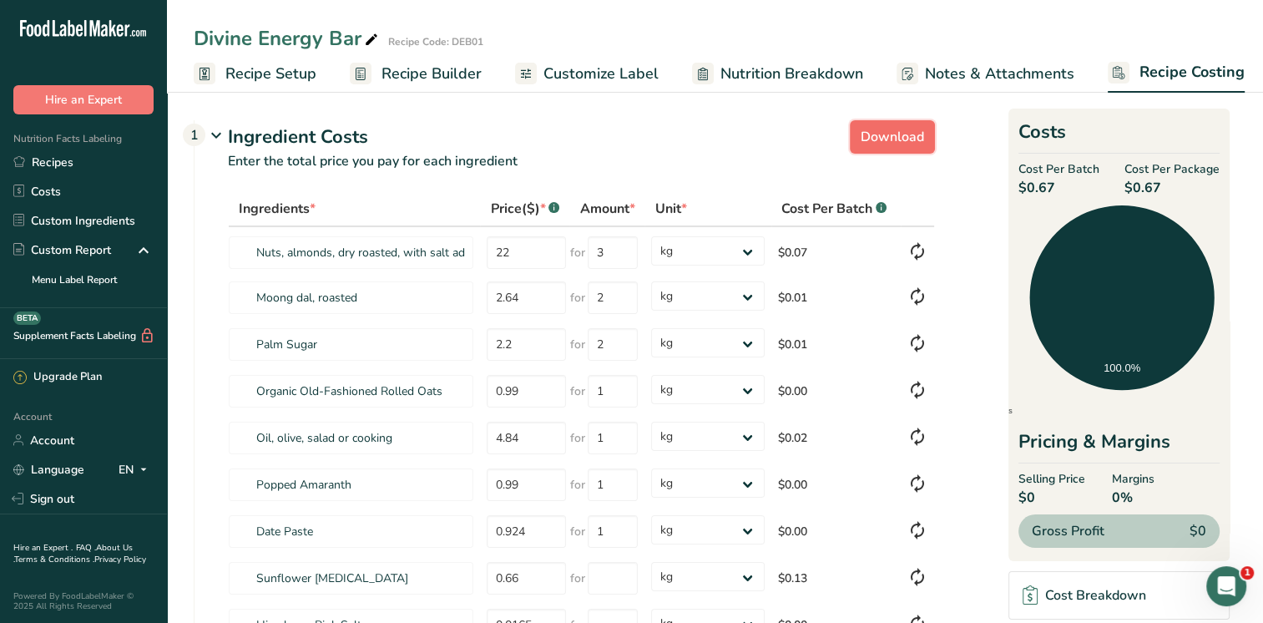
click at [902, 140] on span "Download" at bounding box center [892, 137] width 63 height 20
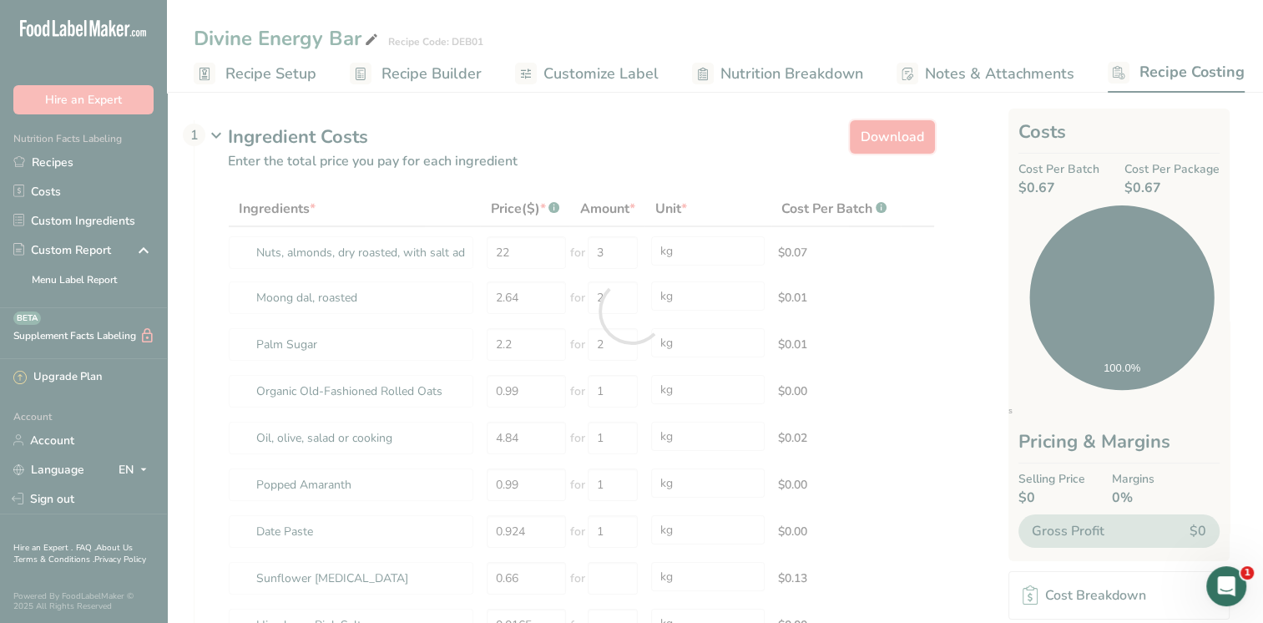
select select "1"
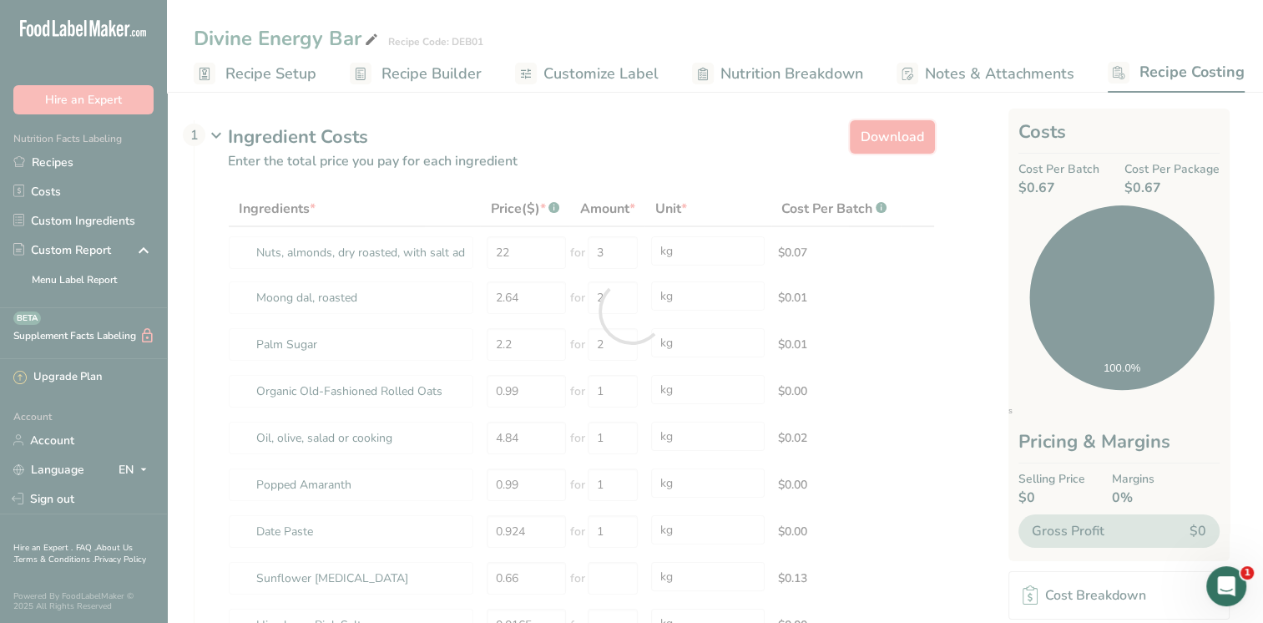
select select "1"
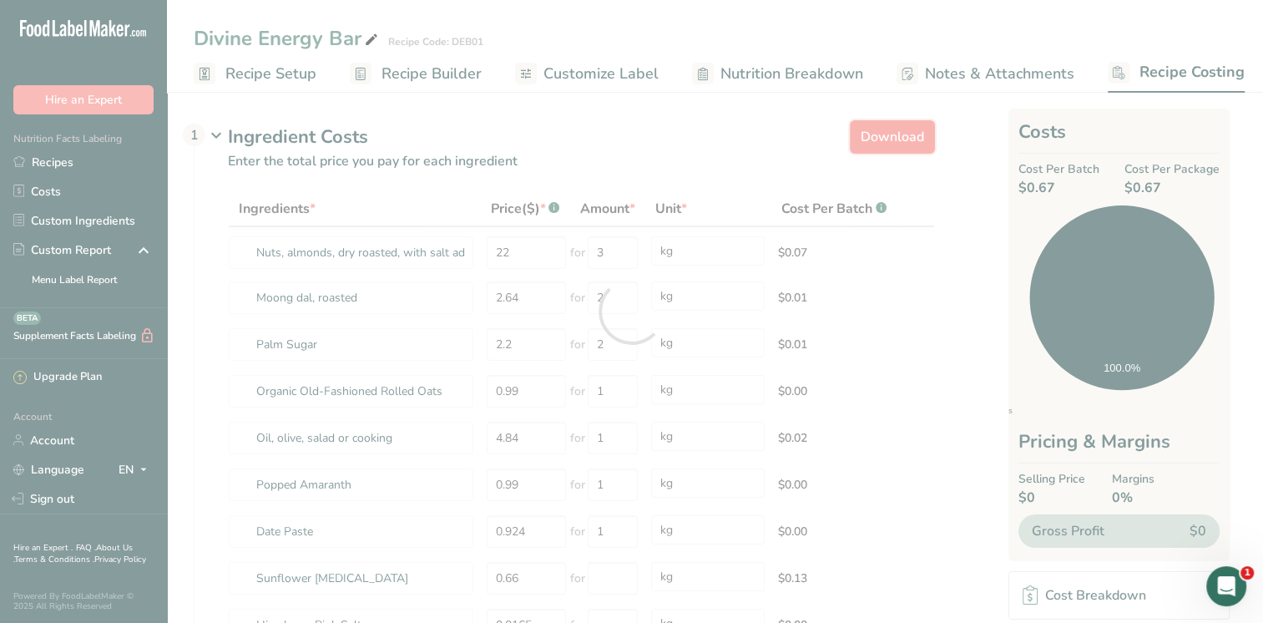
select select "1"
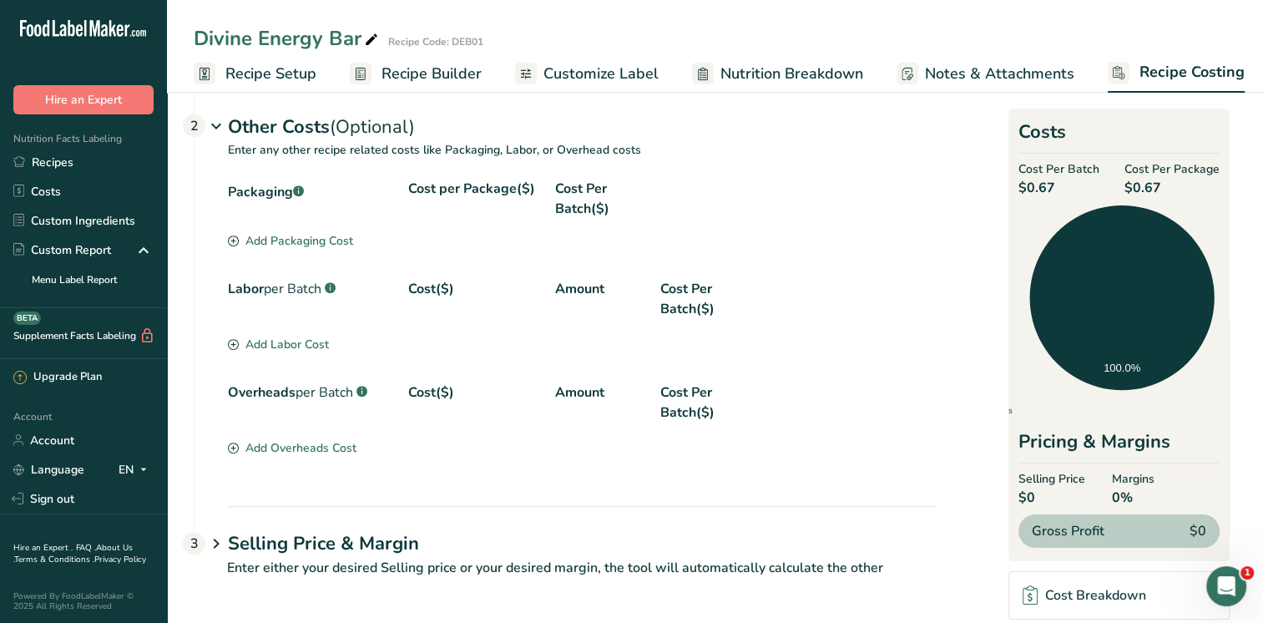
scroll to position [671, 0]
click at [53, 166] on link "Recipes" at bounding box center [83, 162] width 167 height 29
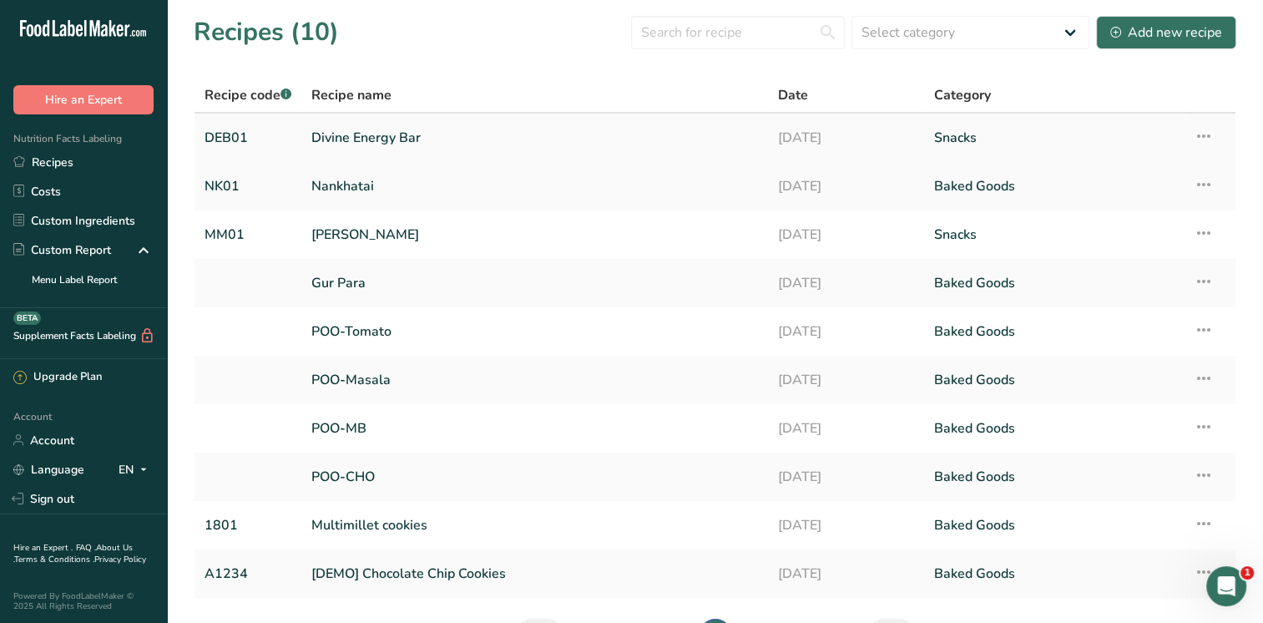
click at [406, 130] on link "Divine Energy Bar" at bounding box center [534, 137] width 447 height 35
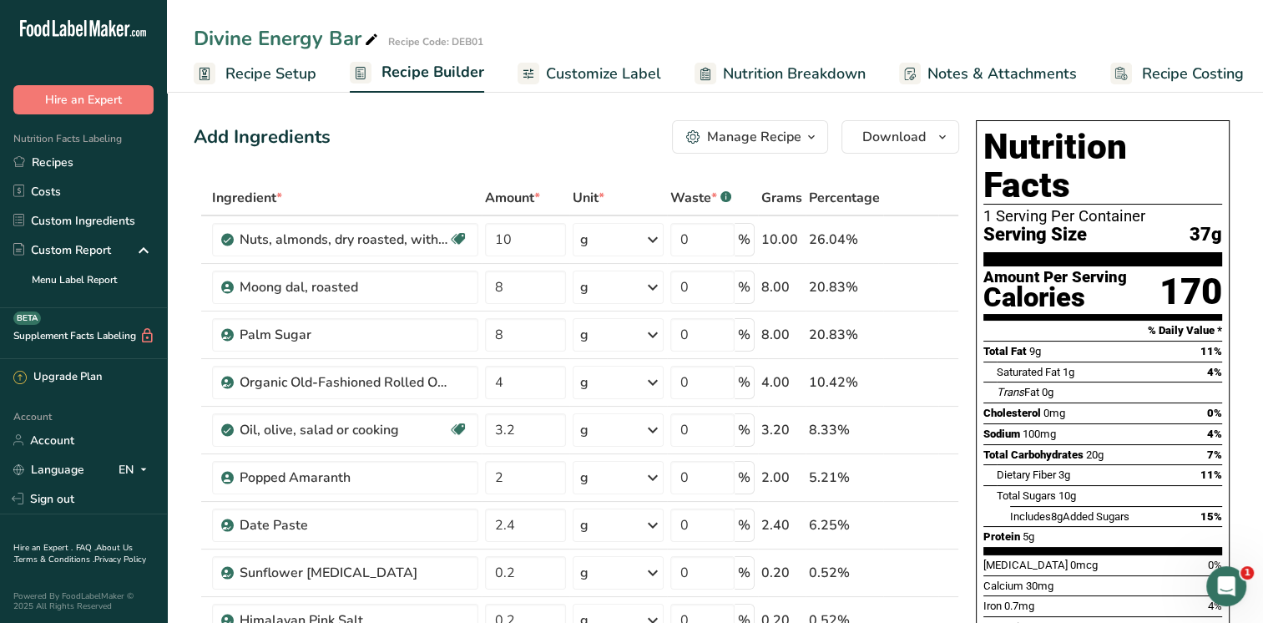
click at [1186, 71] on span "Recipe Costing" at bounding box center [1193, 74] width 102 height 23
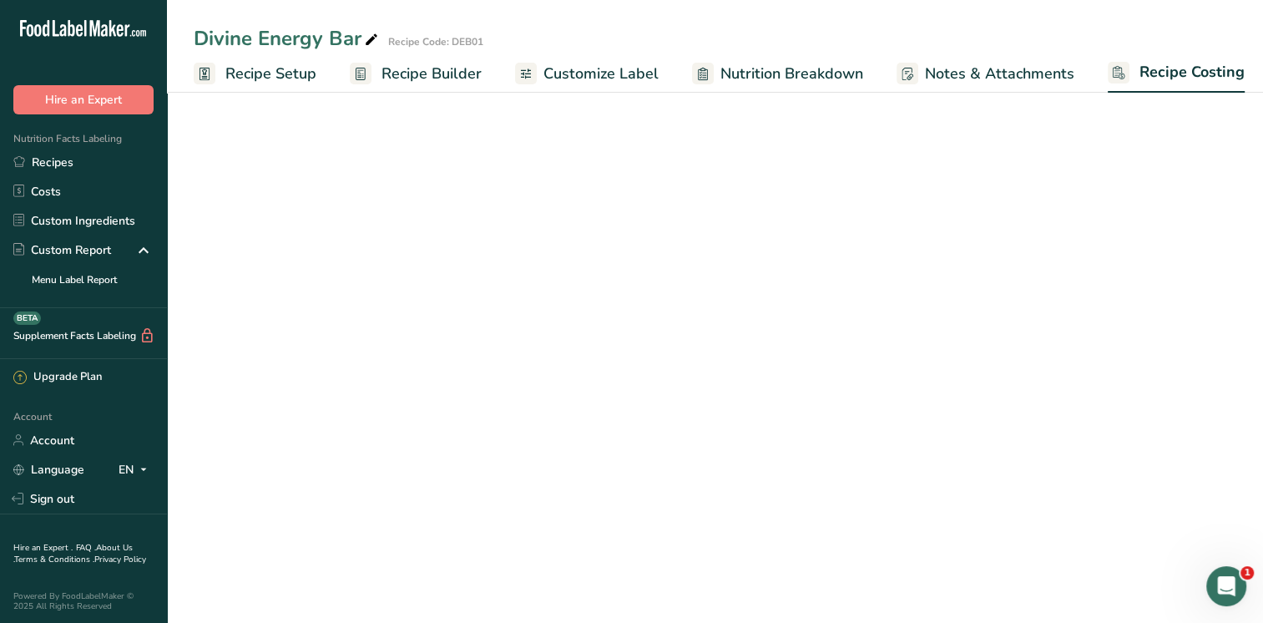
scroll to position [0, 7]
select select "1"
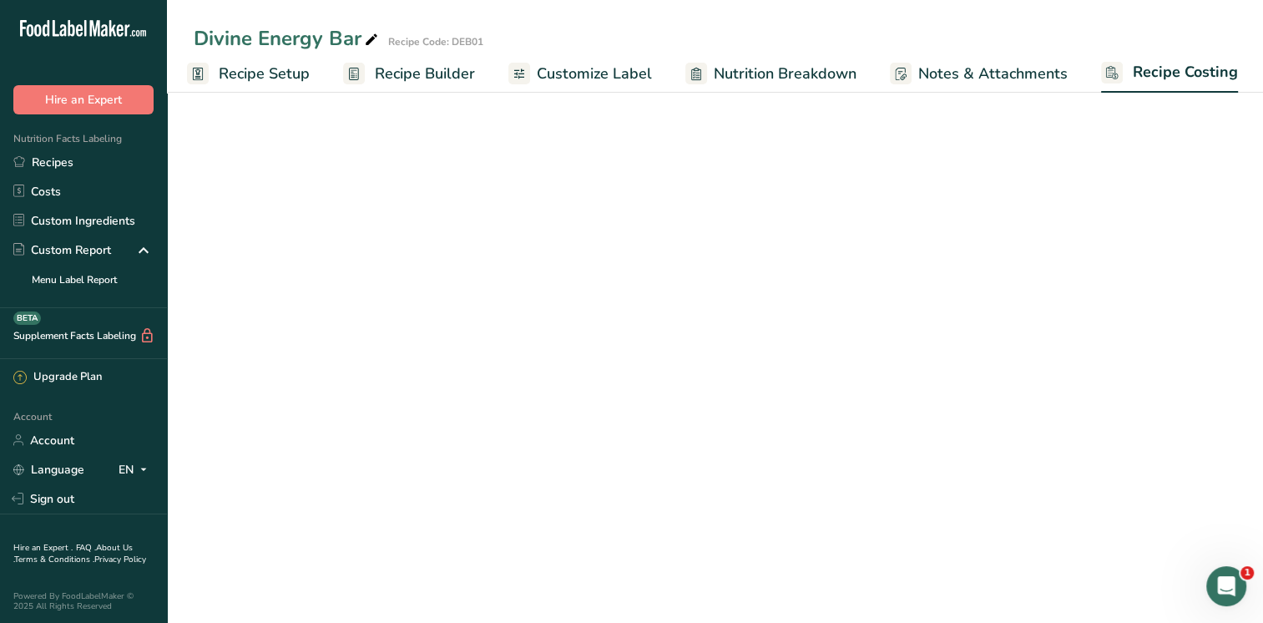
select select "1"
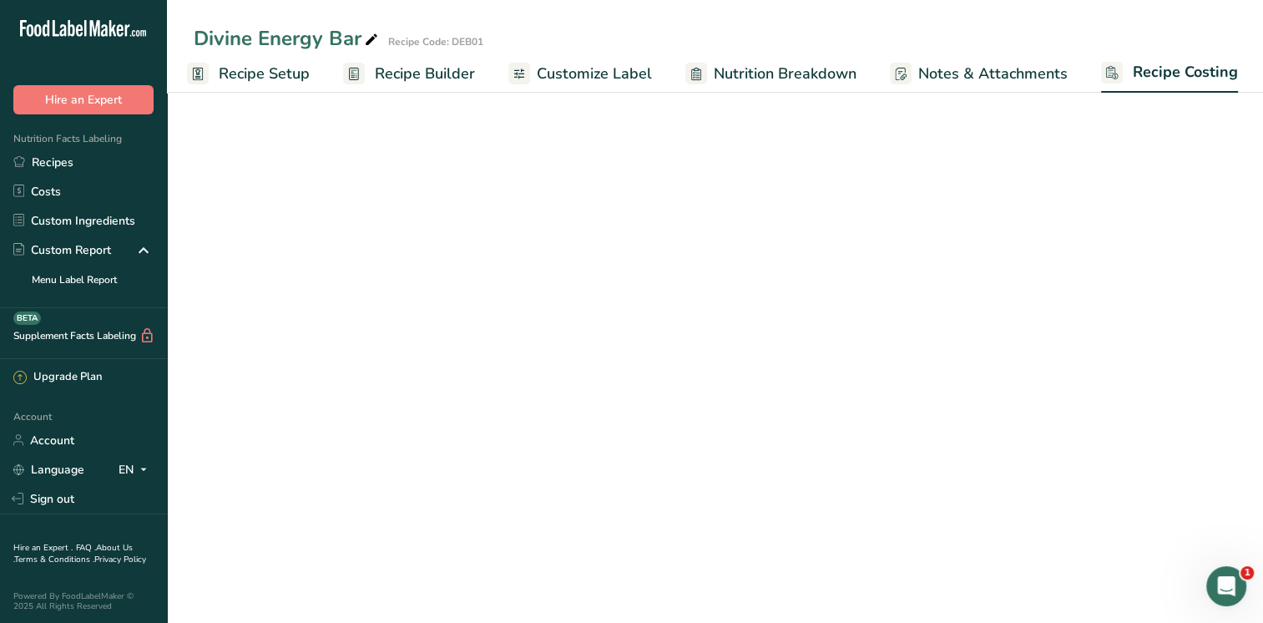
select select "1"
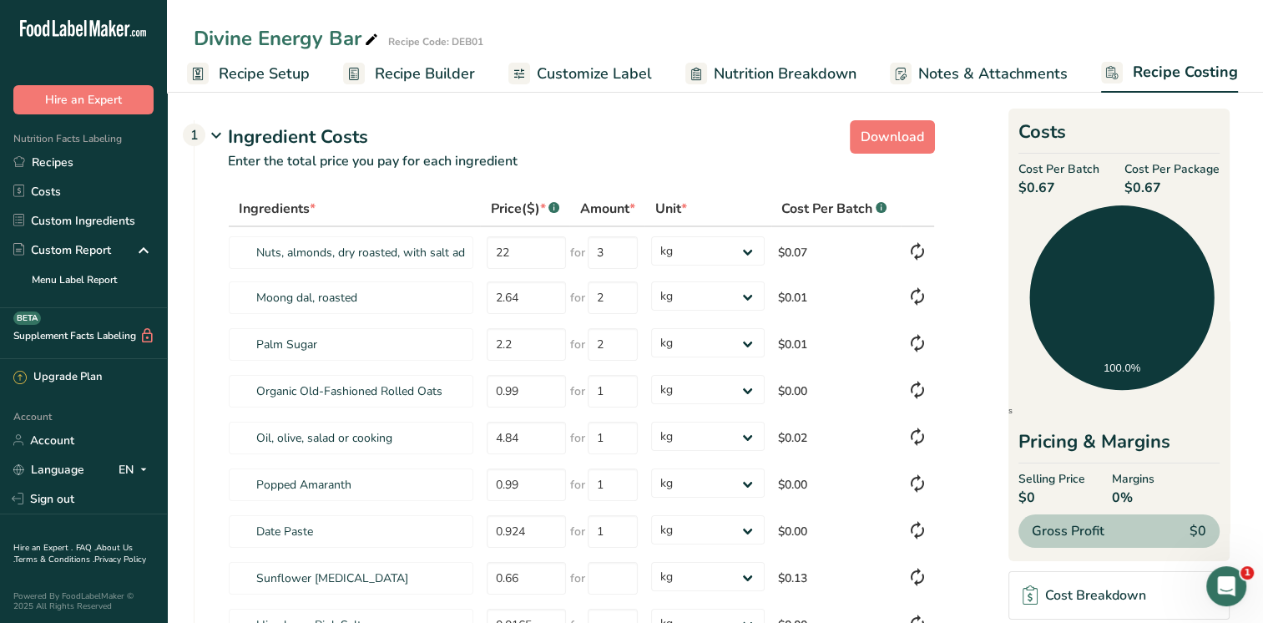
click at [191, 190] on section "Download Ingredient Costs 1 Enter the total price you pay for each ingredient I…" at bounding box center [715, 527] width 1096 height 880
click at [43, 499] on link "Sign out" at bounding box center [83, 498] width 167 height 29
